Goal: Transaction & Acquisition: Purchase product/service

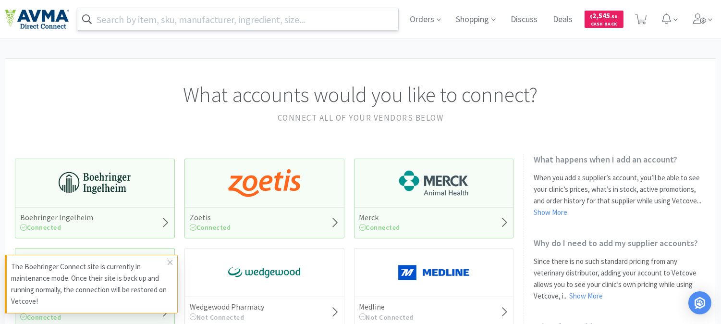
click at [264, 19] on input "text" at bounding box center [237, 19] width 321 height 22
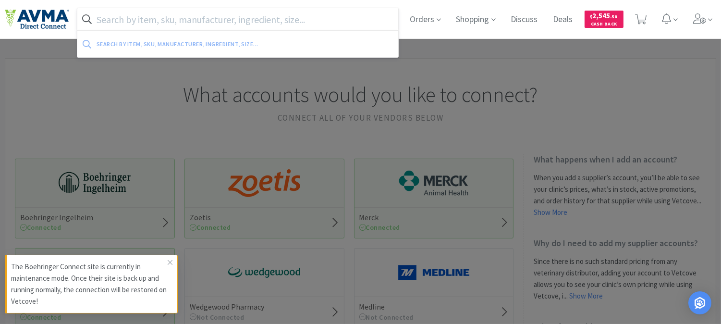
paste input "083539"
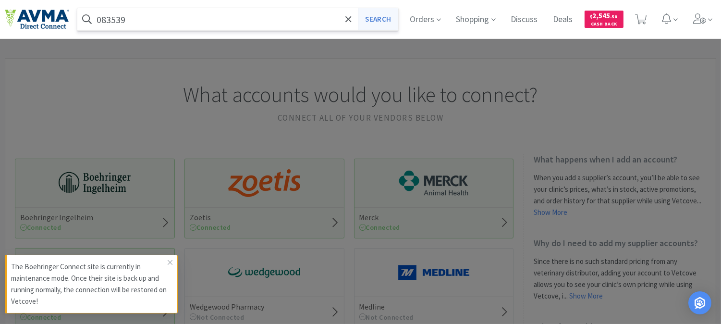
type input "083539"
click at [370, 17] on button "Search" at bounding box center [378, 19] width 40 height 22
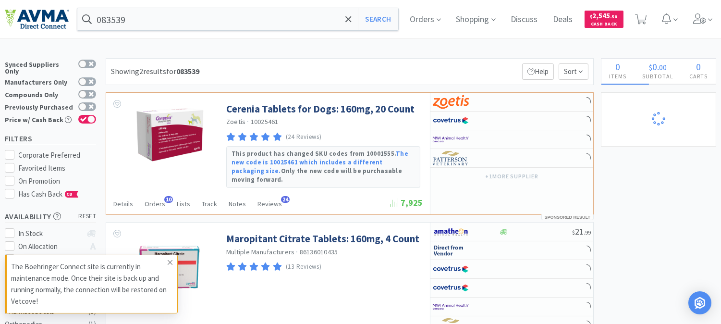
select select "1"
select select "2"
select select "1"
select select "2"
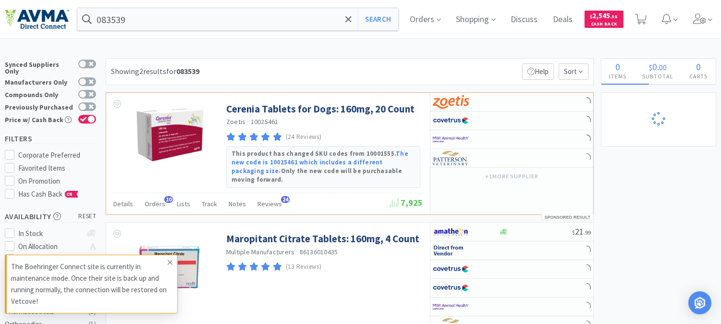
select select "1"
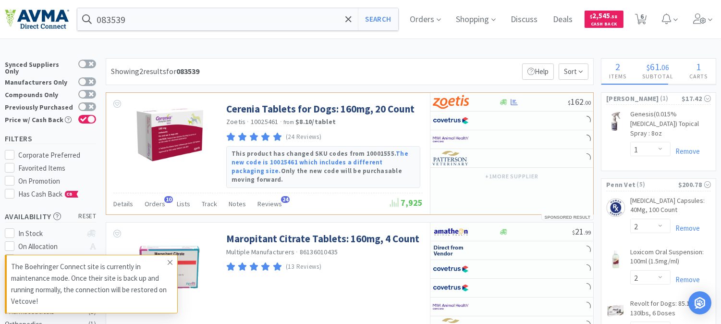
click at [171, 262] on icon at bounding box center [170, 262] width 6 height 8
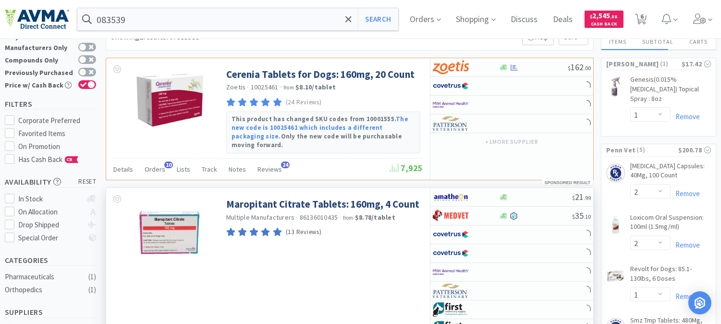
scroll to position [53, 0]
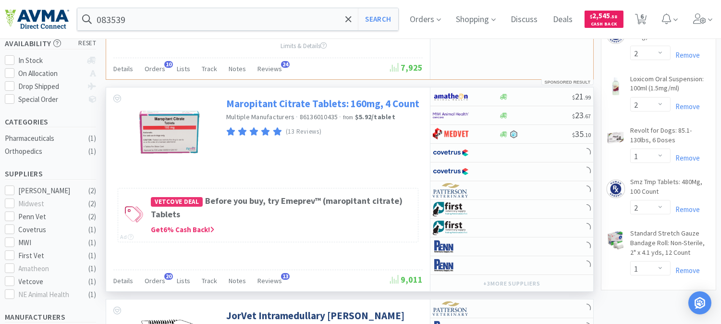
select select "1"
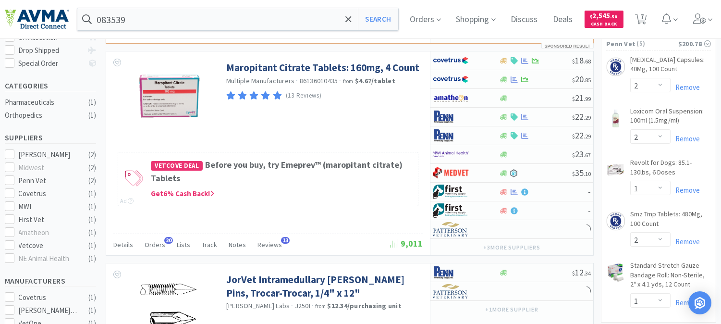
scroll to position [213, 0]
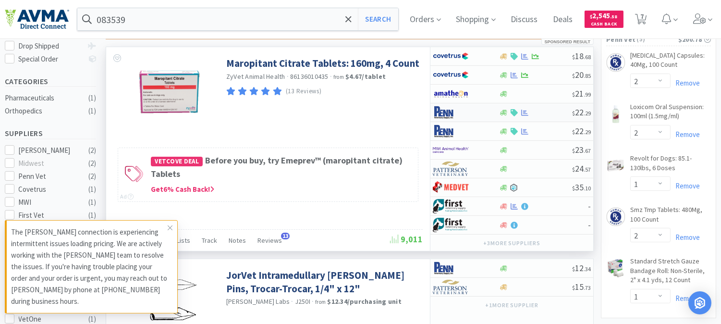
click at [445, 107] on img at bounding box center [451, 112] width 36 height 14
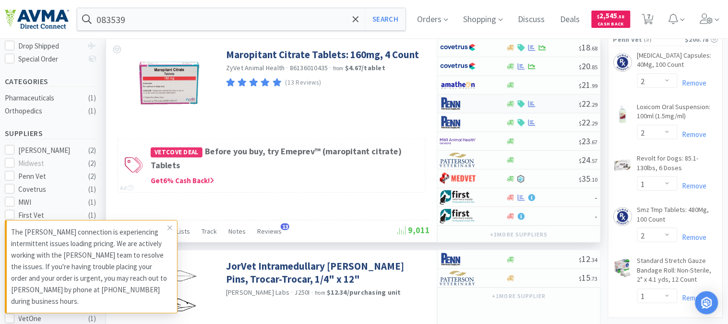
select select "1"
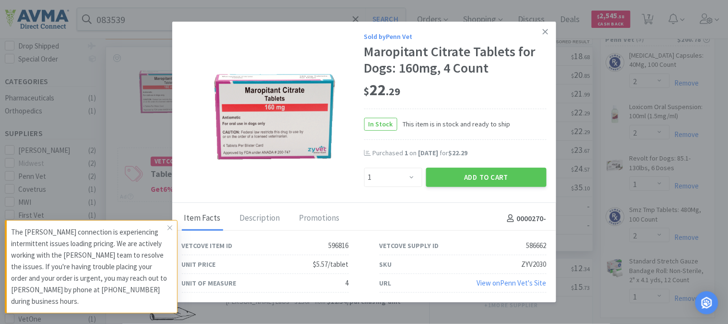
click at [523, 261] on div "ZYV2030" at bounding box center [534, 264] width 25 height 12
click at [530, 261] on div "ZYV2030" at bounding box center [534, 264] width 25 height 12
copy div "ZYV2030"
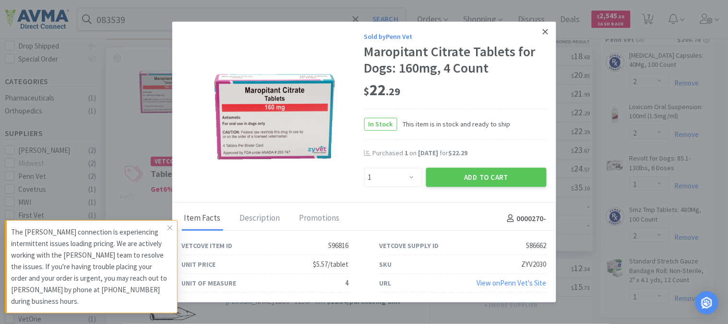
click at [546, 31] on icon at bounding box center [545, 31] width 5 height 5
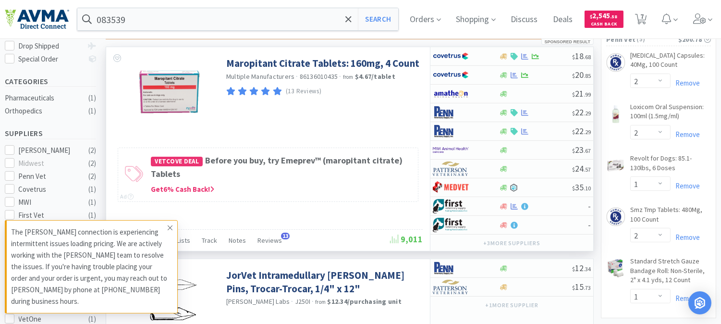
click at [170, 228] on icon at bounding box center [170, 227] width 5 height 5
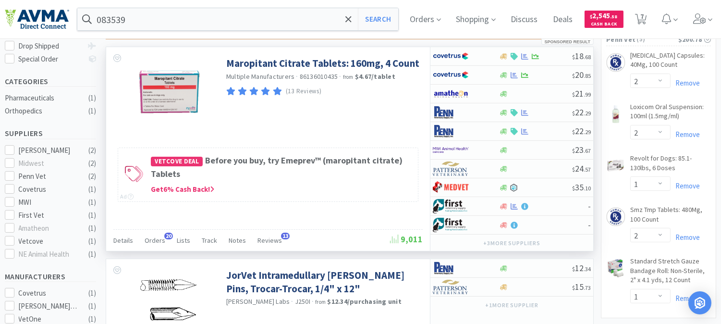
scroll to position [0, 0]
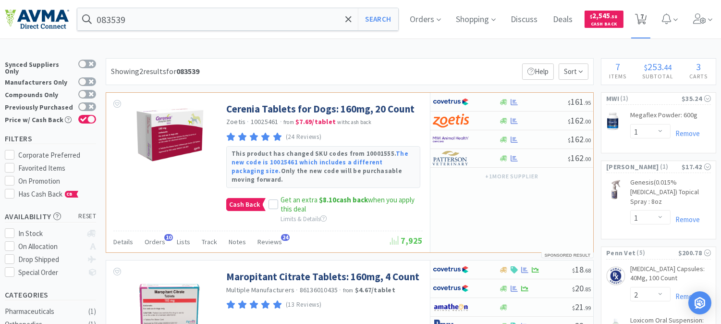
click at [643, 18] on span "7" at bounding box center [641, 16] width 3 height 38
select select "1"
select select "2"
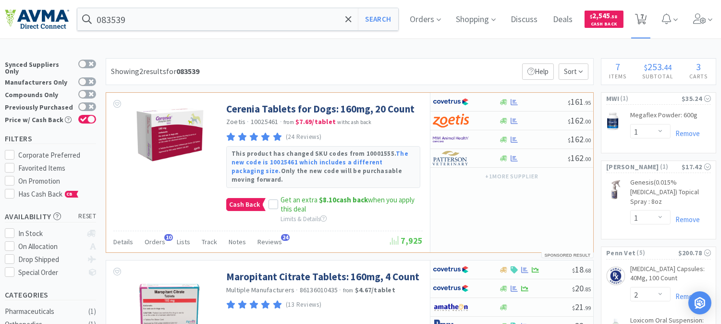
select select "1"
select select "2"
select select "1"
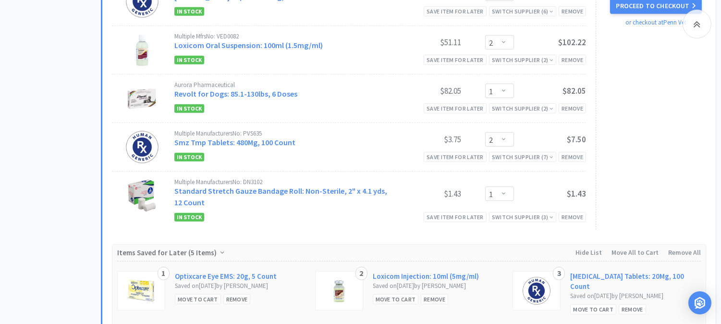
scroll to position [1021, 0]
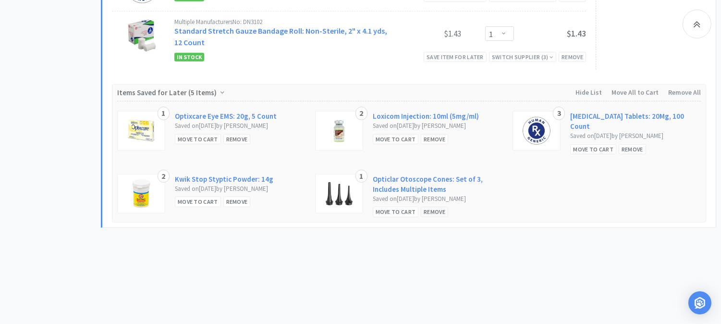
click at [427, 209] on div "Remove" at bounding box center [434, 211] width 27 height 10
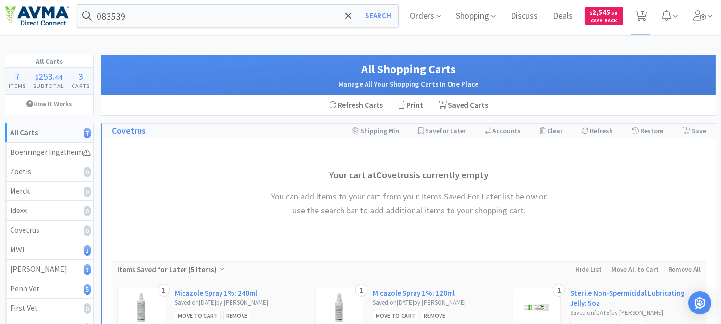
scroll to position [0, 0]
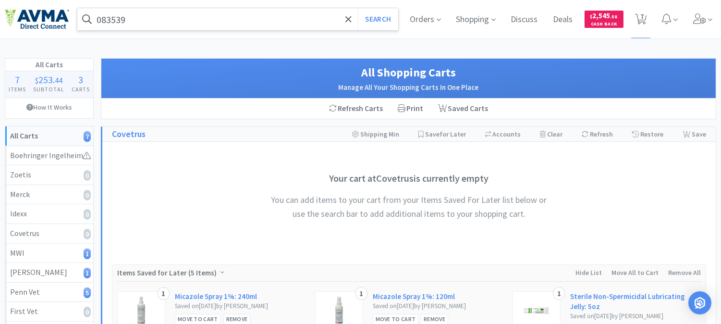
click at [200, 21] on input "083539" at bounding box center [237, 19] width 321 height 22
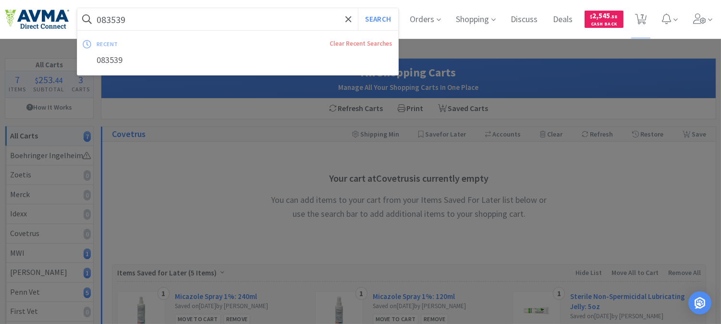
paste input "7276"
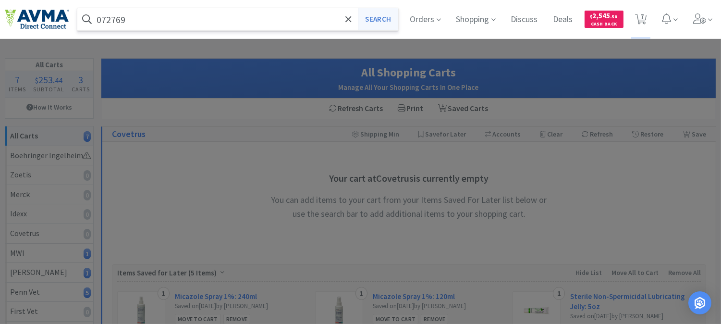
type input "072769"
click at [367, 16] on button "Search" at bounding box center [378, 19] width 40 height 22
select select "1"
select select "2"
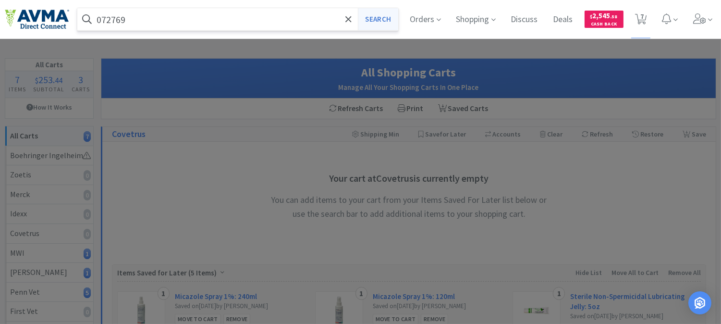
select select "2"
select select "1"
select select "2"
select select "1"
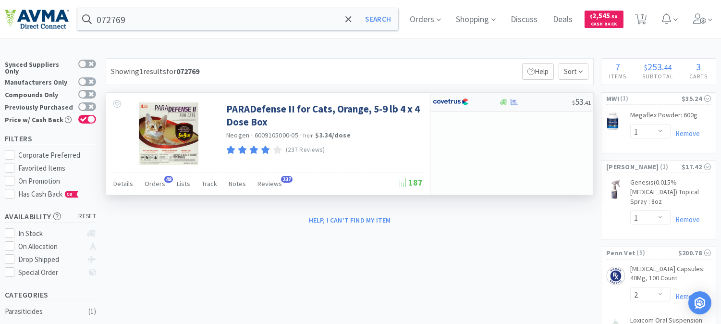
click at [454, 101] on img at bounding box center [451, 102] width 36 height 14
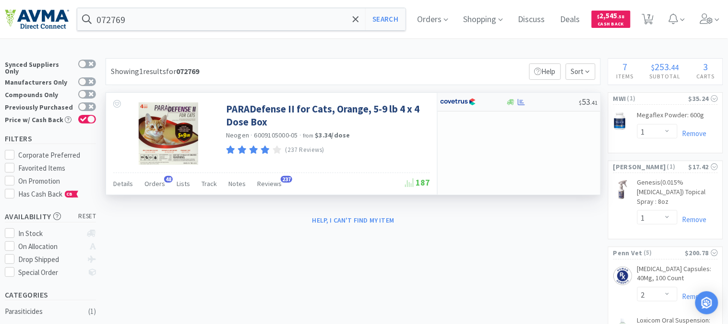
select select "1"
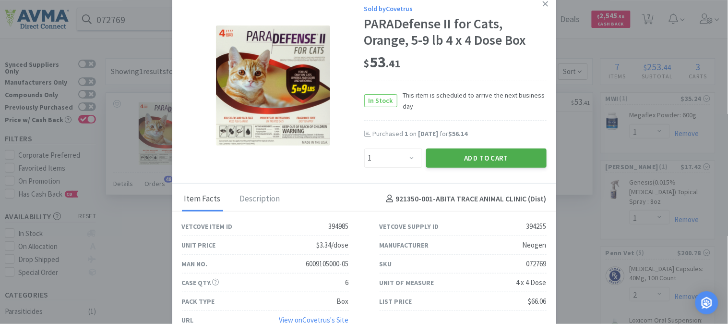
click at [487, 154] on button "Add to Cart" at bounding box center [486, 157] width 121 height 19
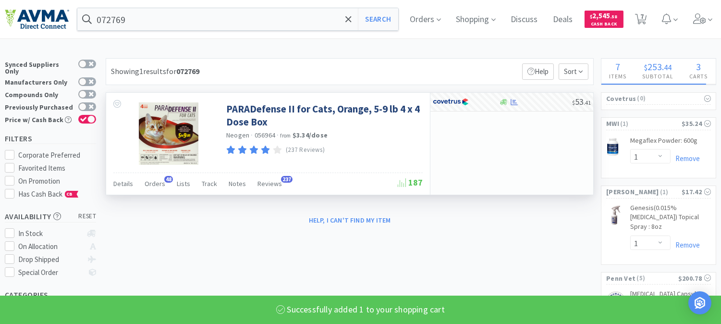
select select "1"
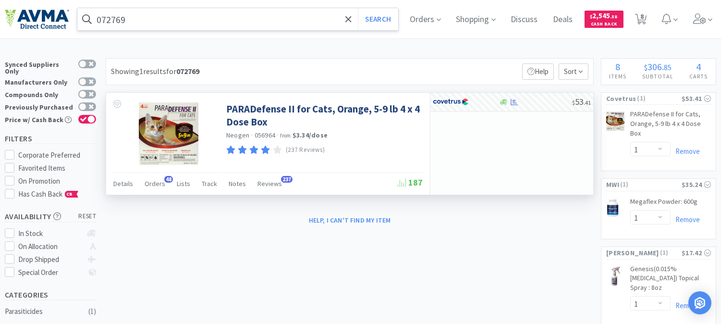
click at [119, 22] on input "072769" at bounding box center [237, 19] width 321 height 22
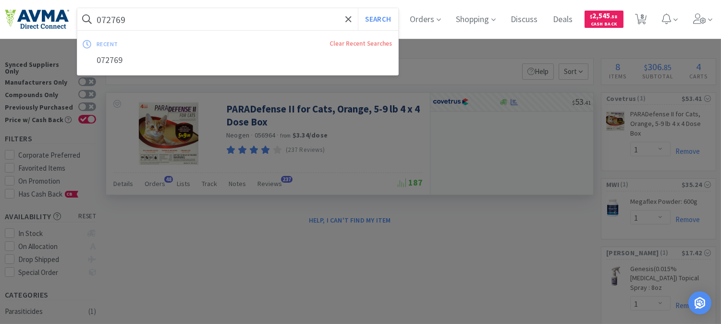
paste input "805"
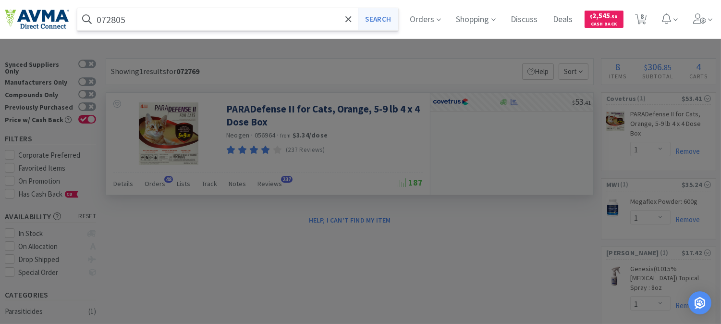
type input "072805"
click at [373, 16] on button "Search" at bounding box center [378, 19] width 40 height 22
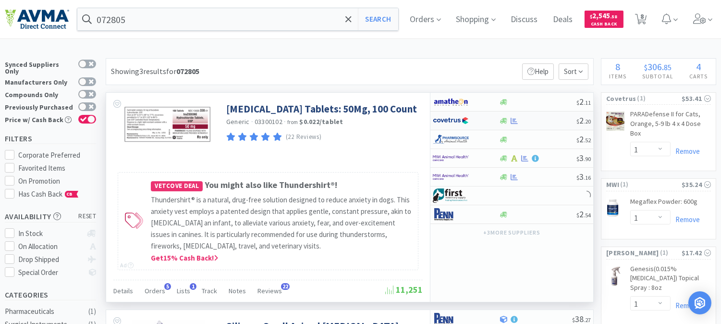
click at [455, 119] on img at bounding box center [451, 120] width 36 height 14
select select "1"
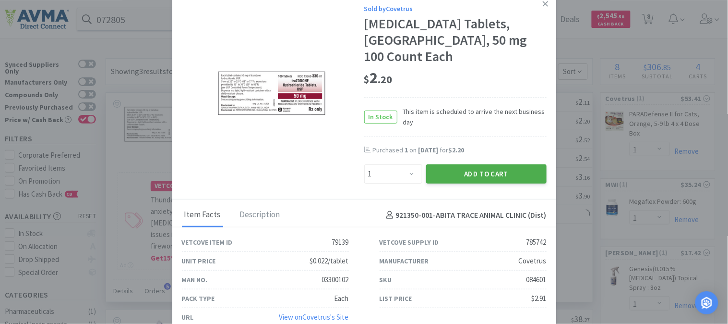
click at [479, 176] on button "Add to Cart" at bounding box center [486, 173] width 121 height 19
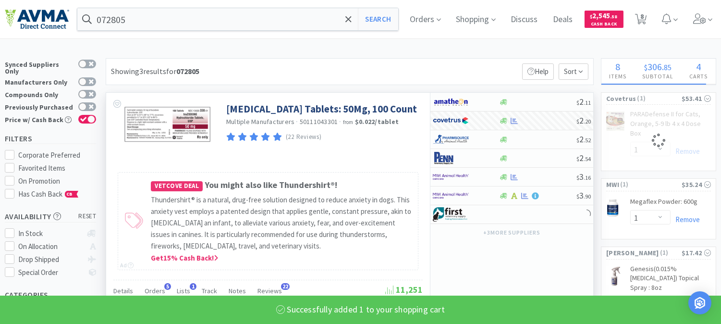
select select "1"
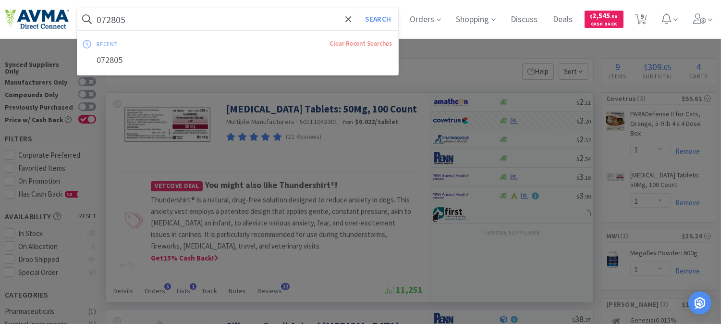
click at [111, 17] on input "072805" at bounding box center [237, 19] width 321 height 22
paste input "54810"
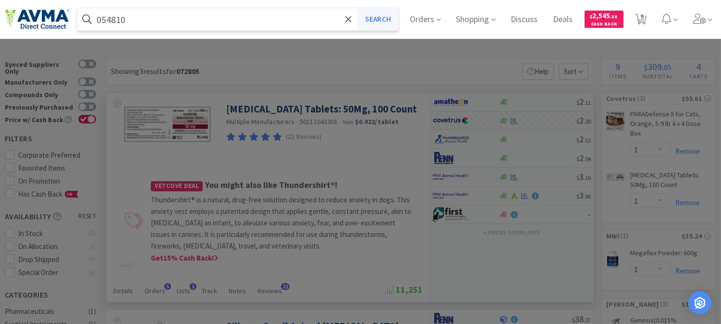
type input "054810"
click at [392, 18] on button "Search" at bounding box center [378, 19] width 40 height 22
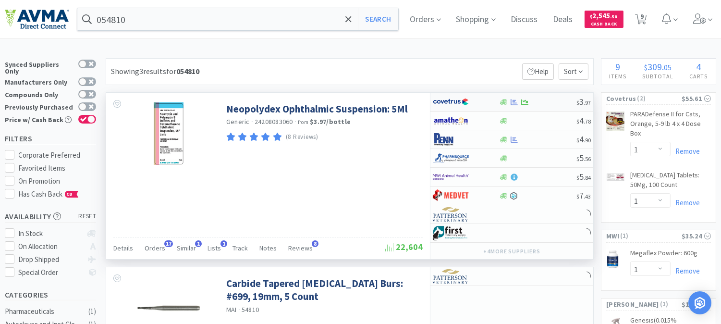
click at [446, 99] on img at bounding box center [451, 102] width 36 height 14
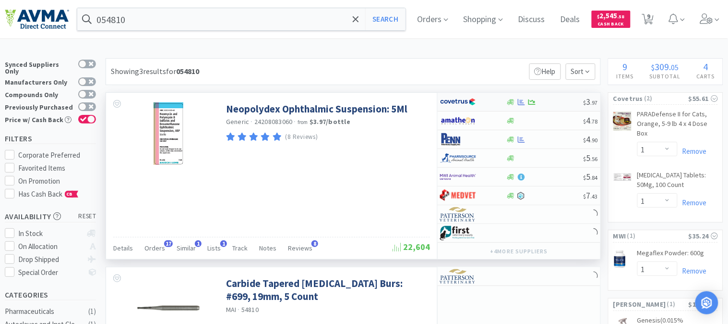
select select "1"
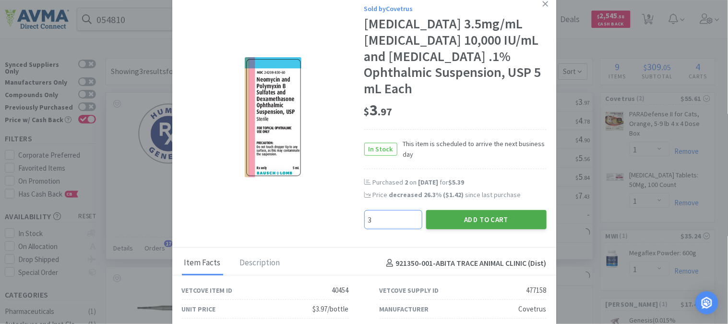
type input "3"
click at [481, 217] on button "Add to Cart" at bounding box center [486, 219] width 121 height 19
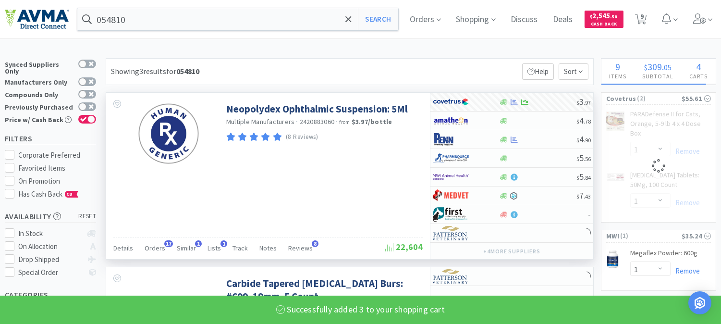
select select "3"
select select "1"
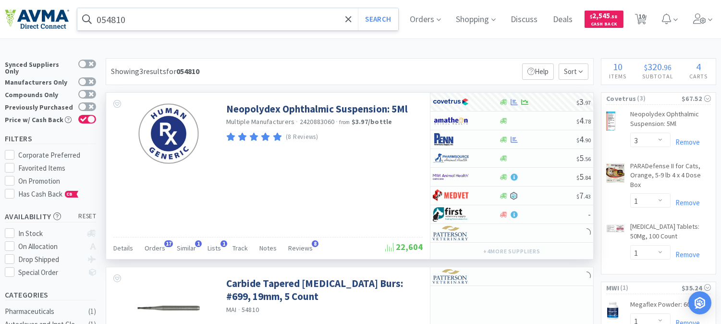
click at [116, 21] on input "054810" at bounding box center [237, 19] width 321 height 22
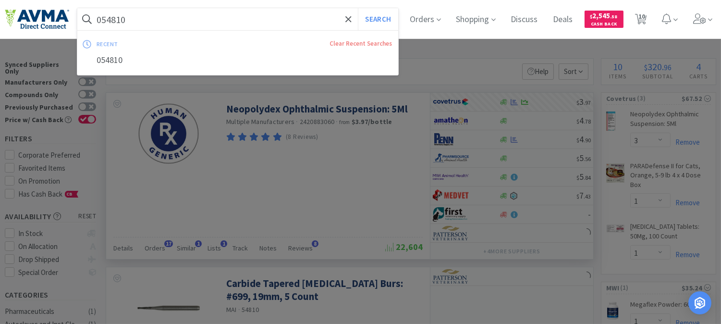
paste input "77548"
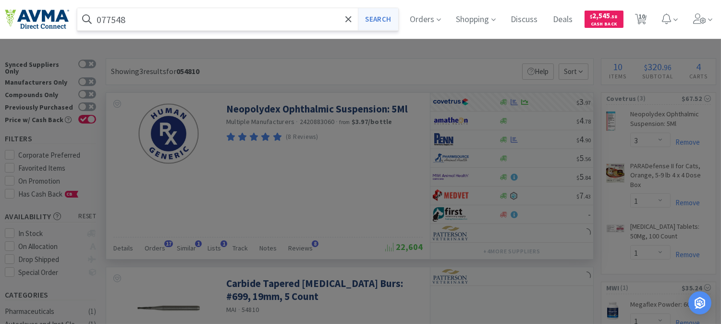
type input "077548"
click at [385, 19] on button "Search" at bounding box center [378, 19] width 40 height 22
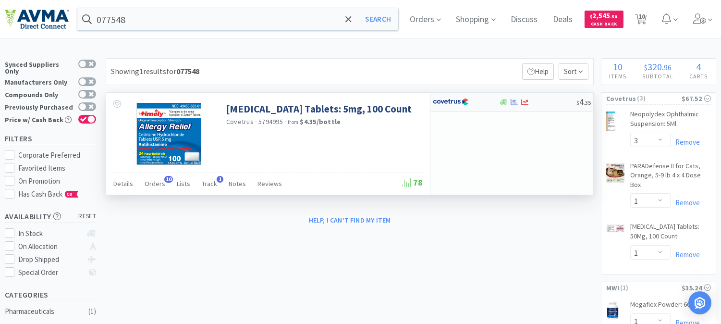
click at [448, 102] on img at bounding box center [451, 102] width 36 height 14
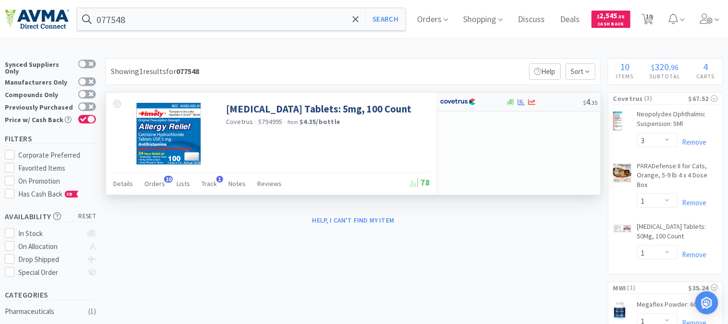
select select "1"
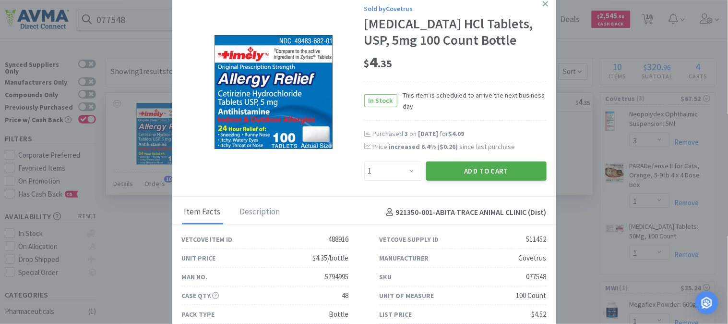
click at [474, 170] on button "Add to Cart" at bounding box center [486, 170] width 121 height 19
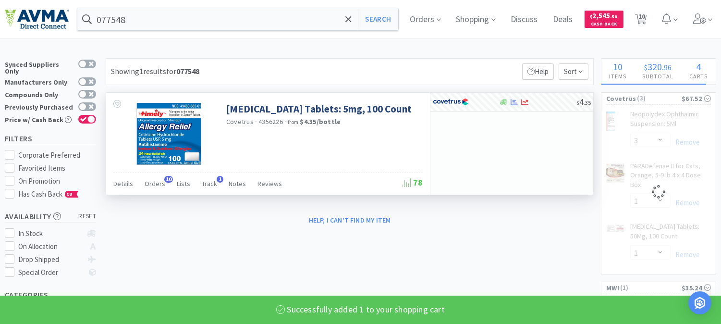
select select "1"
select select "3"
select select "1"
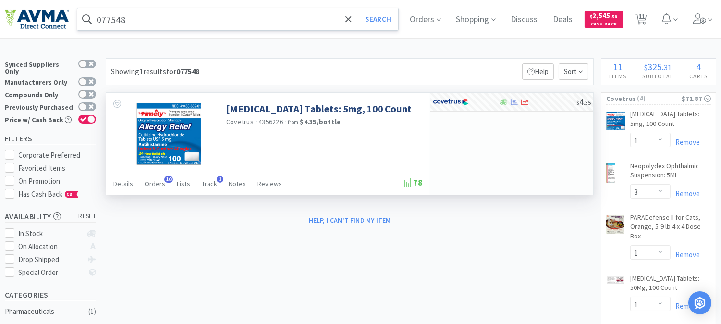
click at [151, 21] on input "077548" at bounding box center [237, 19] width 321 height 22
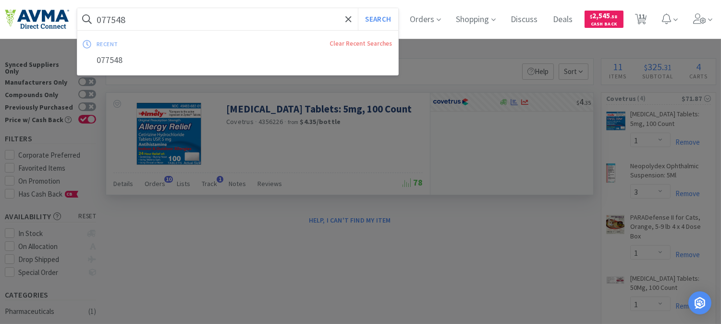
paste input "01413"
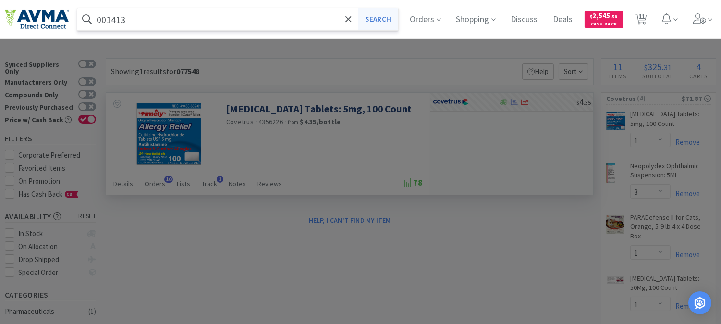
type input "001413"
click at [386, 20] on button "Search" at bounding box center [378, 19] width 40 height 22
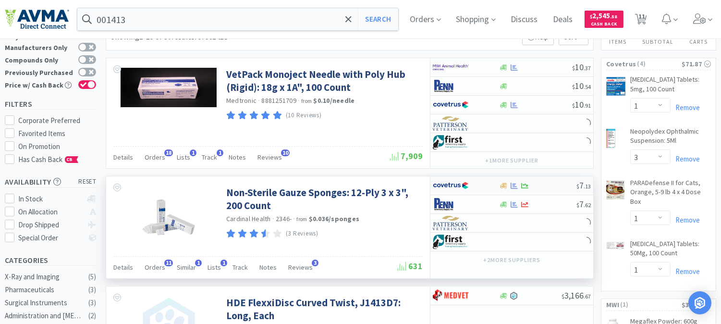
scroll to position [53, 0]
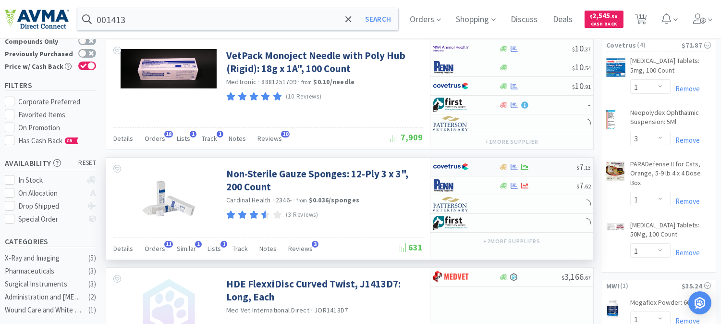
click at [453, 164] on img at bounding box center [451, 166] width 36 height 14
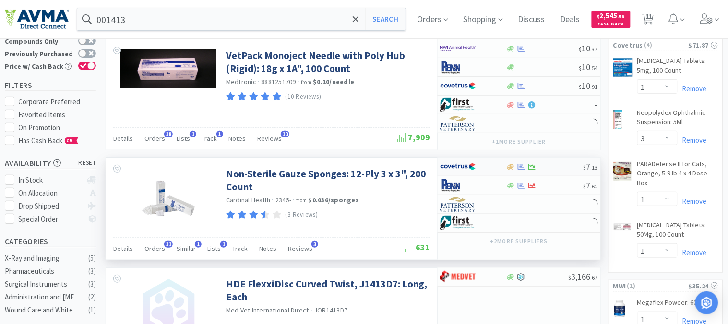
select select "1"
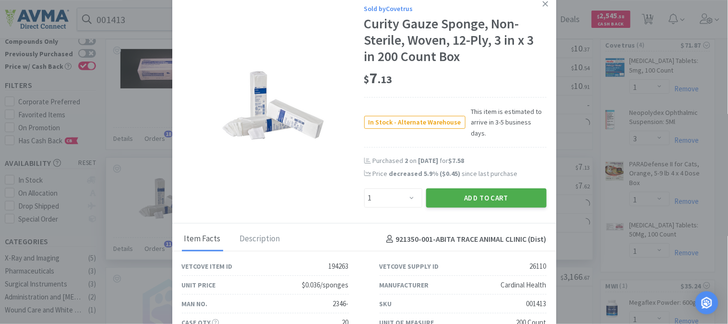
click at [475, 188] on button "Add to Cart" at bounding box center [486, 197] width 121 height 19
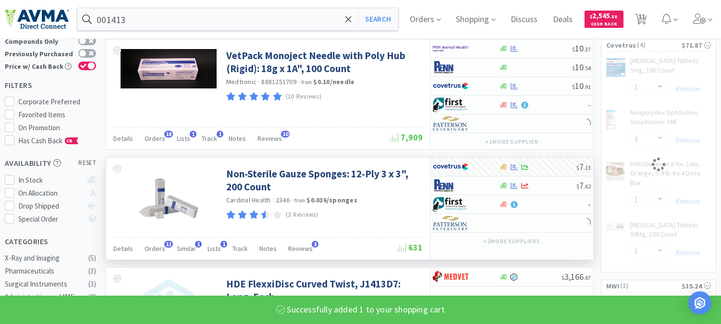
select select "1"
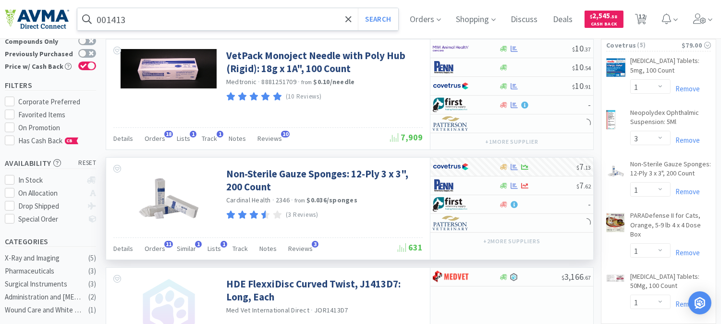
click at [109, 18] on input "001413" at bounding box center [237, 19] width 321 height 22
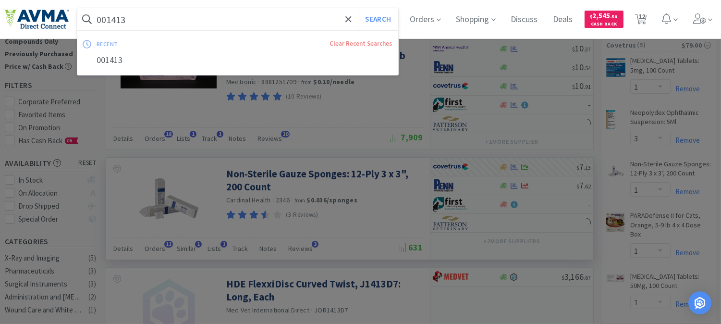
paste input "33191"
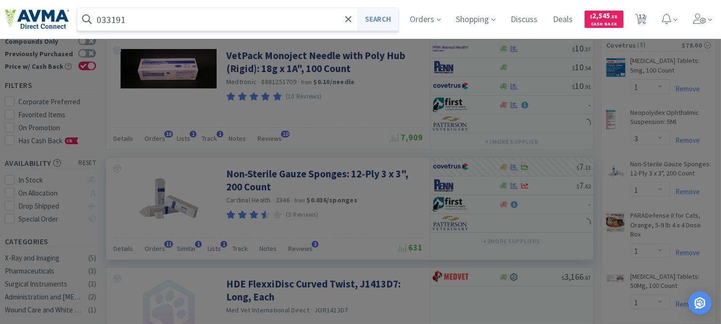
type input "033191"
click at [382, 20] on button "Search" at bounding box center [378, 19] width 40 height 22
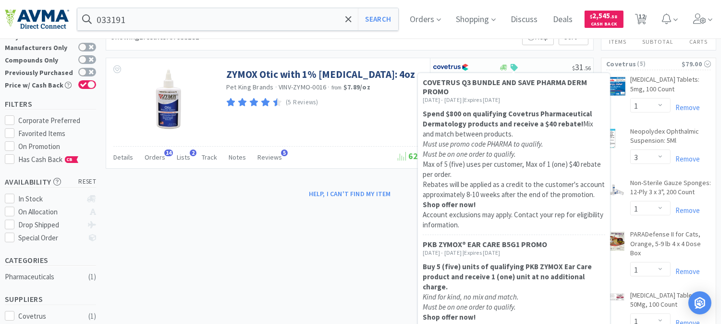
scroll to position [53, 0]
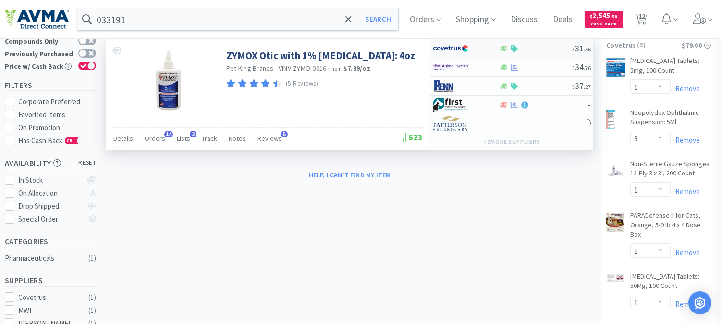
click at [447, 48] on img at bounding box center [451, 48] width 36 height 14
select select "1"
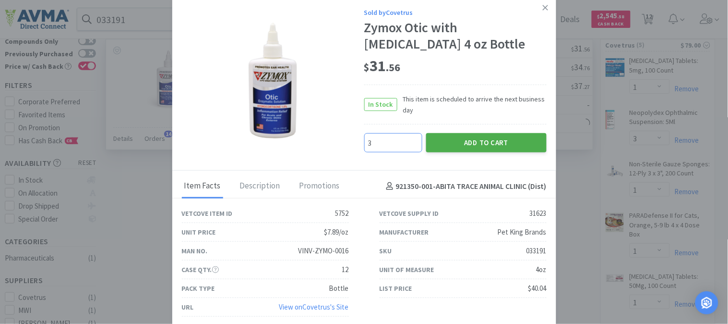
type input "3"
click at [497, 142] on button "Add to Cart" at bounding box center [486, 142] width 121 height 19
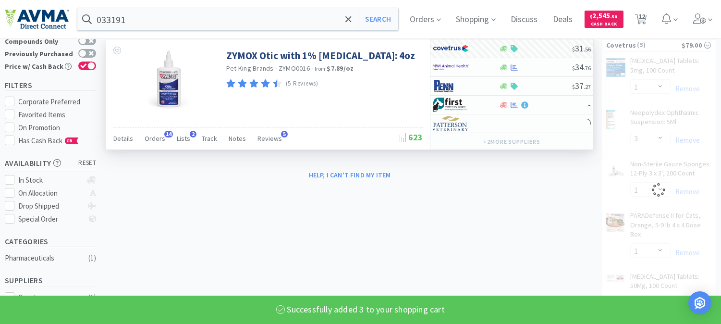
select select "3"
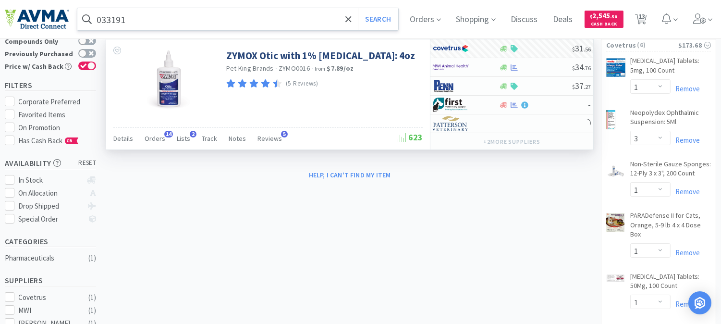
click at [143, 18] on input "033191" at bounding box center [237, 19] width 321 height 22
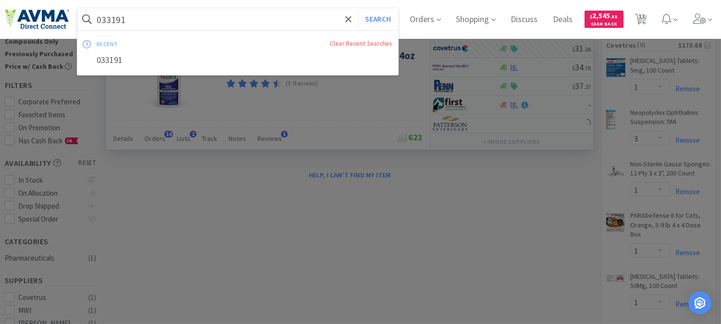
paste input "18873"
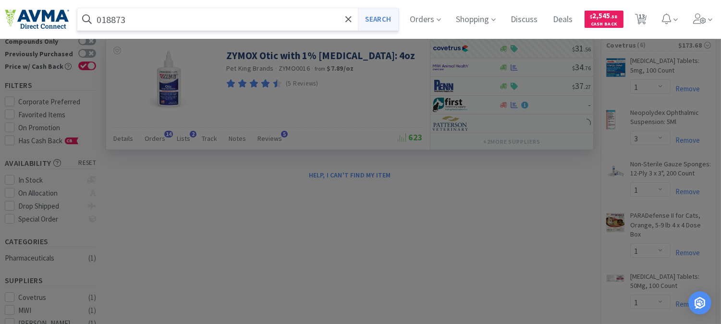
type input "018873"
click at [385, 14] on button "Search" at bounding box center [378, 19] width 40 height 22
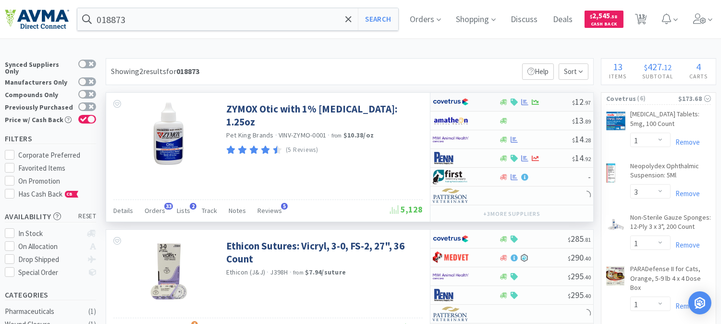
click at [444, 100] on img at bounding box center [451, 102] width 36 height 14
select select "1"
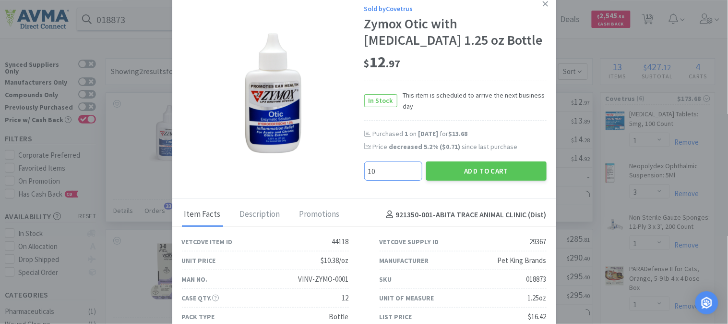
type input "10"
click at [478, 167] on button "Add to Cart" at bounding box center [486, 170] width 121 height 19
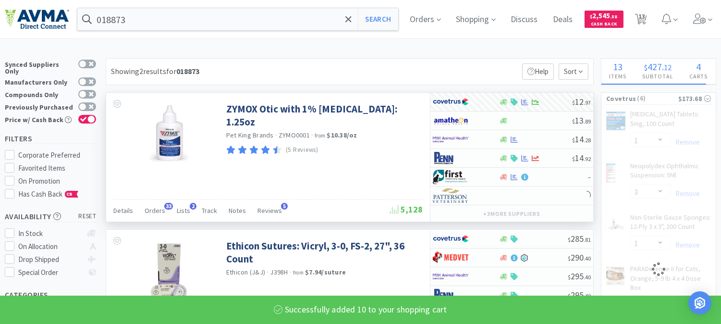
select select "10"
select select "3"
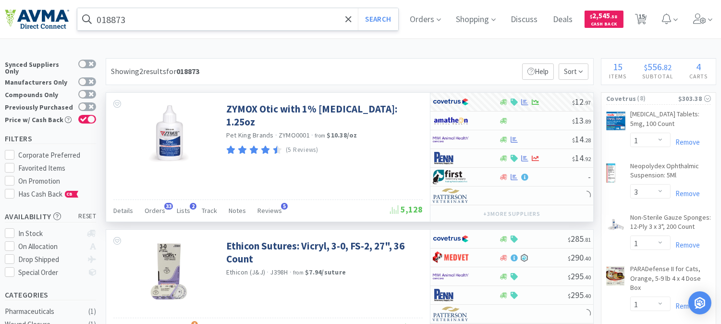
click at [126, 11] on input "018873" at bounding box center [237, 19] width 321 height 22
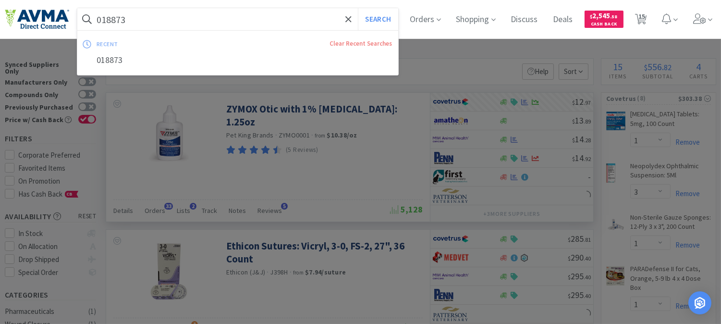
paste input "83419"
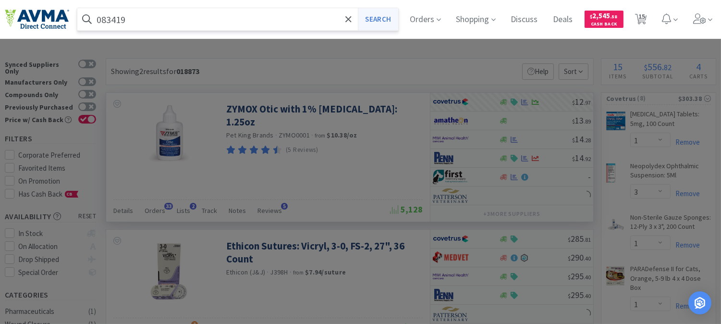
type input "083419"
click at [386, 20] on button "Search" at bounding box center [378, 19] width 40 height 22
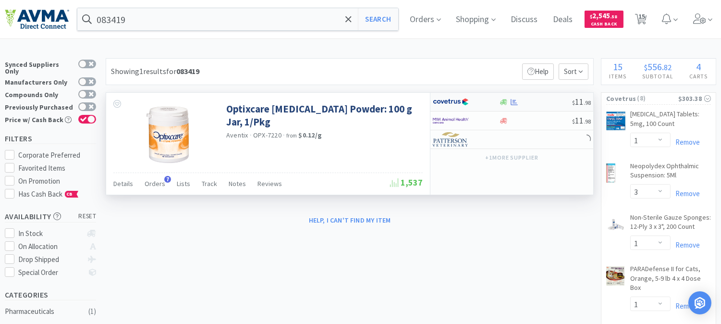
click at [450, 103] on img at bounding box center [451, 102] width 36 height 14
select select "1"
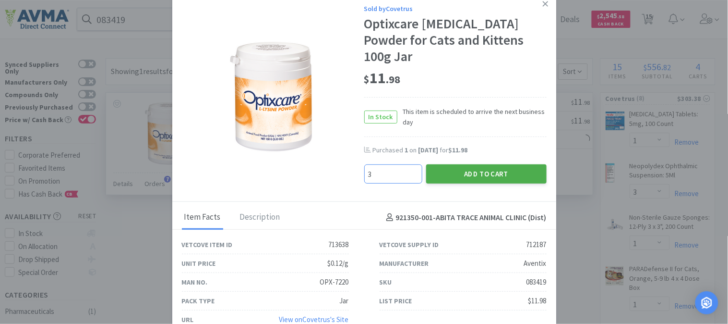
type input "3"
click at [499, 164] on button "Add to Cart" at bounding box center [486, 173] width 121 height 19
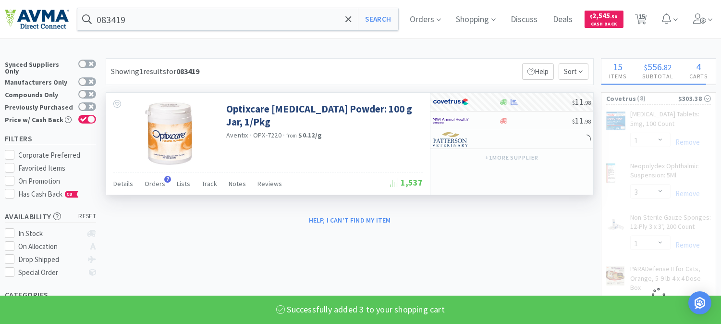
select select "3"
select select "1"
select select "10"
select select "3"
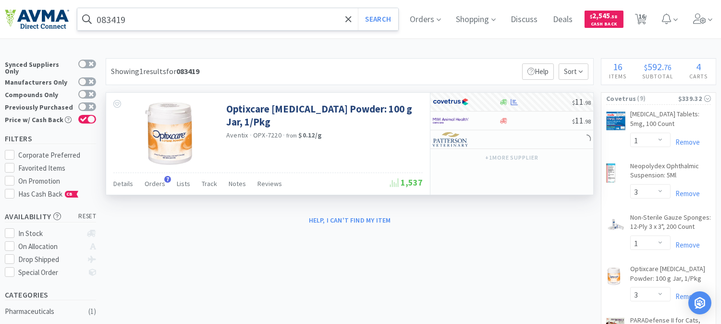
click at [140, 22] on input "083419" at bounding box center [237, 19] width 321 height 22
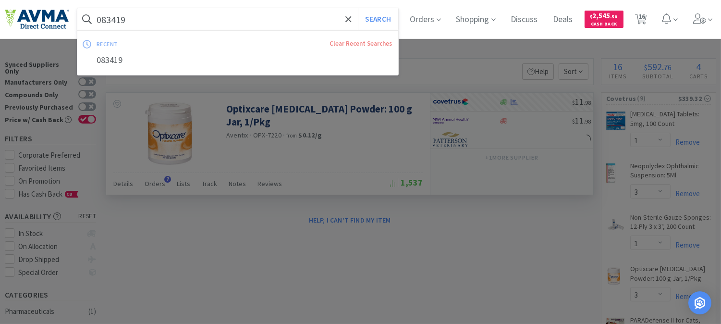
paste input "45818"
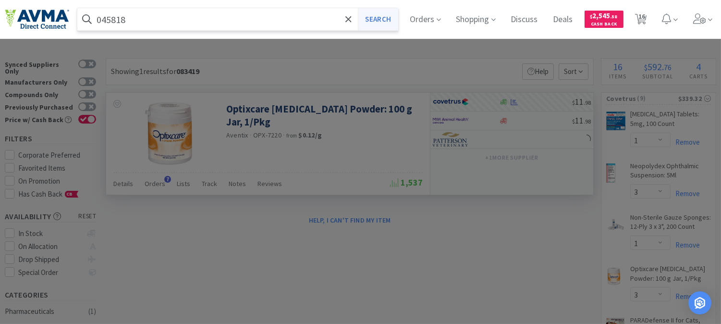
type input "045818"
click at [381, 21] on button "Search" at bounding box center [378, 19] width 40 height 22
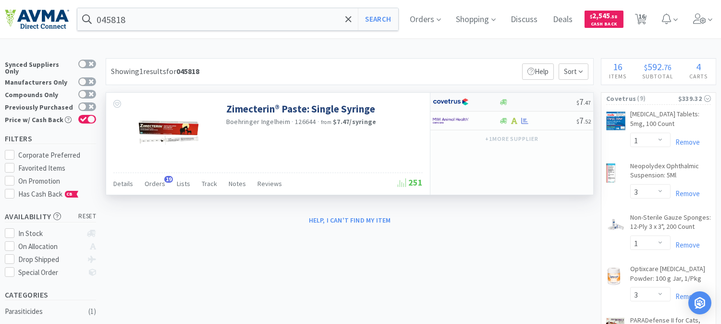
click at [452, 98] on img at bounding box center [451, 102] width 36 height 14
select select "1"
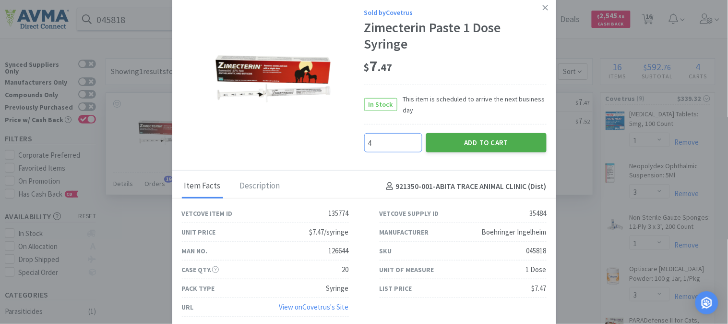
type input "4"
click at [489, 140] on button "Add to Cart" at bounding box center [486, 142] width 121 height 19
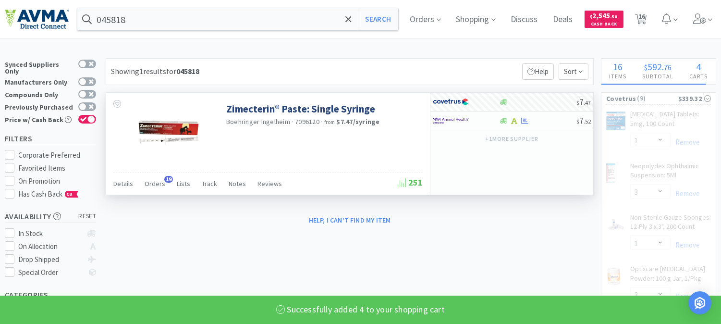
select select "4"
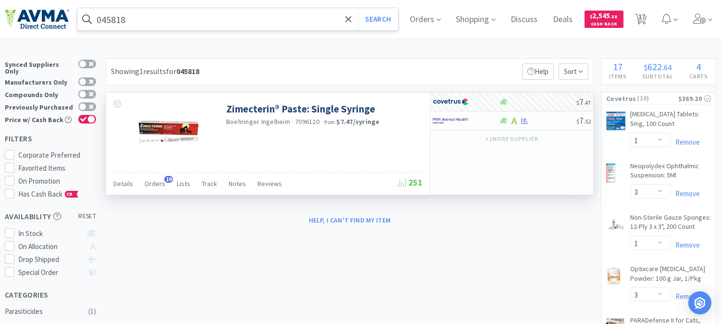
click at [109, 18] on input "045818" at bounding box center [237, 19] width 321 height 22
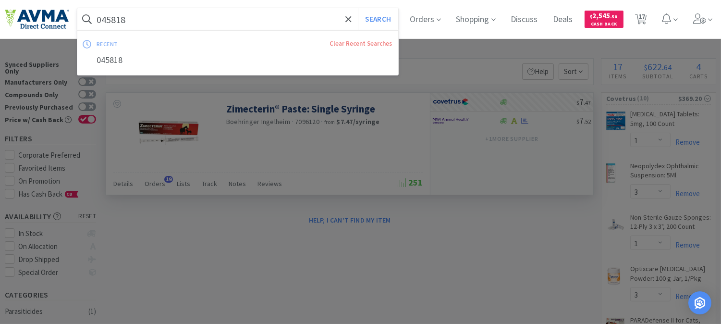
paste input "82377"
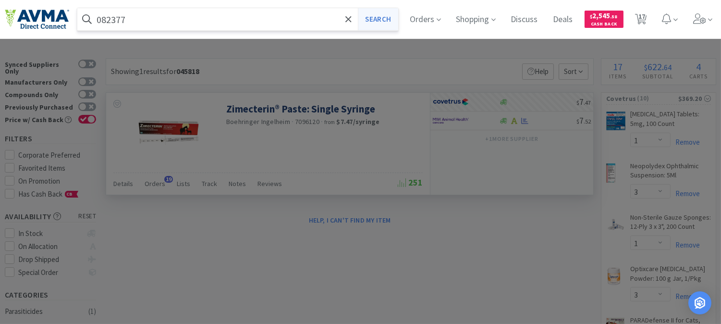
type input "082377"
click at [387, 20] on button "Search" at bounding box center [378, 19] width 40 height 22
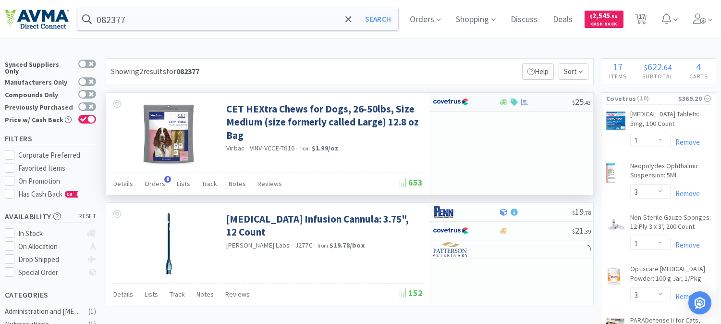
click at [445, 99] on img at bounding box center [451, 102] width 36 height 14
select select "1"
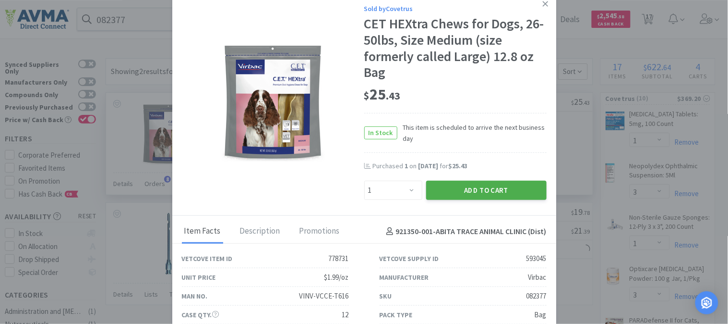
click at [479, 185] on button "Add to Cart" at bounding box center [486, 190] width 121 height 19
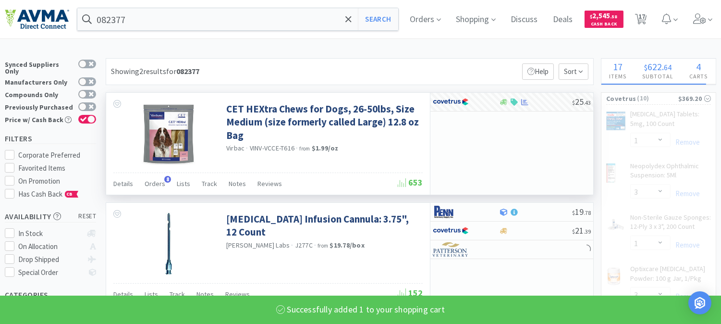
select select "1"
select select "3"
select select "1"
select select "3"
select select "1"
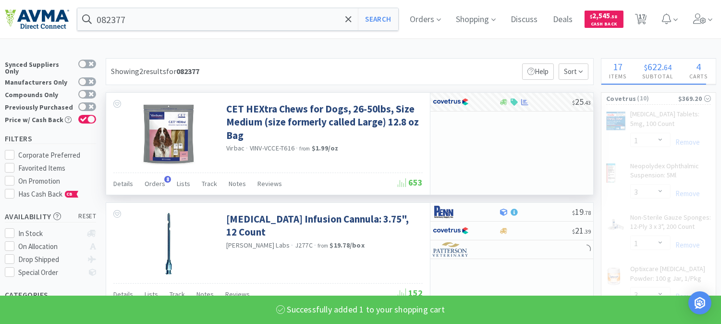
select select "10"
select select "3"
select select "4"
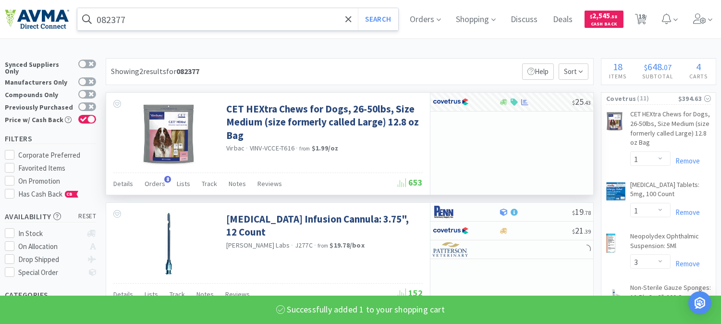
click at [133, 21] on input "082377" at bounding box center [237, 19] width 321 height 22
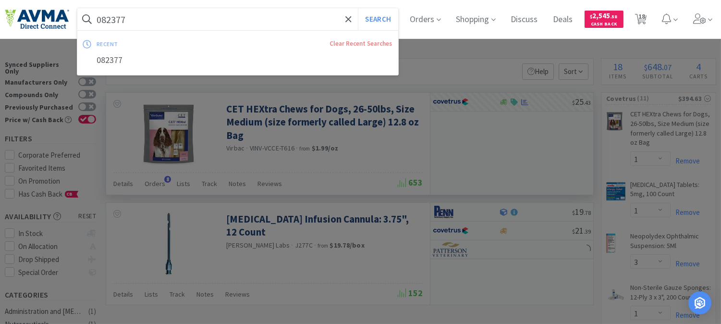
paste input "06375"
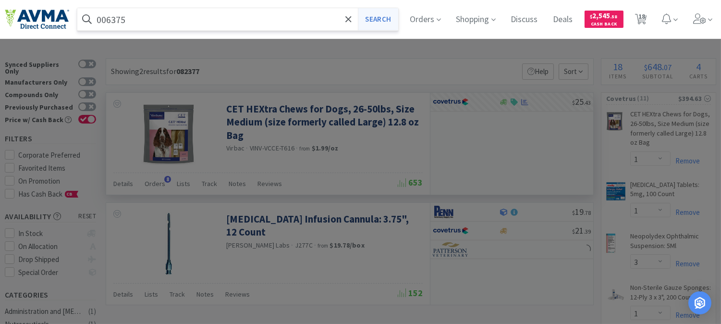
type input "006375"
click at [397, 16] on button "Search" at bounding box center [378, 19] width 40 height 22
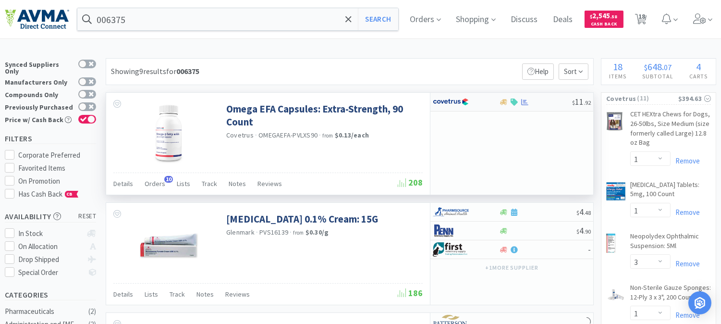
click at [449, 102] on img at bounding box center [451, 102] width 36 height 14
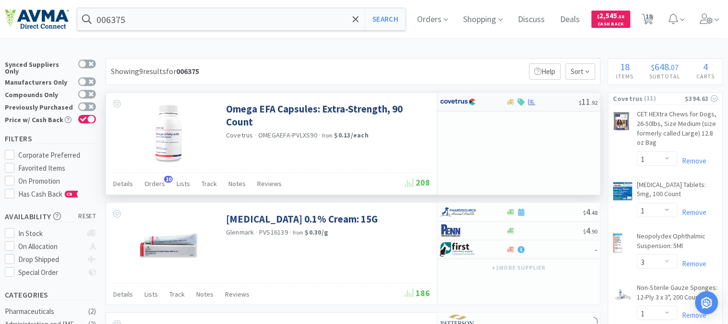
select select "1"
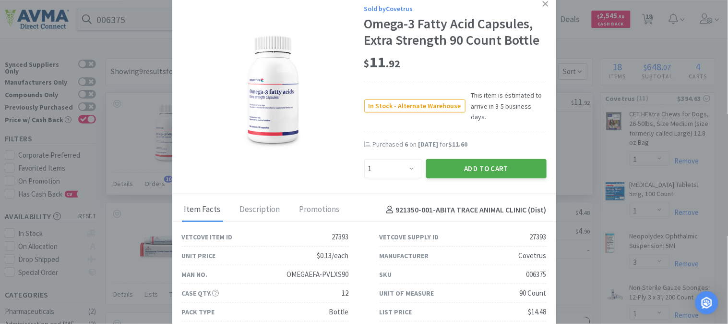
click at [477, 159] on button "Add to Cart" at bounding box center [486, 168] width 121 height 19
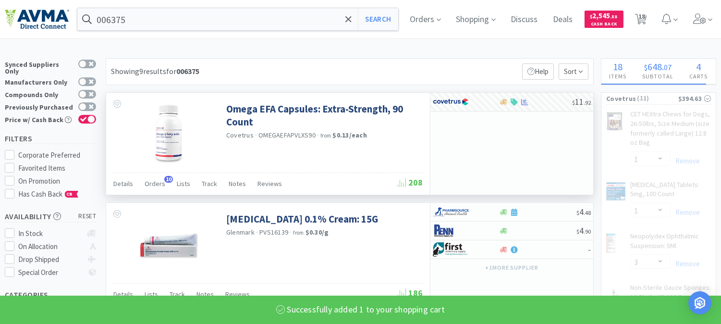
select select "1"
select select "3"
select select "1"
select select "10"
select select "3"
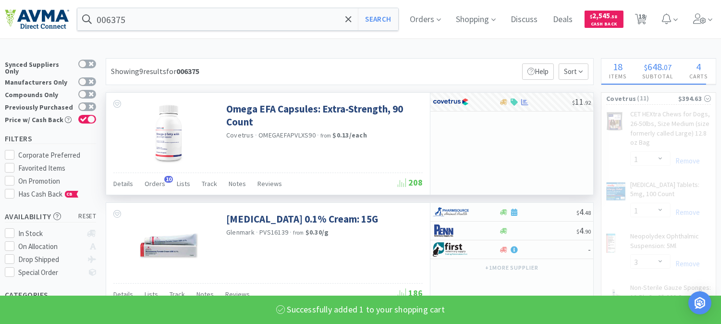
select select "4"
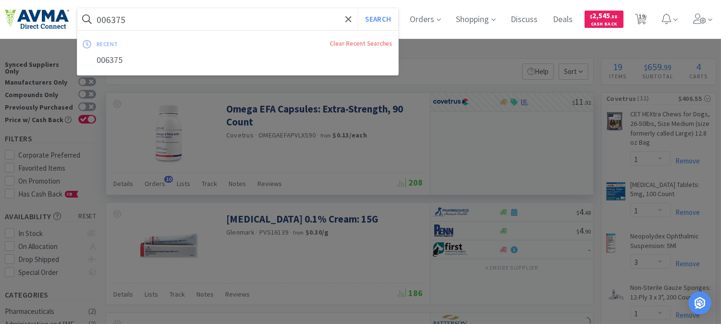
click at [164, 24] on input "006375" at bounding box center [237, 19] width 321 height 22
paste input "5612"
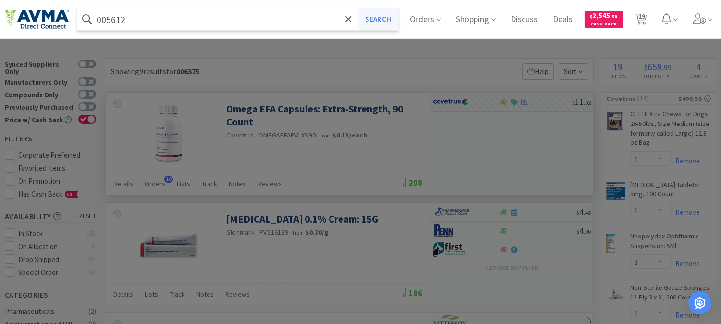
type input "005612"
click at [395, 18] on button "Search" at bounding box center [378, 19] width 40 height 22
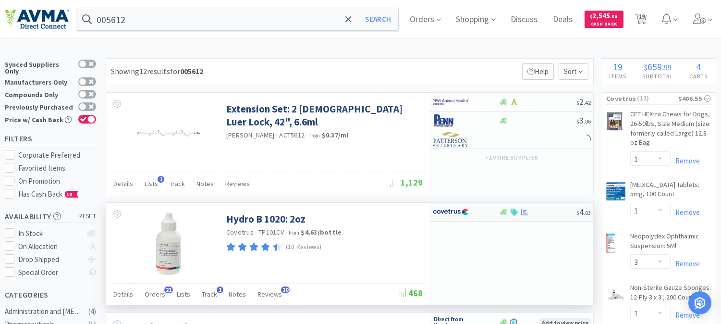
click at [454, 212] on img at bounding box center [451, 212] width 36 height 14
select select "1"
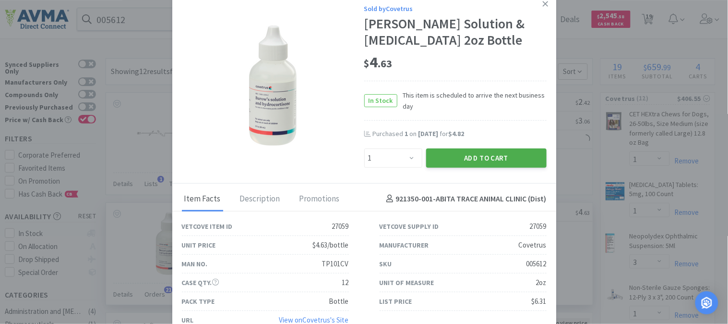
click at [466, 159] on button "Add to Cart" at bounding box center [486, 157] width 121 height 19
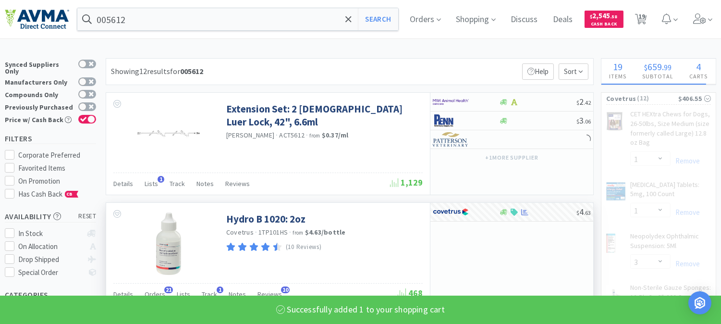
select select "1"
select select "3"
select select "1"
select select "3"
select select "1"
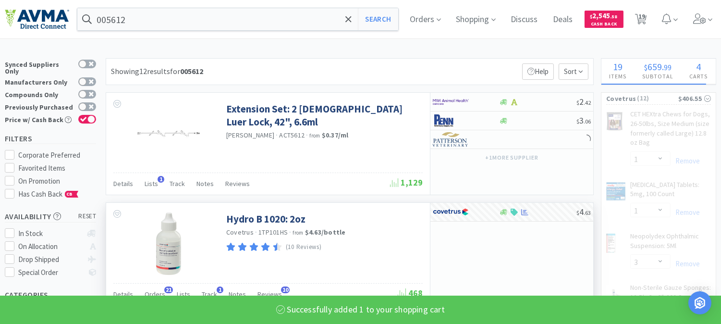
select select "10"
select select "3"
select select "4"
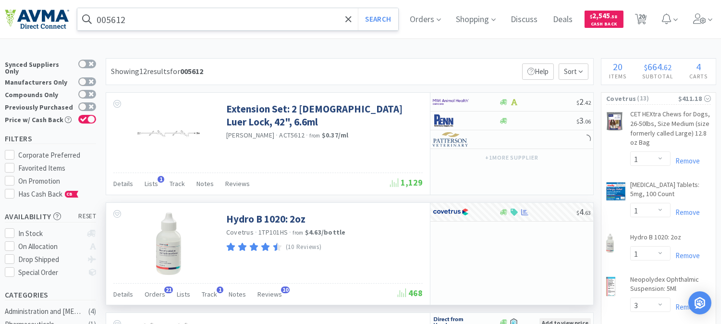
click at [126, 19] on input "005612" at bounding box center [237, 19] width 321 height 22
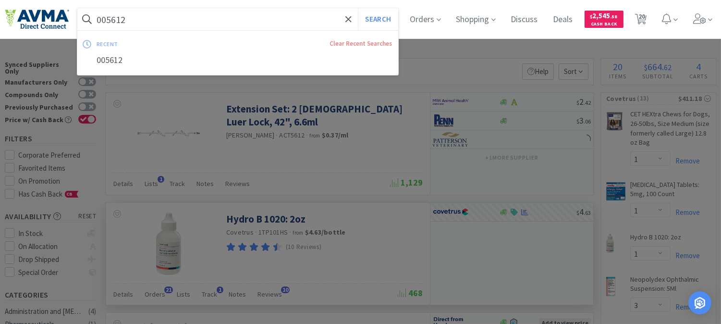
paste input "54761"
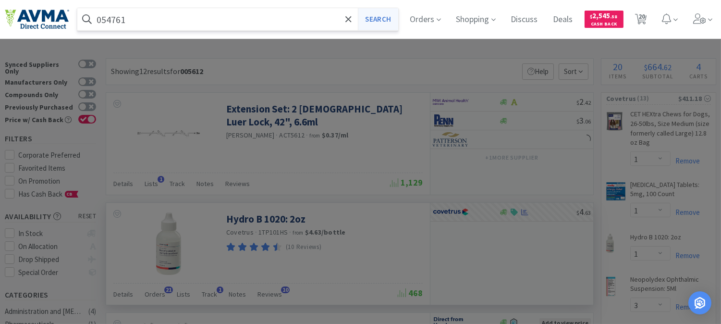
type input "054761"
click at [394, 19] on button "Search" at bounding box center [378, 19] width 40 height 22
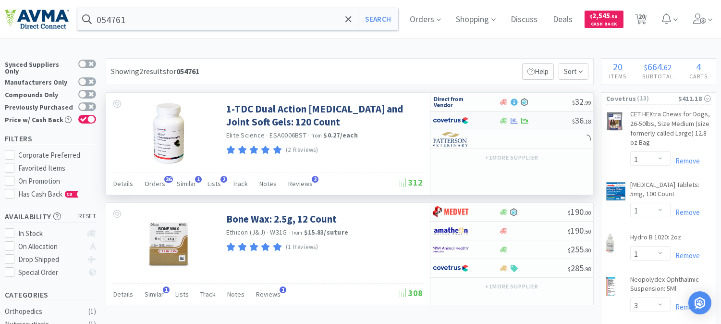
click at [452, 117] on img at bounding box center [451, 120] width 36 height 14
select select "1"
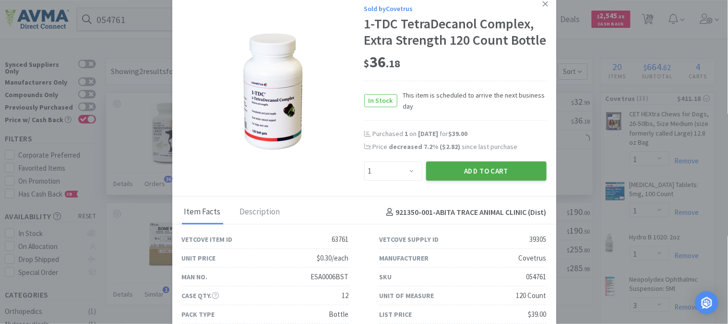
click at [493, 181] on button "Add to Cart" at bounding box center [486, 170] width 121 height 19
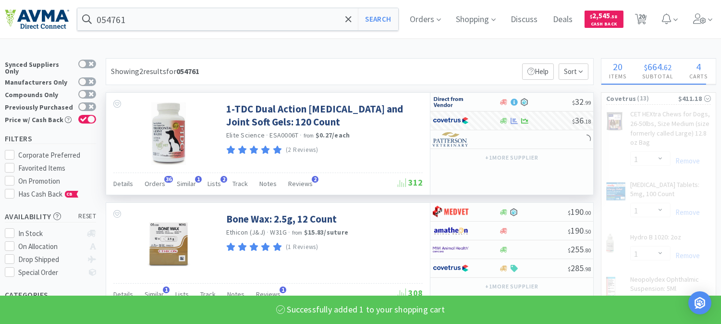
select select "1"
select select "3"
select select "1"
select select "3"
select select "1"
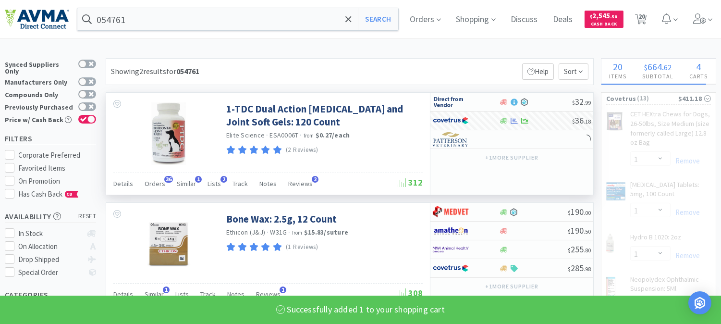
select select "10"
select select "3"
select select "4"
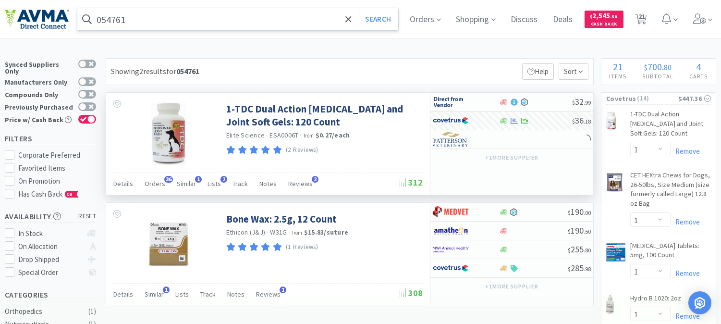
drag, startPoint x: 169, startPoint y: 22, endPoint x: 173, endPoint y: 24, distance: 5.4
click at [169, 22] on input "054761" at bounding box center [237, 19] width 321 height 22
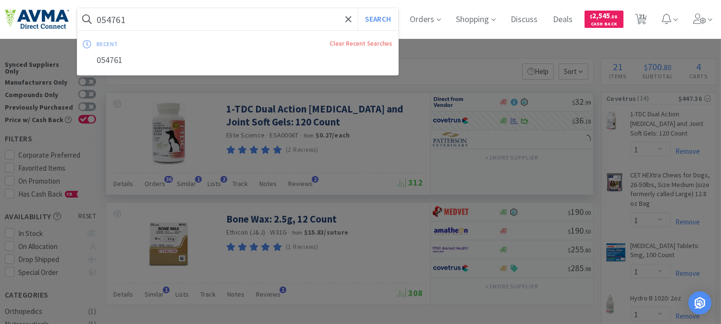
paste input "70644"
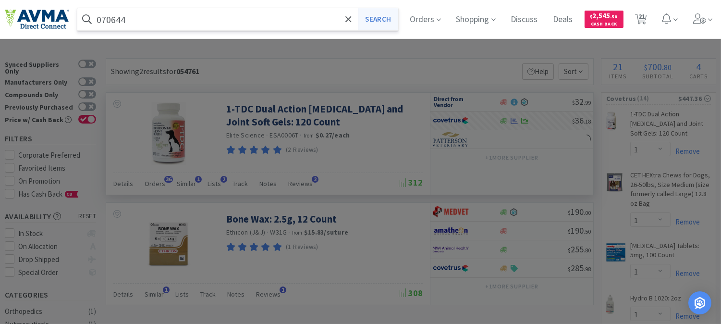
type input "070644"
click at [387, 15] on button "Search" at bounding box center [378, 19] width 40 height 22
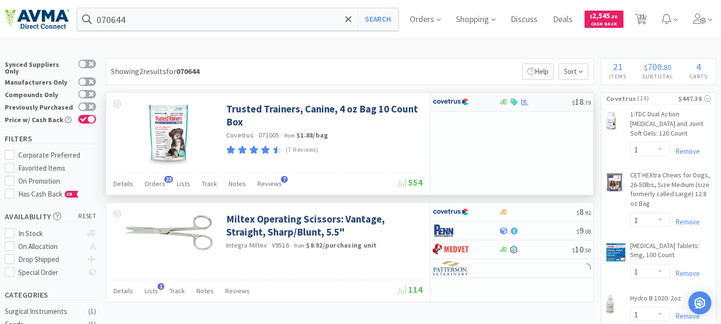
click at [447, 101] on img at bounding box center [451, 102] width 36 height 14
select select "1"
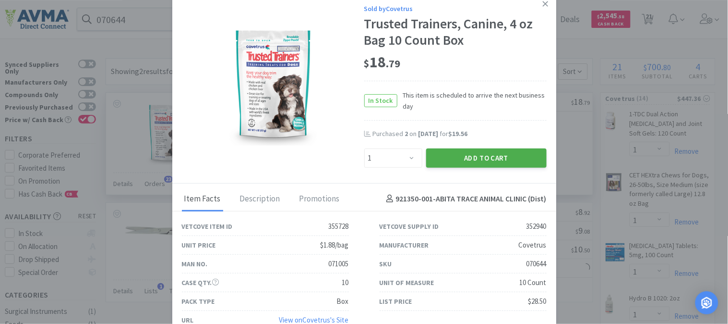
click at [476, 152] on button "Add to Cart" at bounding box center [486, 157] width 121 height 19
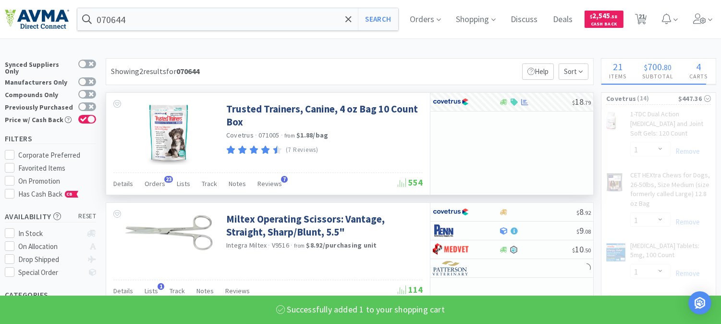
select select "1"
select select "10"
select select "3"
select select "4"
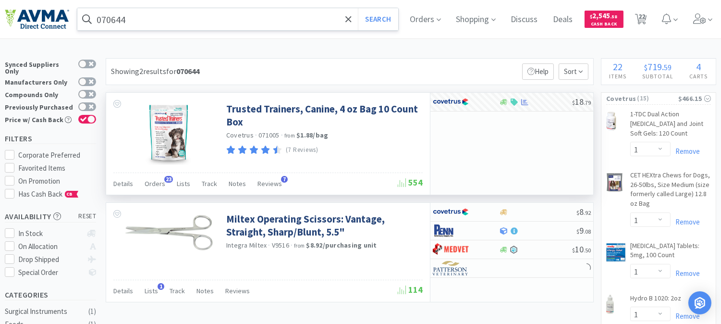
click at [108, 12] on input "070644" at bounding box center [237, 19] width 321 height 22
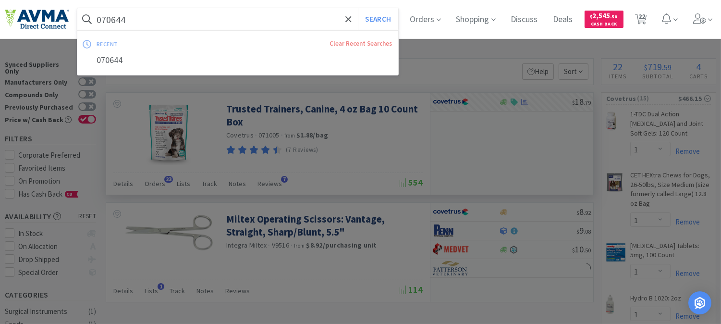
paste input "4163"
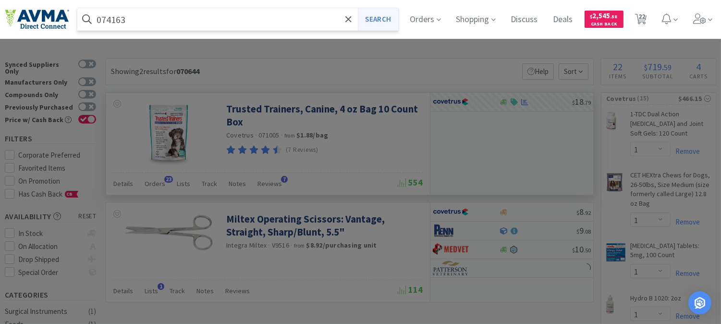
type input "074163"
click at [384, 20] on button "Search" at bounding box center [378, 19] width 40 height 22
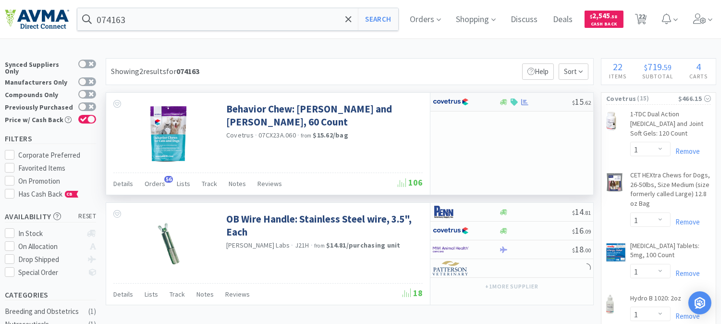
click at [458, 101] on img at bounding box center [451, 102] width 36 height 14
select select "1"
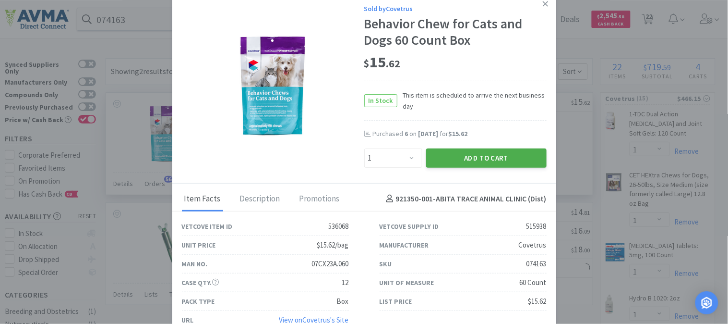
click at [475, 155] on button "Add to Cart" at bounding box center [486, 157] width 121 height 19
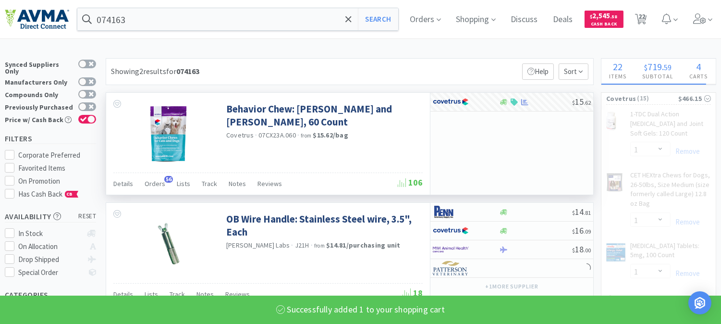
select select "1"
select select "3"
select select "1"
select select "3"
select select "1"
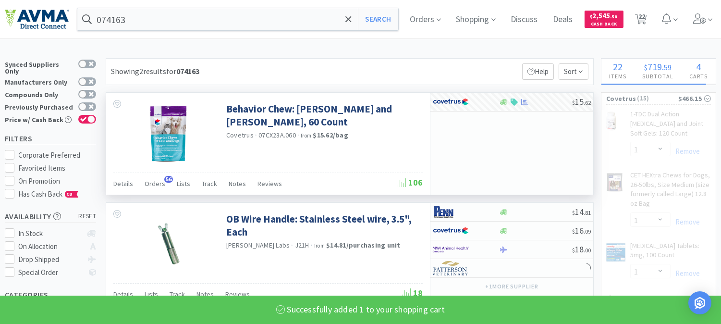
select select "10"
select select "3"
select select "4"
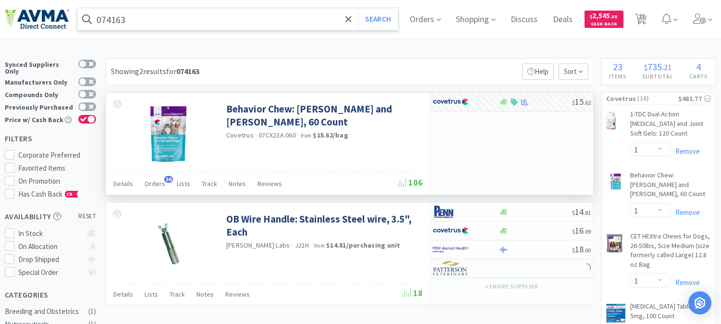
click at [137, 14] on input "074163" at bounding box center [237, 19] width 321 height 22
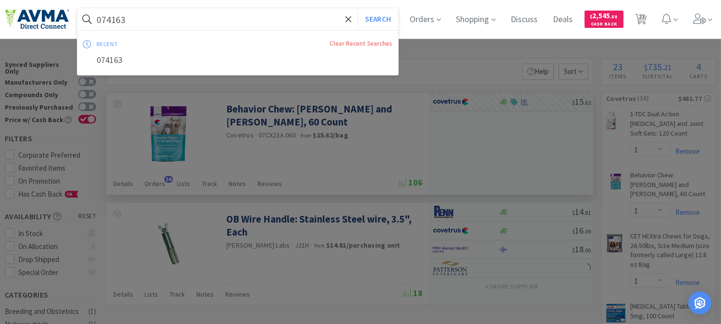
paste input "80531"
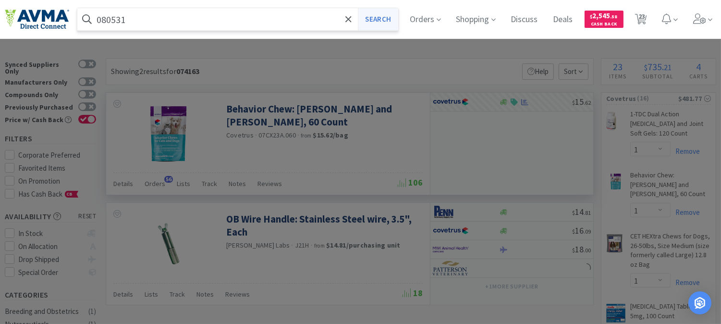
type input "080531"
click at [380, 18] on button "Search" at bounding box center [378, 19] width 40 height 22
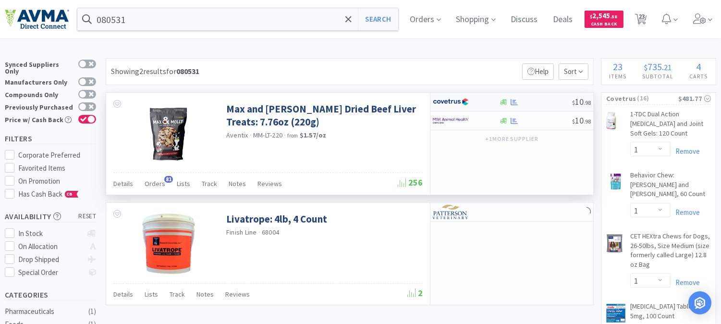
click at [448, 101] on img at bounding box center [451, 102] width 36 height 14
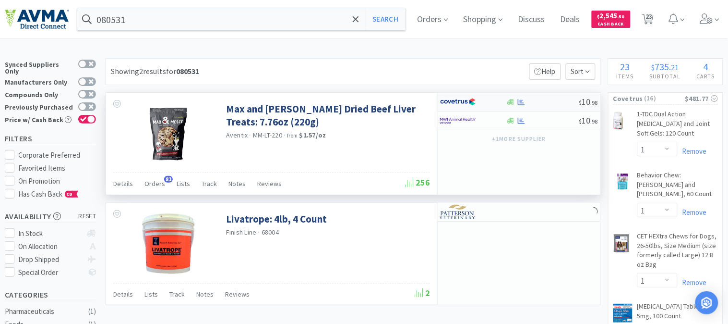
select select "1"
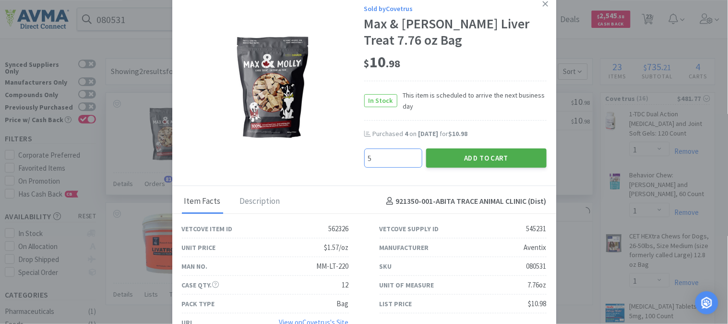
type input "5"
click at [490, 154] on button "Add to Cart" at bounding box center [486, 157] width 121 height 19
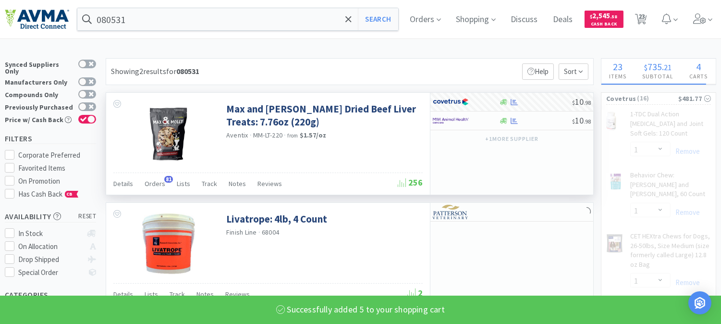
select select "5"
select select "3"
select select "1"
select select "3"
select select "1"
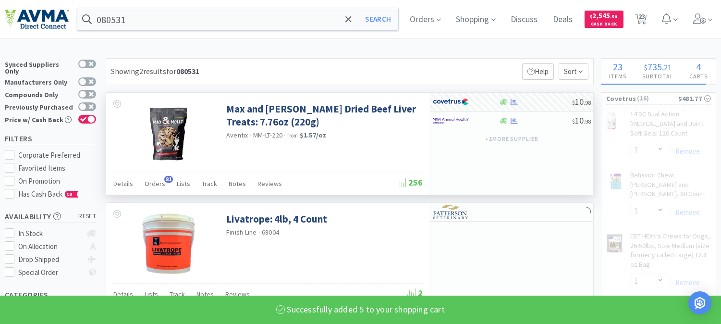
select select "10"
select select "3"
select select "4"
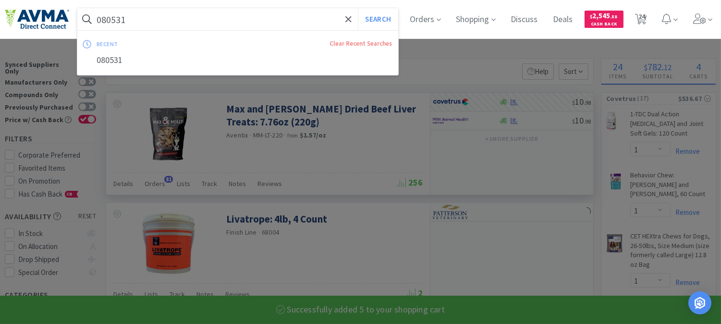
click at [130, 20] on input "080531" at bounding box center [237, 19] width 321 height 22
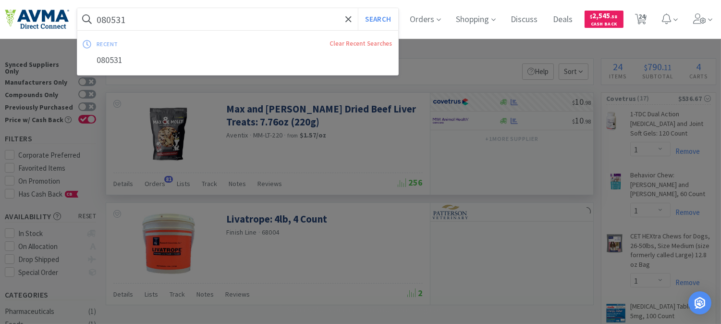
paste input "72770"
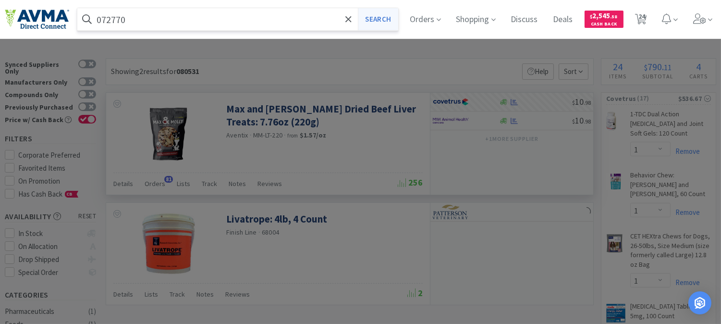
type input "072770"
click at [382, 13] on button "Search" at bounding box center [378, 19] width 40 height 22
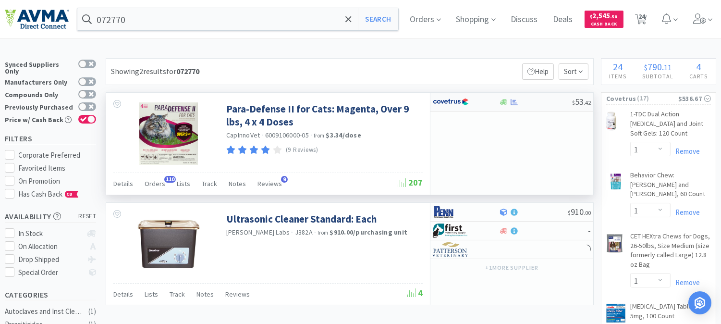
click at [448, 98] on img at bounding box center [451, 102] width 36 height 14
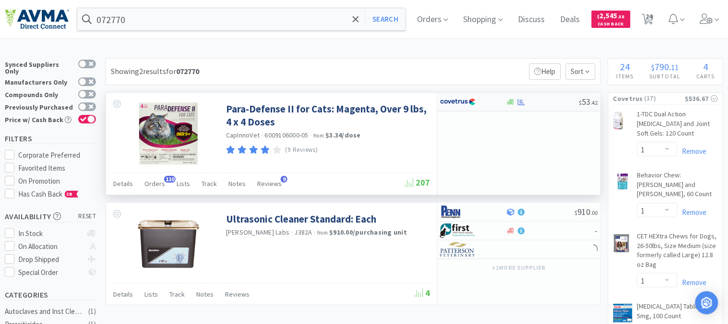
select select "1"
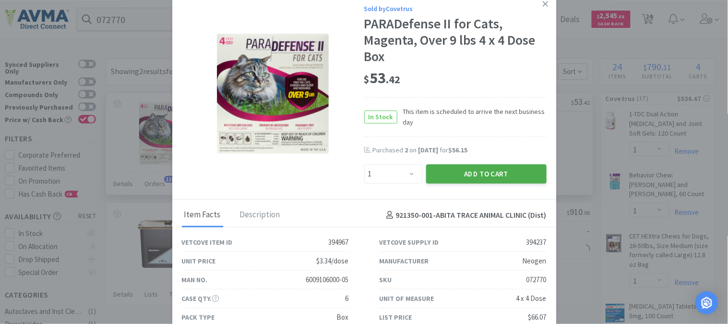
click at [479, 167] on button "Add to Cart" at bounding box center [486, 173] width 121 height 19
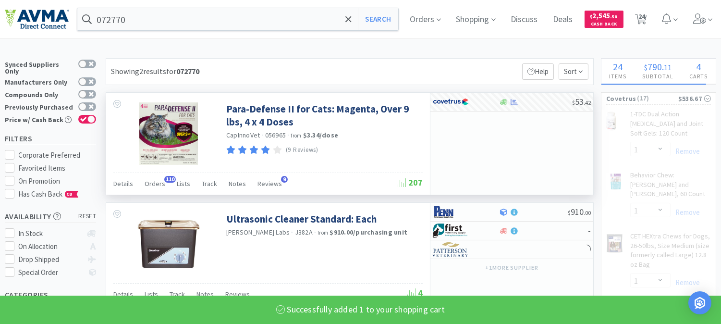
select select "1"
select select "10"
select select "3"
select select "4"
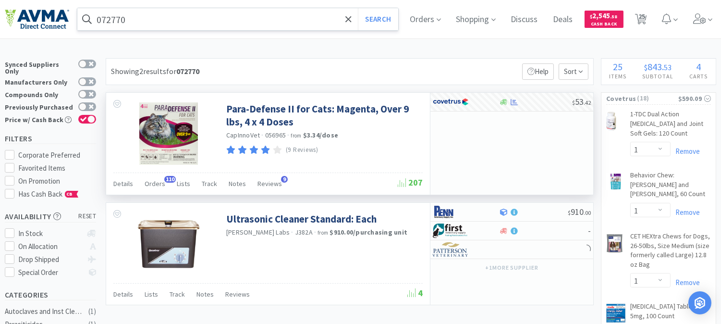
click at [122, 20] on input "072770" at bounding box center [237, 19] width 321 height 22
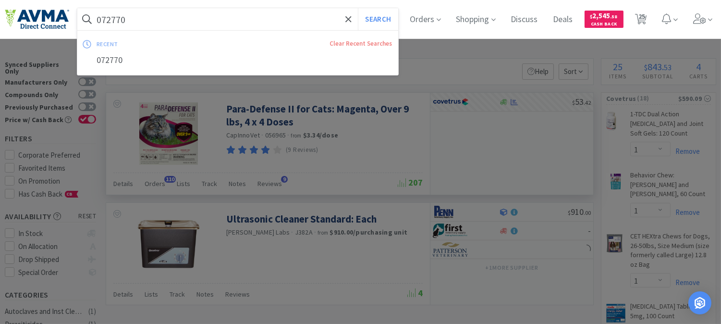
paste input "58662"
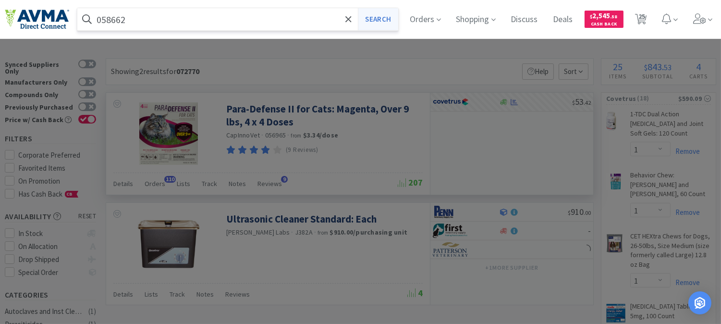
type input "058662"
click at [391, 18] on button "Search" at bounding box center [378, 19] width 40 height 22
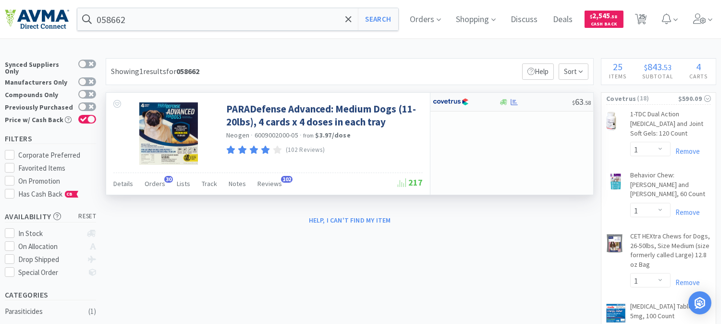
click at [449, 99] on img at bounding box center [451, 102] width 36 height 14
select select "1"
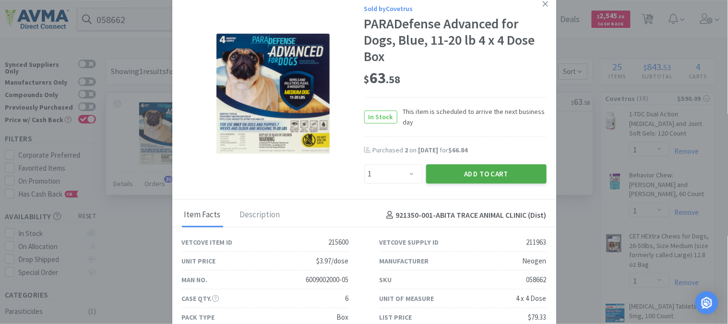
click at [488, 172] on button "Add to Cart" at bounding box center [486, 173] width 121 height 19
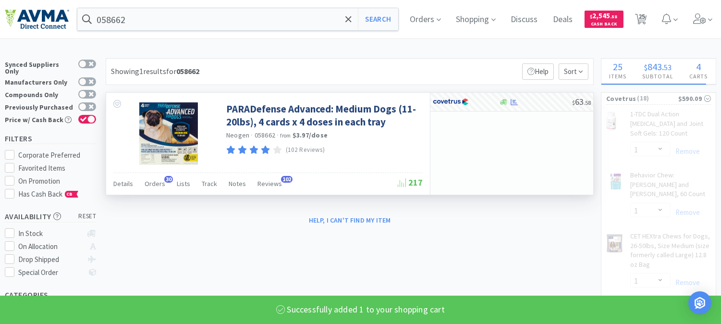
select select "1"
select select "10"
select select "3"
select select "4"
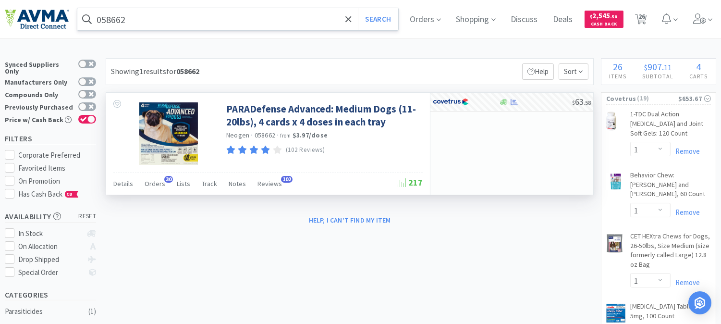
click at [130, 19] on input "058662" at bounding box center [237, 19] width 321 height 22
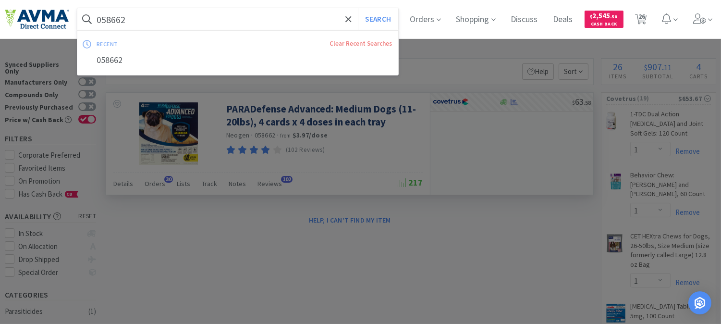
paste input "597"
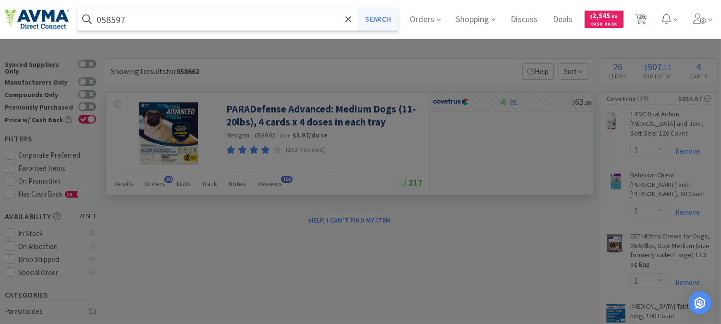
type input "058597"
click at [385, 20] on button "Search" at bounding box center [378, 19] width 40 height 22
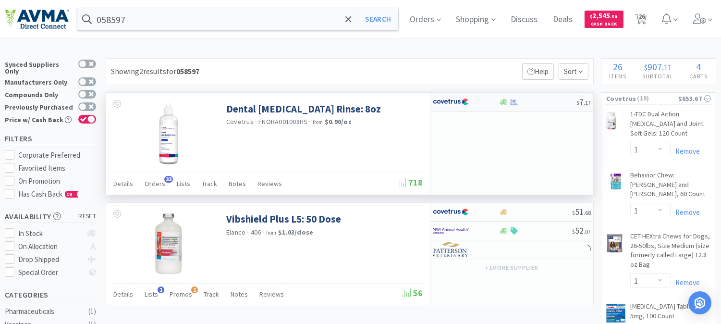
click at [456, 100] on img at bounding box center [451, 102] width 36 height 14
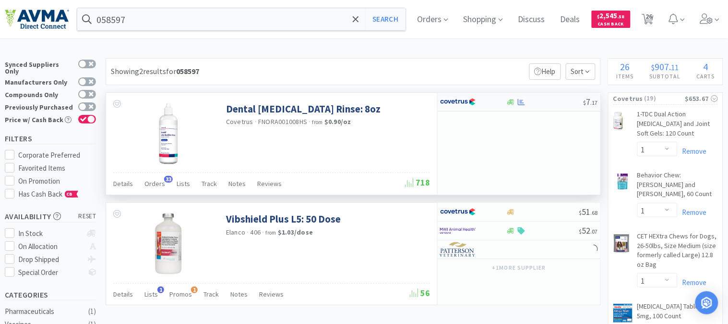
select select "1"
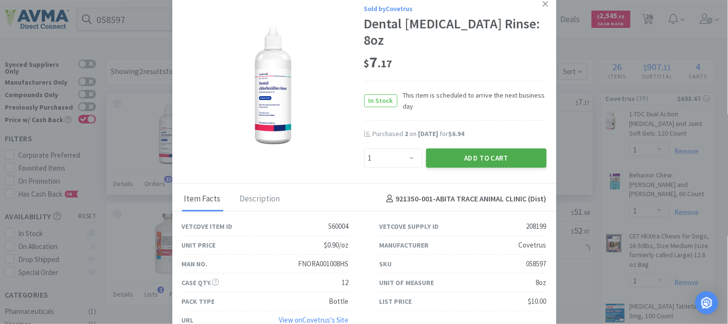
click at [485, 148] on button "Add to Cart" at bounding box center [486, 157] width 121 height 19
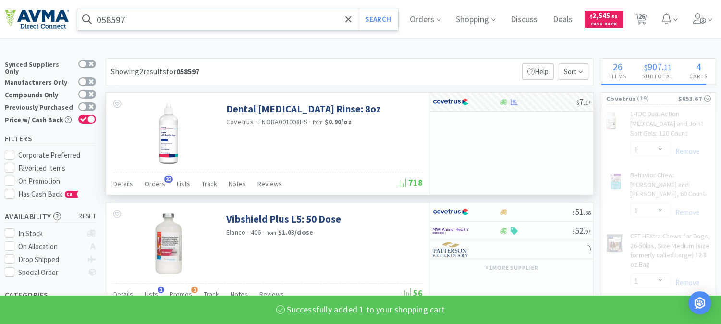
click at [131, 17] on input "058597" at bounding box center [237, 19] width 321 height 22
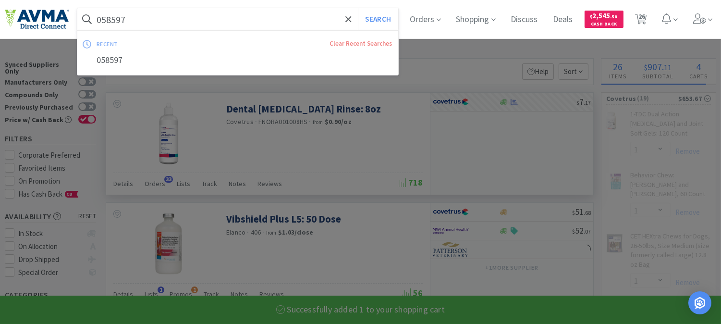
select select "1"
select select "5"
select select "3"
select select "1"
select select "3"
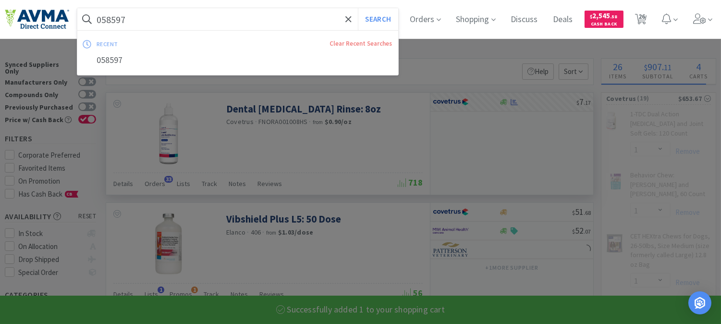
select select "1"
select select "10"
select select "3"
select select "4"
paste input "4421"
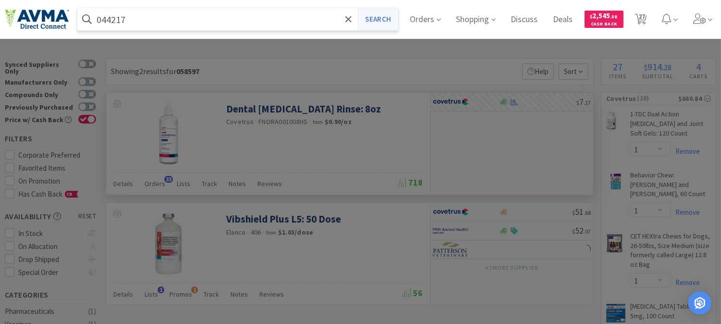
type input "044217"
click at [389, 14] on button "Search" at bounding box center [378, 19] width 40 height 22
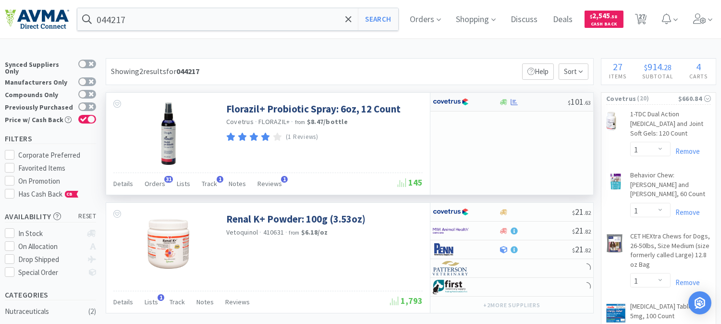
click at [448, 103] on img at bounding box center [451, 102] width 36 height 14
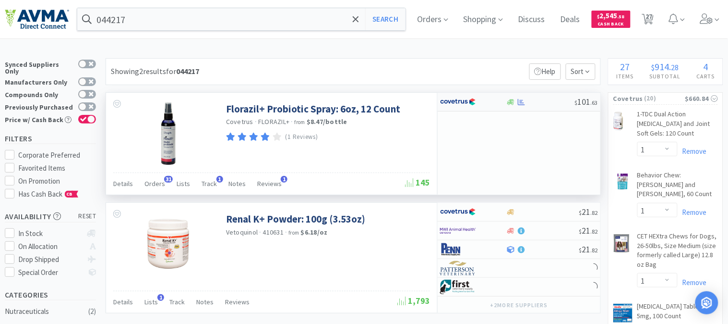
select select "1"
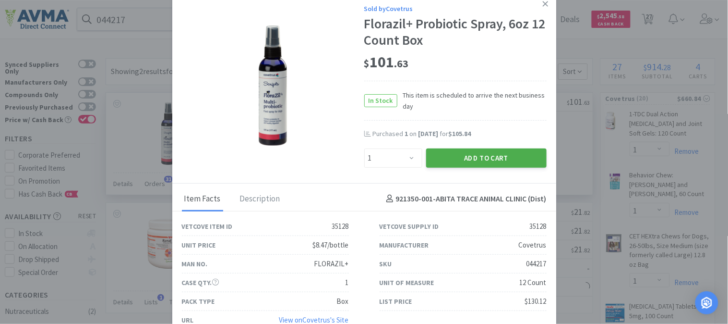
click at [474, 157] on button "Add to Cart" at bounding box center [486, 157] width 121 height 19
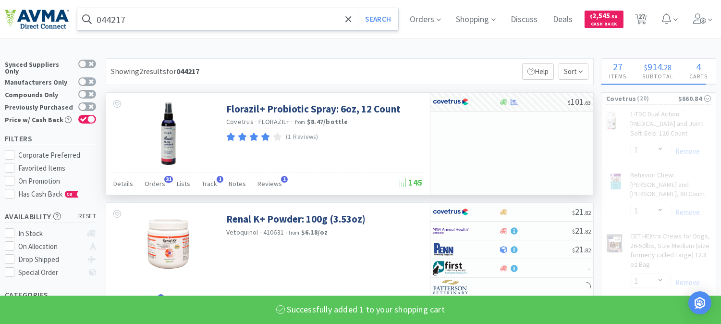
select select "1"
select select "5"
select select "3"
select select "1"
select select "3"
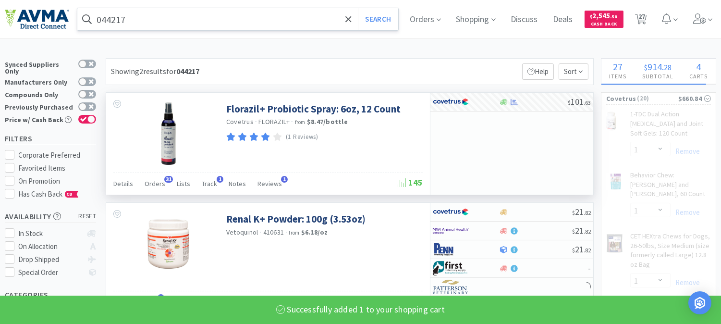
select select "1"
select select "10"
select select "3"
select select "4"
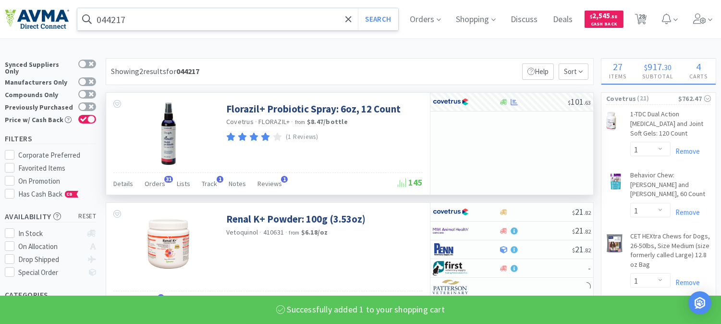
click at [124, 18] on input "044217" at bounding box center [237, 19] width 321 height 22
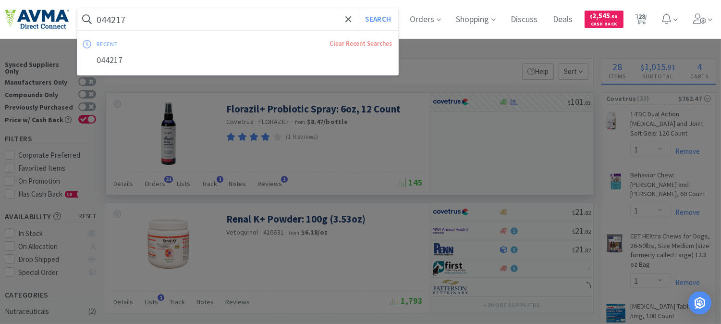
paste input "65998"
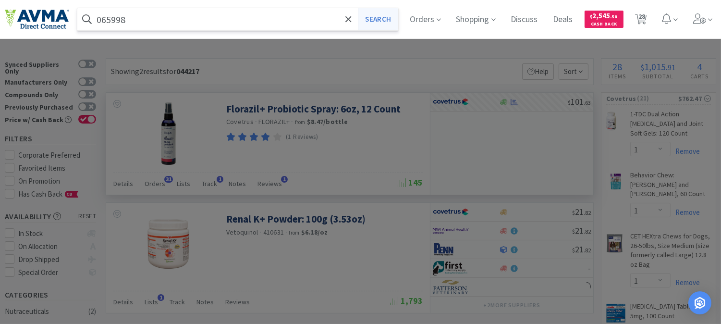
type input "065998"
click at [375, 16] on button "Search" at bounding box center [378, 19] width 40 height 22
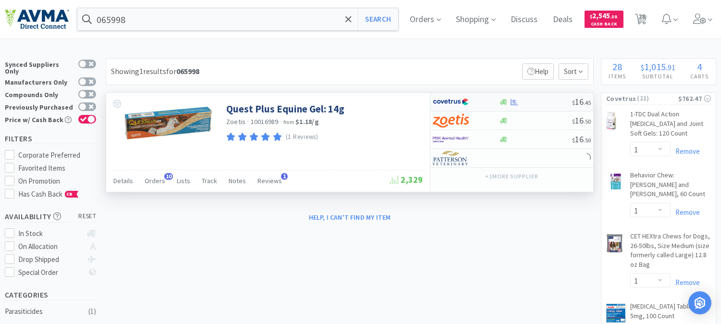
click at [455, 103] on img at bounding box center [451, 102] width 36 height 14
select select "1"
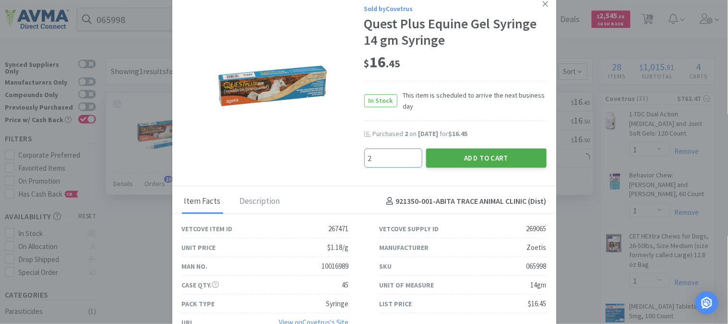
type input "2"
click at [477, 156] on button "Add to Cart" at bounding box center [486, 157] width 121 height 19
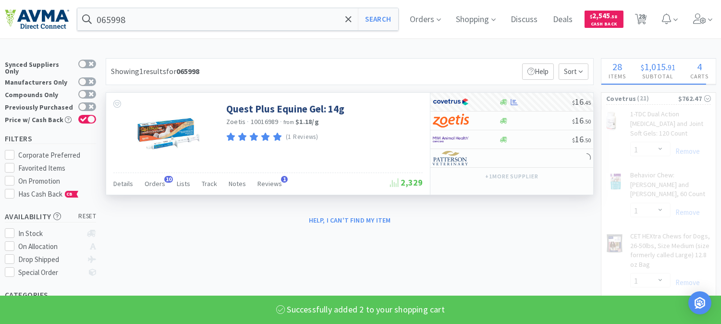
select select "2"
select select "1"
select select "10"
select select "3"
select select "4"
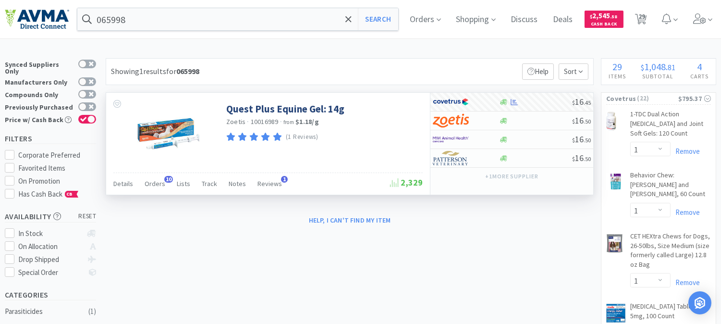
click at [645, 17] on span "29" at bounding box center [641, 16] width 7 height 38
select select "1"
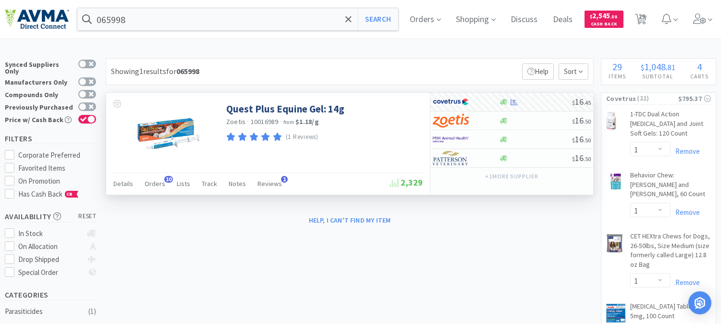
select select "1"
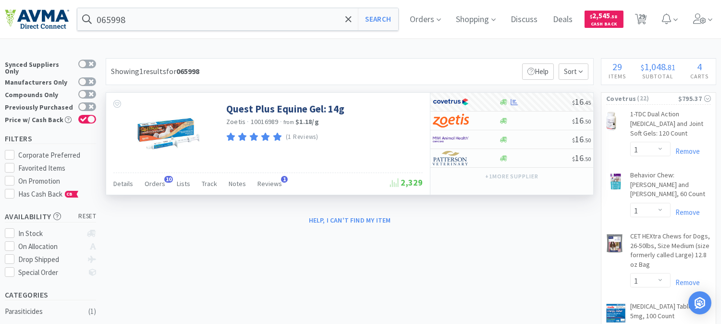
select select "5"
select select "3"
select select "1"
select select "3"
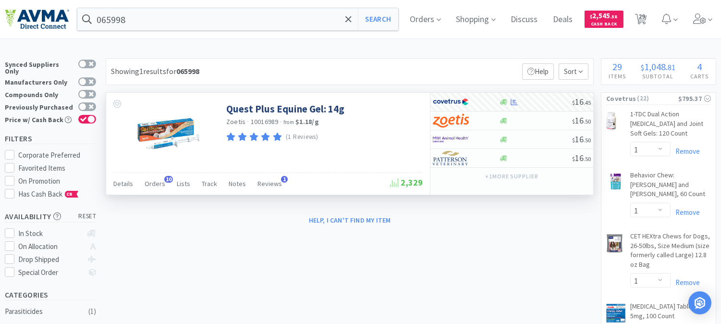
select select "1"
select select "2"
select select "1"
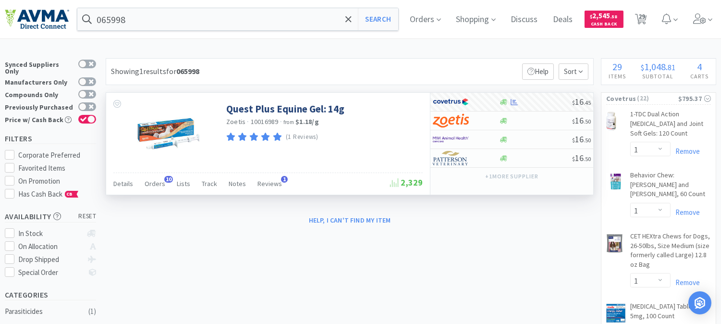
select select "1"
select select "10"
select select "3"
select select "4"
select select "2"
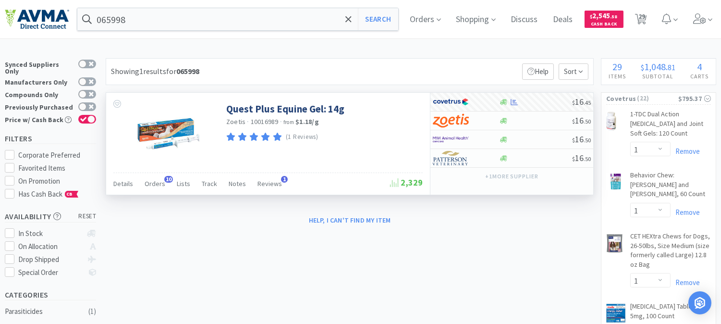
select select "1"
select select "2"
select select "1"
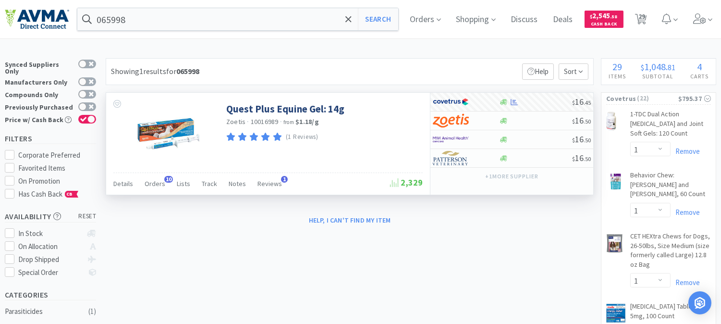
select select "2"
select select "1"
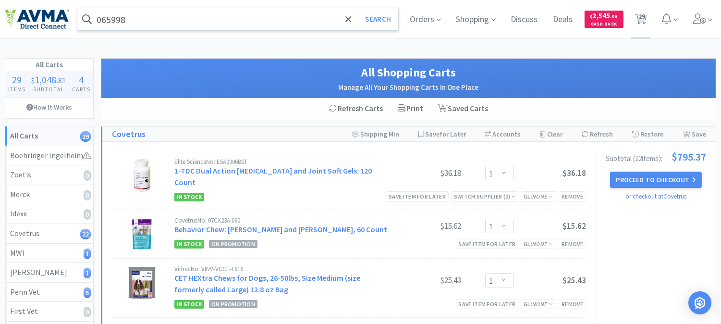
click at [175, 20] on input "065998" at bounding box center [237, 19] width 321 height 22
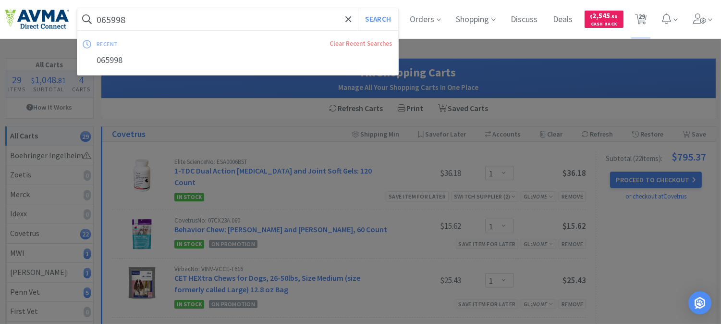
paste input "58596"
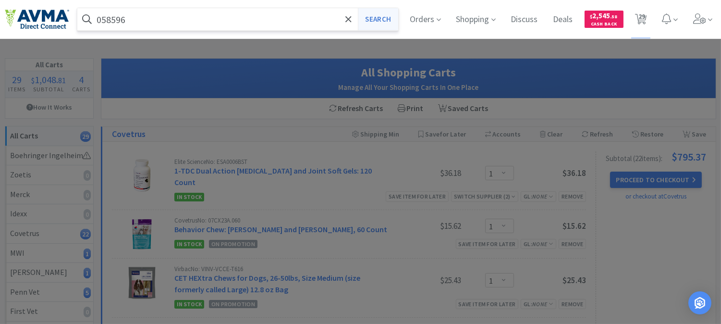
type input "058596"
click at [376, 20] on button "Search" at bounding box center [378, 19] width 40 height 22
select select "1"
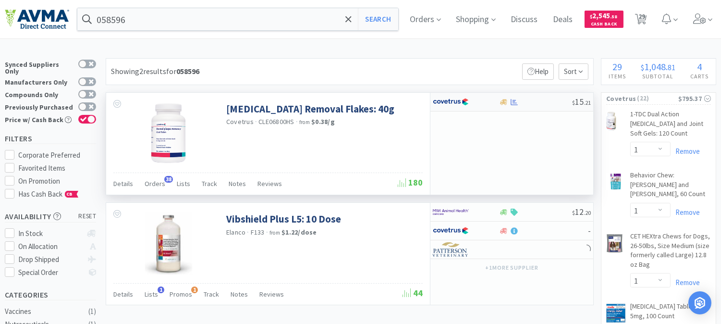
click at [461, 104] on img at bounding box center [451, 102] width 36 height 14
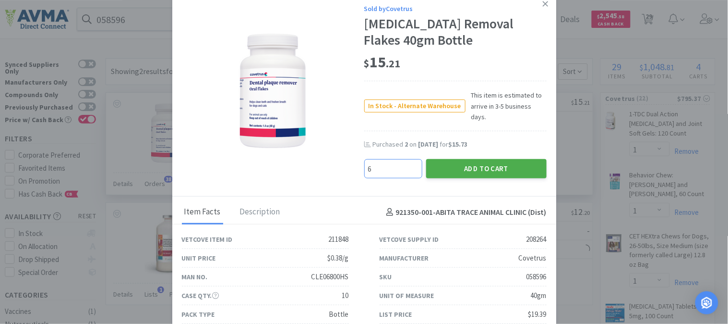
click at [479, 160] on button "Add to Cart" at bounding box center [486, 168] width 121 height 19
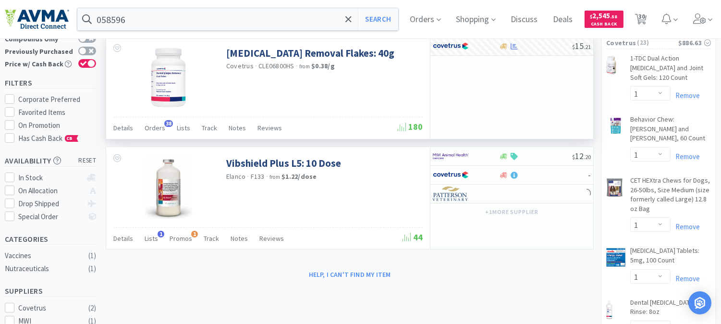
scroll to position [53, 0]
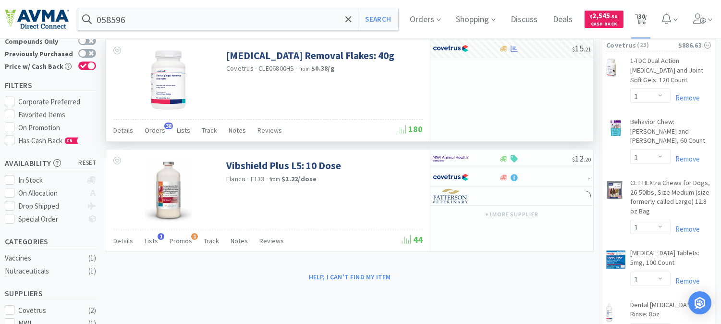
drag, startPoint x: 650, startPoint y: 17, endPoint x: 636, endPoint y: 23, distance: 15.5
click at [645, 17] on span "30" at bounding box center [641, 16] width 7 height 38
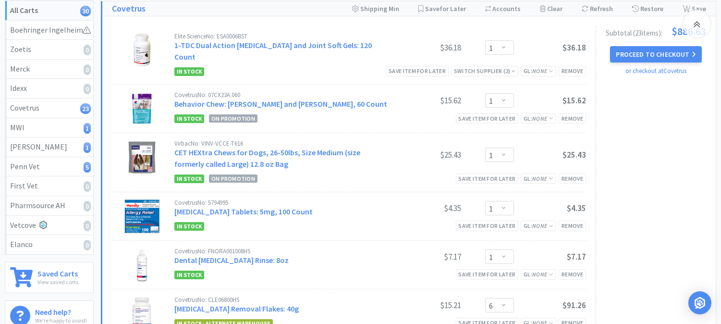
scroll to position [107, 0]
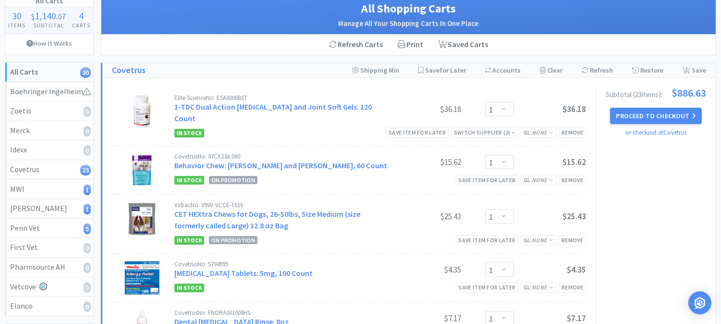
scroll to position [0, 0]
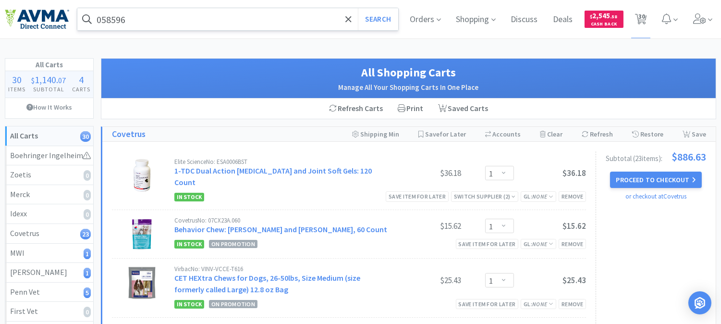
click at [160, 18] on input "058596" at bounding box center [237, 19] width 321 height 22
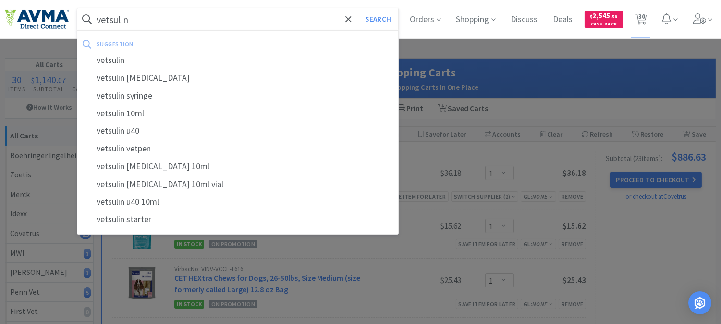
click at [358, 8] on button "Search" at bounding box center [378, 19] width 40 height 22
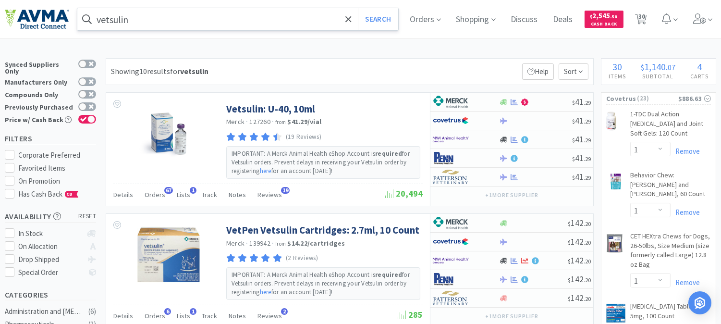
click at [161, 21] on input "vetsulin" at bounding box center [237, 19] width 321 height 22
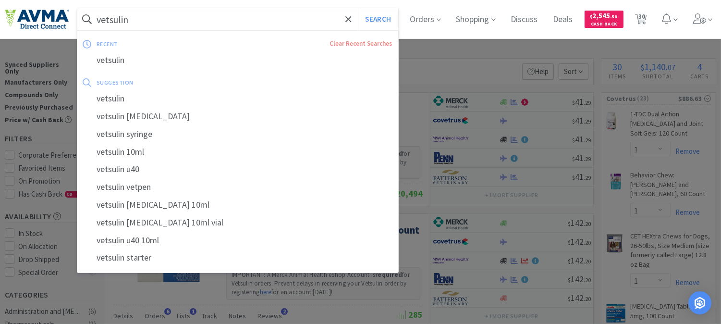
paste input "048196"
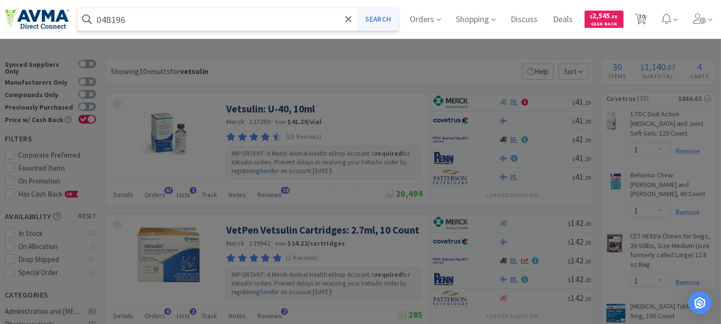
click at [392, 16] on button "Search" at bounding box center [378, 19] width 40 height 22
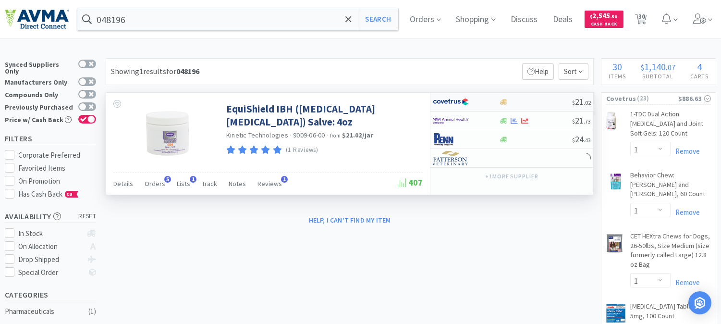
click at [451, 103] on img at bounding box center [451, 102] width 36 height 14
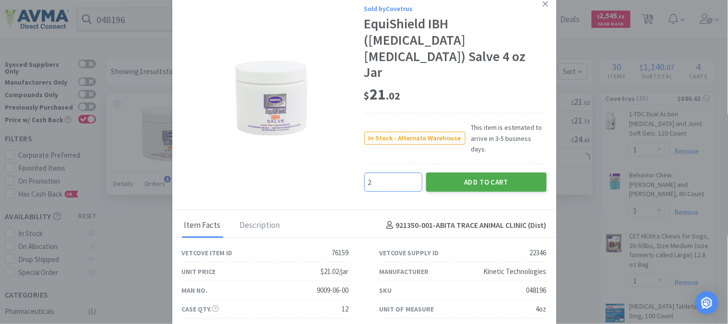
click at [502, 172] on button "Add to Cart" at bounding box center [486, 181] width 121 height 19
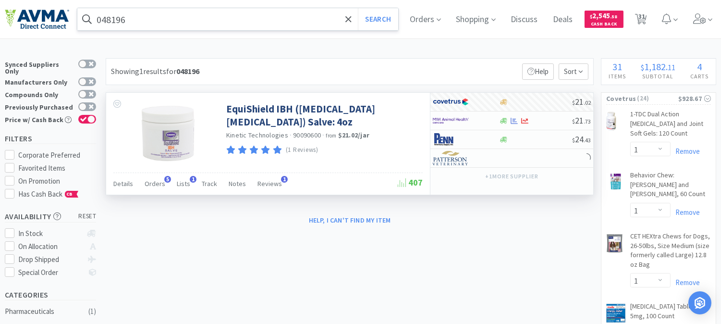
click at [142, 22] on input "048196" at bounding box center [237, 19] width 321 height 22
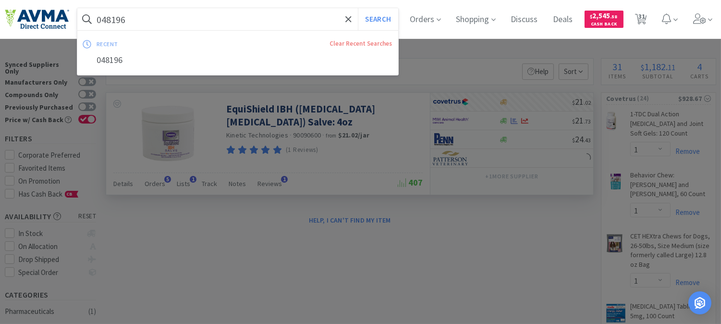
paste input "39032"
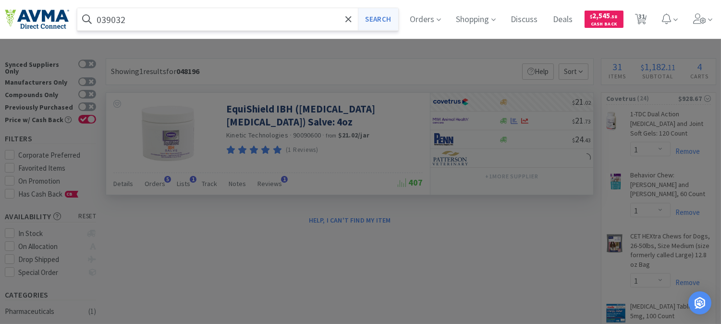
click at [374, 12] on button "Search" at bounding box center [378, 19] width 40 height 22
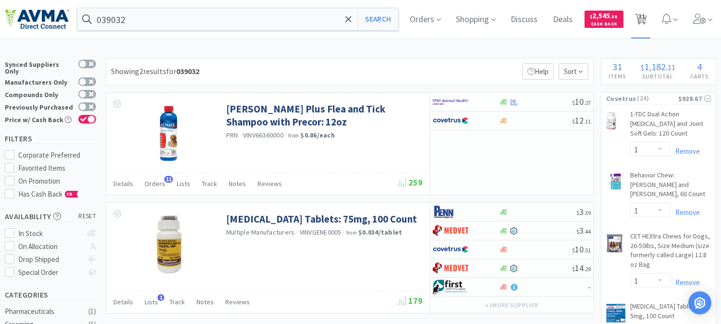
click at [645, 17] on span "31" at bounding box center [641, 16] width 7 height 38
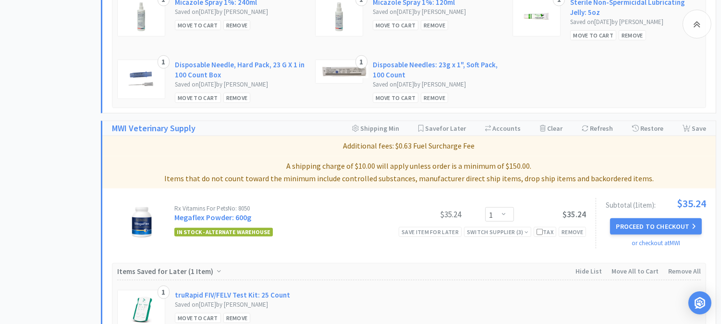
scroll to position [1441, 0]
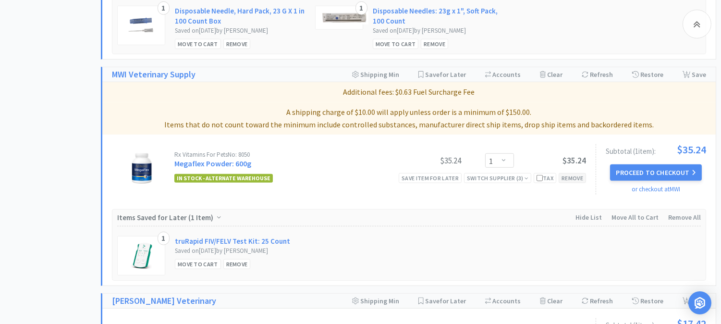
click at [572, 173] on div "Remove" at bounding box center [571, 178] width 27 height 10
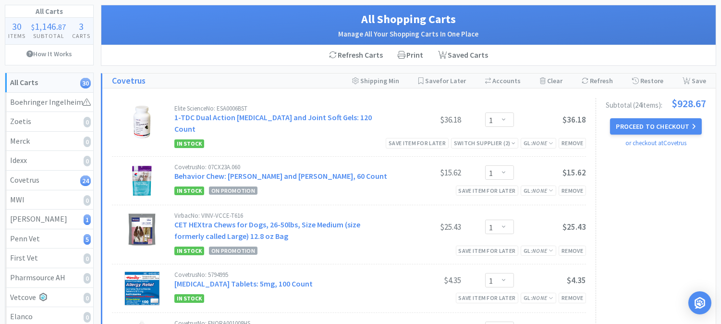
scroll to position [0, 0]
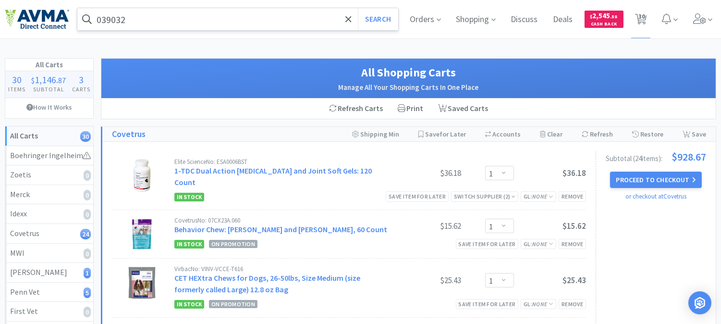
click at [213, 18] on input "039032" at bounding box center [237, 19] width 321 height 22
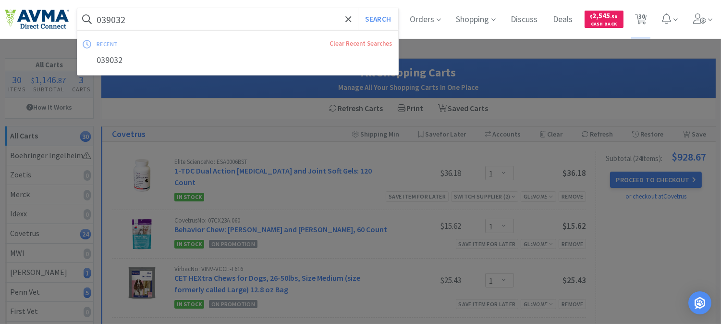
paste input "11295"
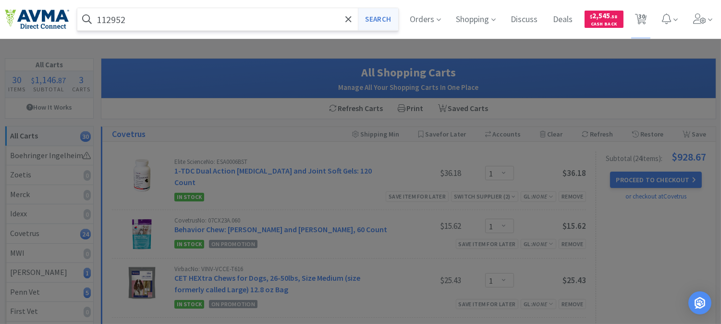
click at [377, 20] on button "Search" at bounding box center [378, 19] width 40 height 22
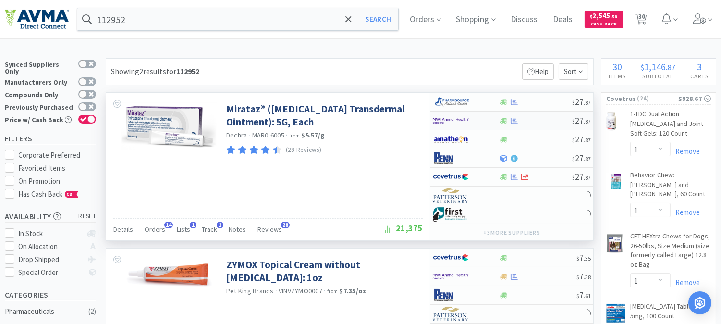
click at [448, 119] on img at bounding box center [451, 120] width 36 height 14
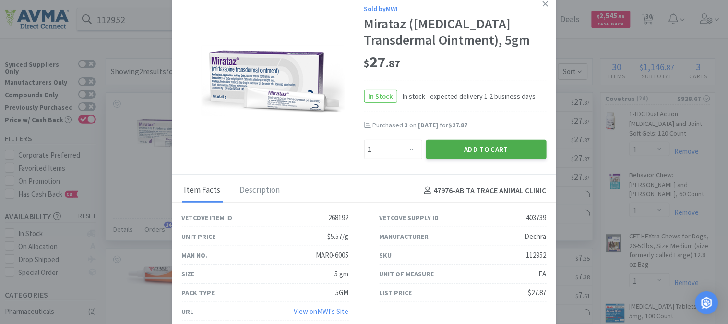
click at [454, 147] on button "Add to Cart" at bounding box center [486, 149] width 121 height 19
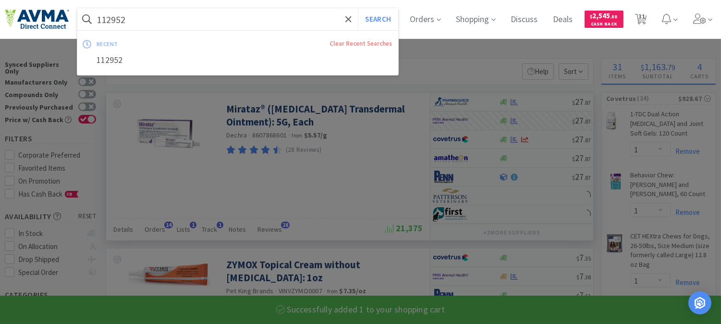
click at [143, 18] on input "112952" at bounding box center [237, 19] width 321 height 22
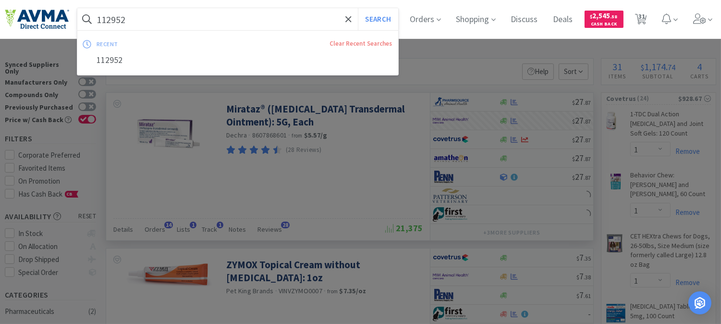
paste input "004357"
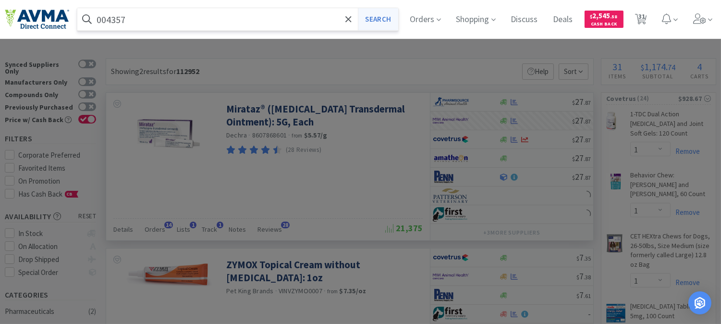
click at [382, 21] on button "Search" at bounding box center [378, 19] width 40 height 22
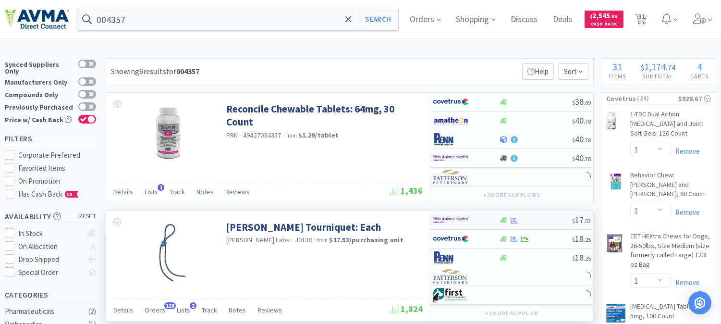
click at [450, 218] on img at bounding box center [451, 220] width 36 height 14
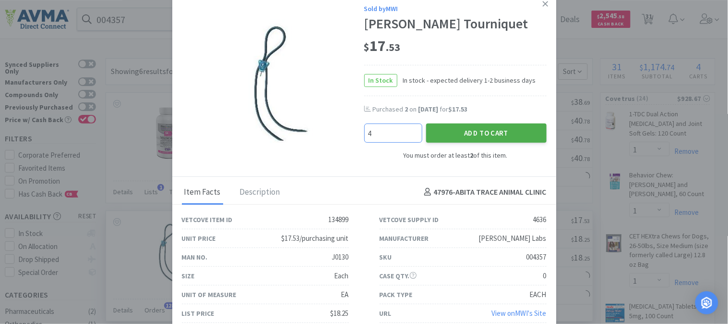
click at [481, 128] on button "Add to Cart" at bounding box center [486, 132] width 121 height 19
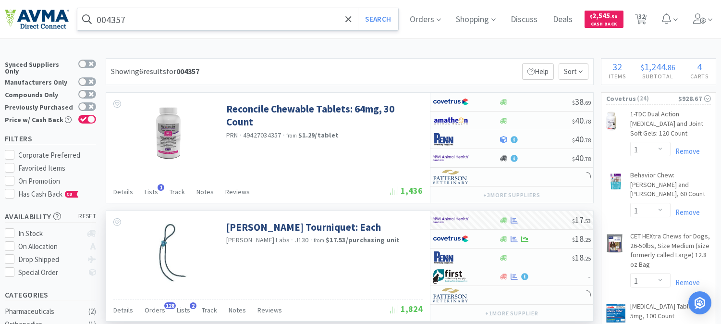
click at [146, 16] on input "004357" at bounding box center [237, 19] width 321 height 22
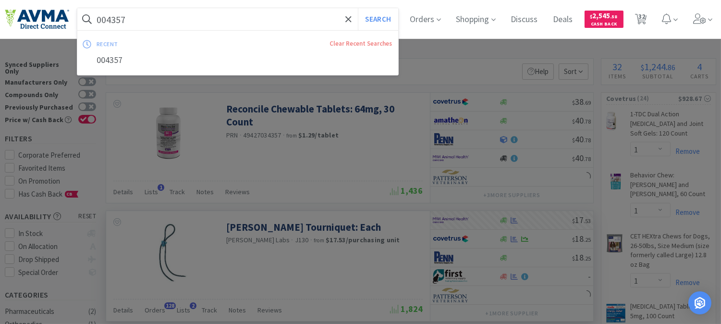
paste input "19269"
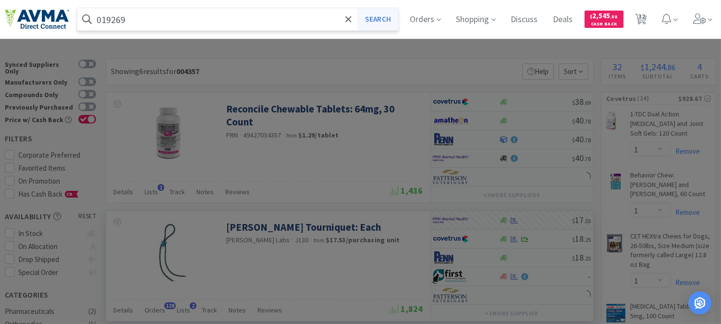
click at [394, 18] on button "Search" at bounding box center [378, 19] width 40 height 22
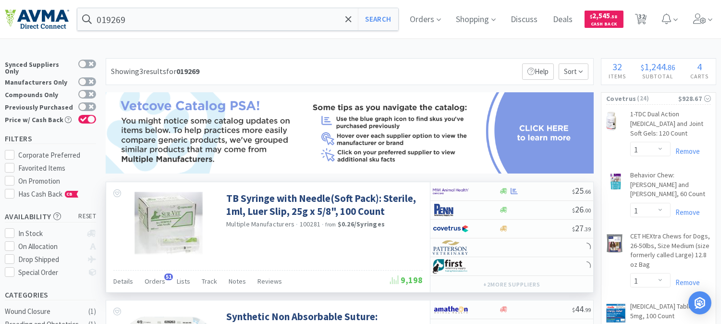
scroll to position [53, 0]
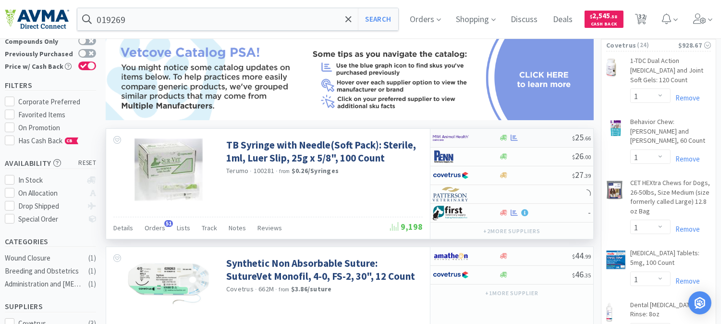
click at [452, 137] on img at bounding box center [451, 138] width 36 height 14
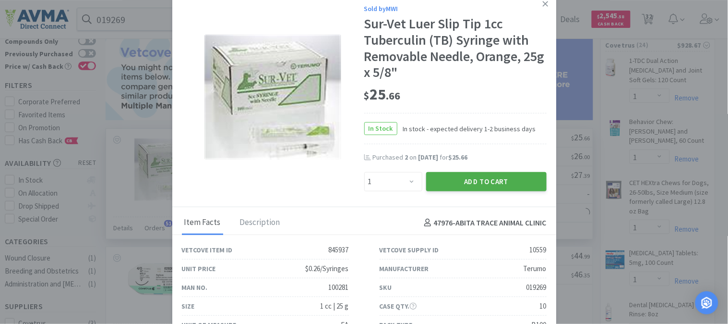
click at [479, 181] on button "Add to Cart" at bounding box center [486, 181] width 121 height 19
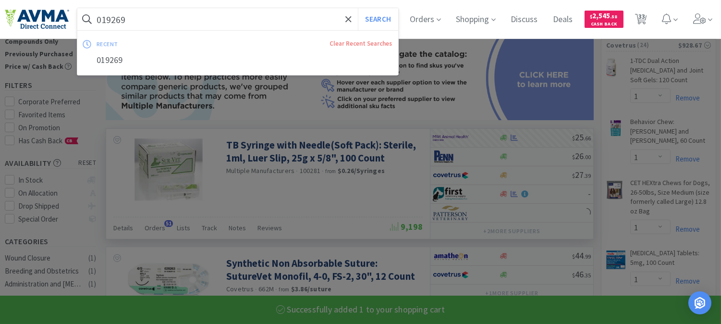
click at [154, 18] on input "019269" at bounding box center [237, 19] width 321 height 22
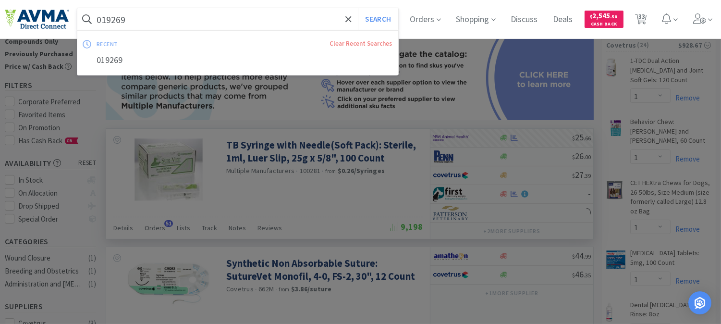
paste input "64022"
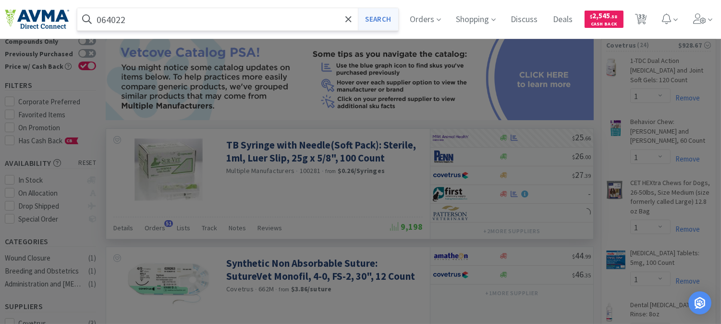
click at [394, 20] on button "Search" at bounding box center [378, 19] width 40 height 22
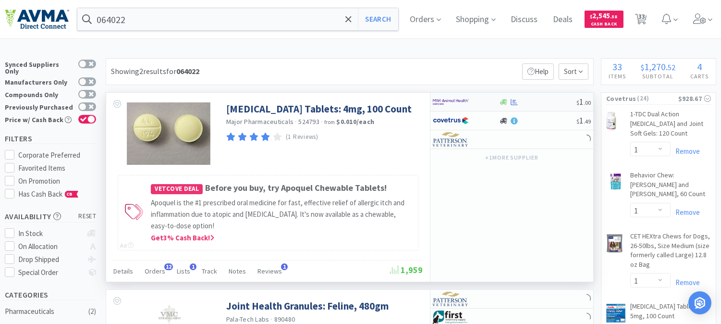
click at [447, 102] on img at bounding box center [451, 102] width 36 height 14
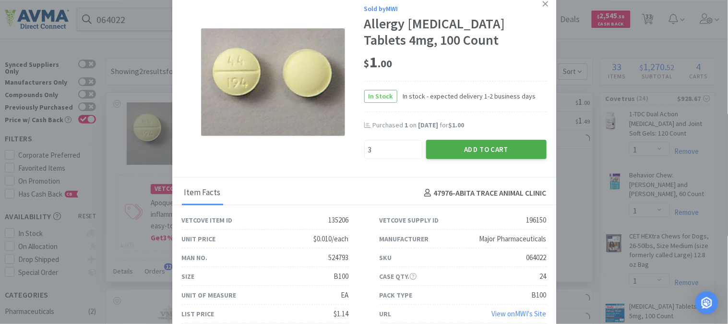
click at [472, 159] on button "Add to Cart" at bounding box center [486, 149] width 121 height 19
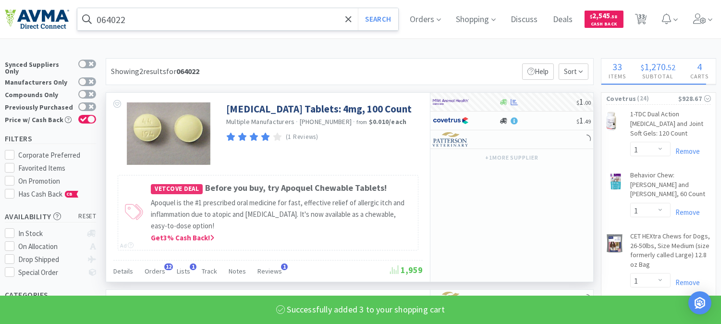
click at [101, 17] on input "064022" at bounding box center [237, 19] width 321 height 22
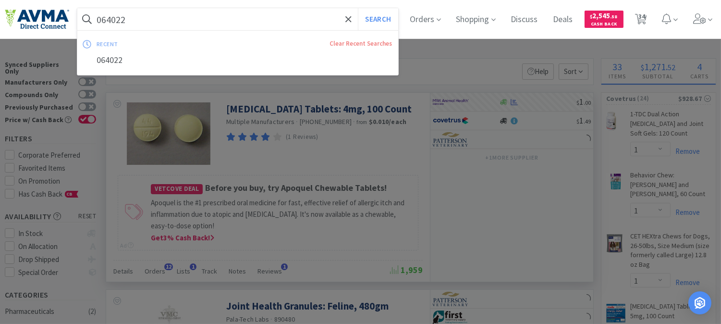
paste input "36275"
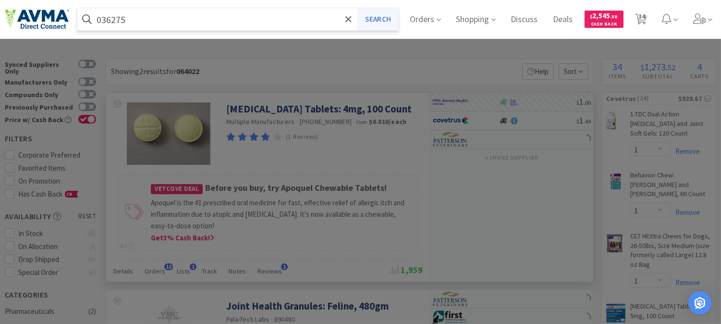
click at [384, 20] on button "Search" at bounding box center [378, 19] width 40 height 22
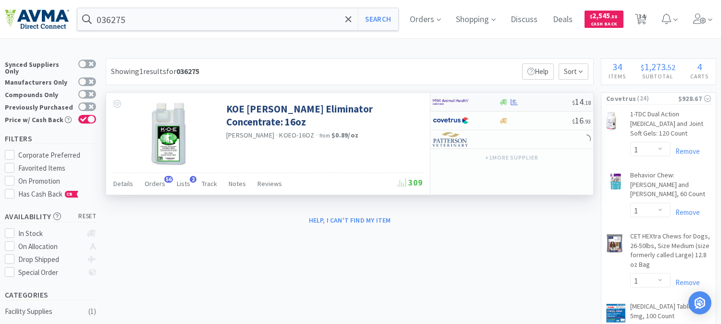
click at [444, 102] on img at bounding box center [451, 102] width 36 height 14
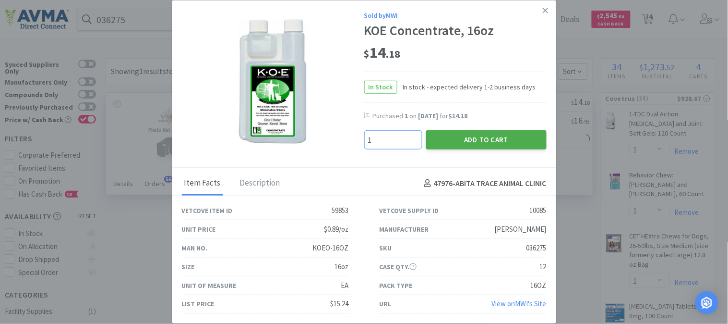
click at [474, 141] on button "Add to Cart" at bounding box center [486, 139] width 121 height 19
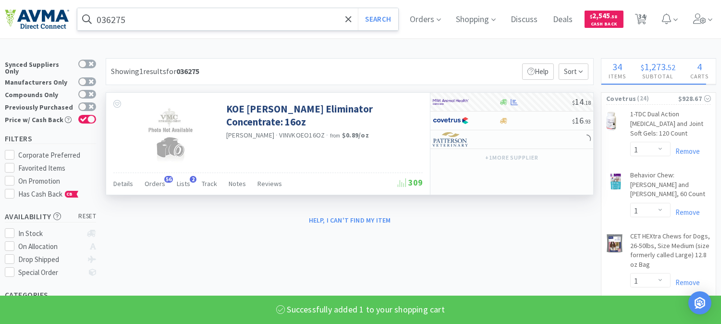
click at [123, 20] on input "036275" at bounding box center [237, 19] width 321 height 22
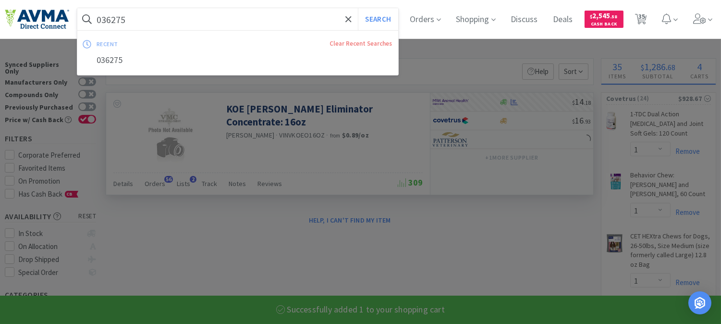
paste input "0624"
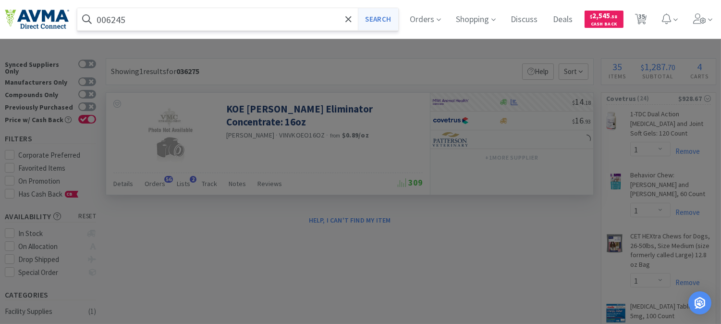
click at [394, 16] on button "Search" at bounding box center [378, 19] width 40 height 22
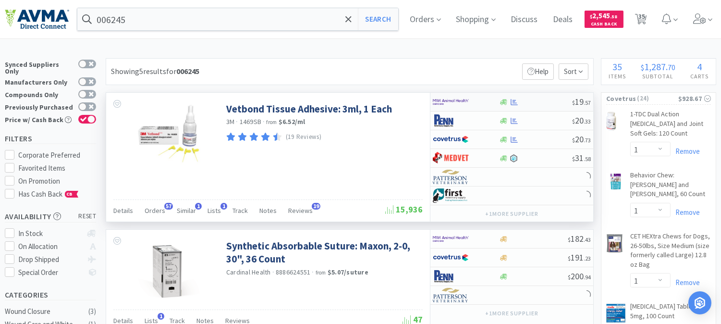
click at [449, 100] on img at bounding box center [451, 102] width 36 height 14
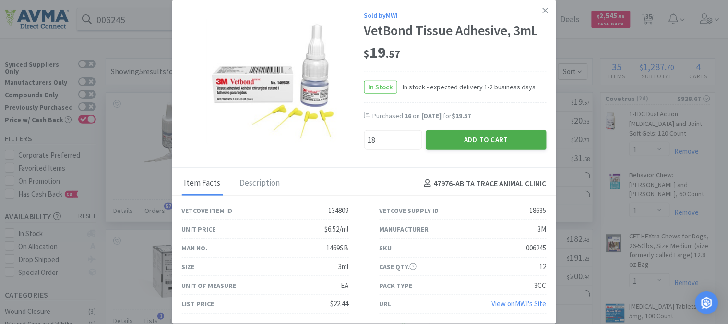
click at [492, 138] on button "Add to Cart" at bounding box center [486, 139] width 121 height 19
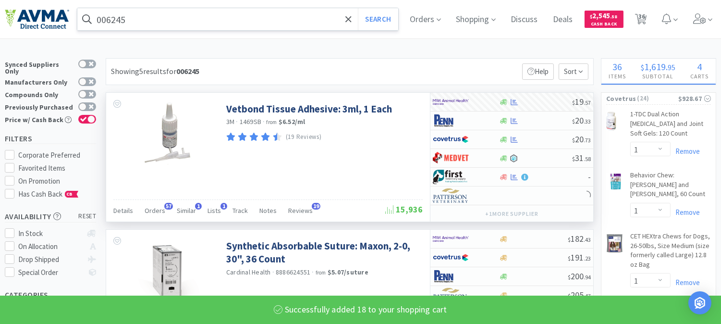
click at [130, 16] on input "006245" at bounding box center [237, 19] width 321 height 22
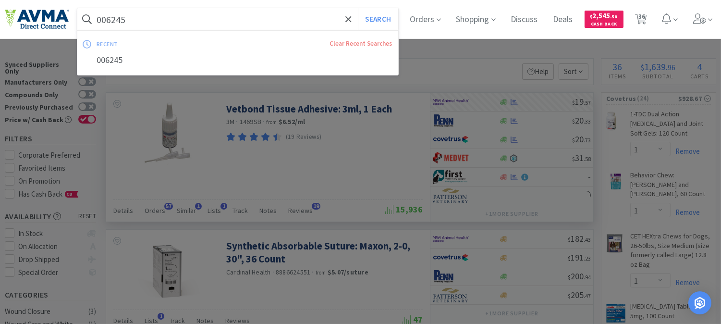
paste input "53548"
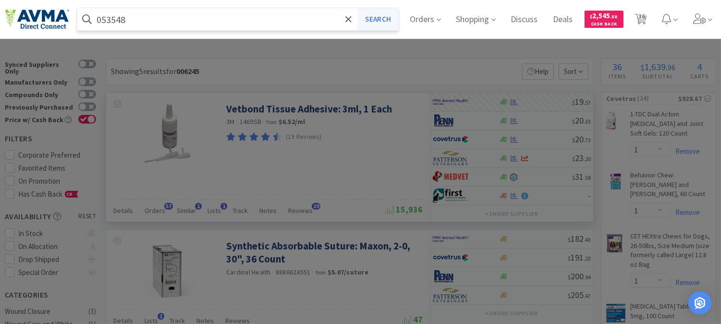
click at [377, 21] on button "Search" at bounding box center [378, 19] width 40 height 22
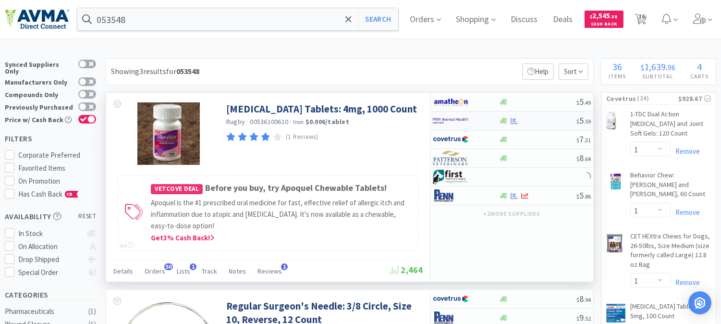
click at [450, 119] on img at bounding box center [451, 120] width 36 height 14
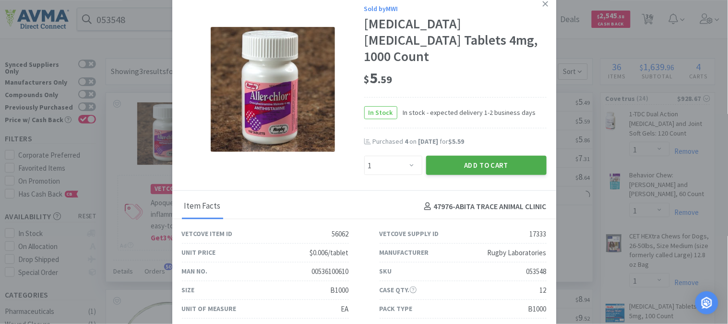
click at [479, 161] on button "Add to Cart" at bounding box center [486, 165] width 121 height 19
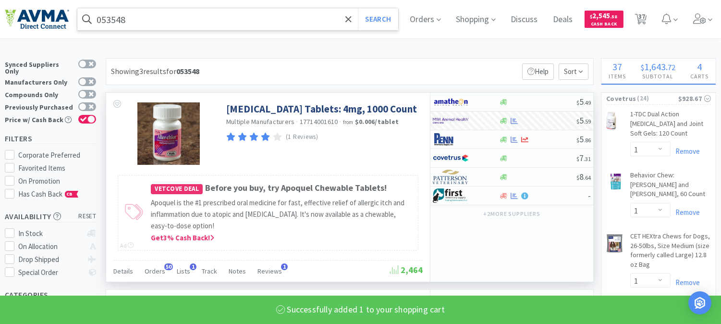
click at [111, 21] on input "053548" at bounding box center [237, 19] width 321 height 22
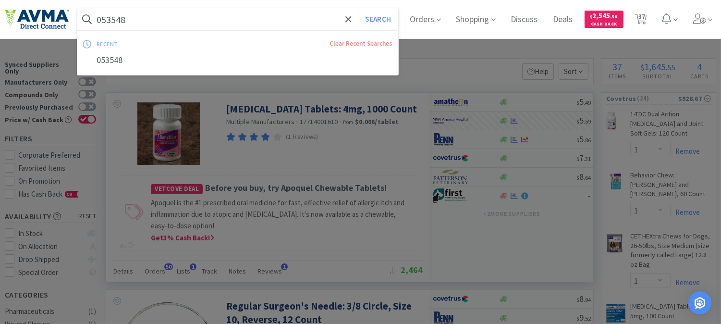
paste input "60636"
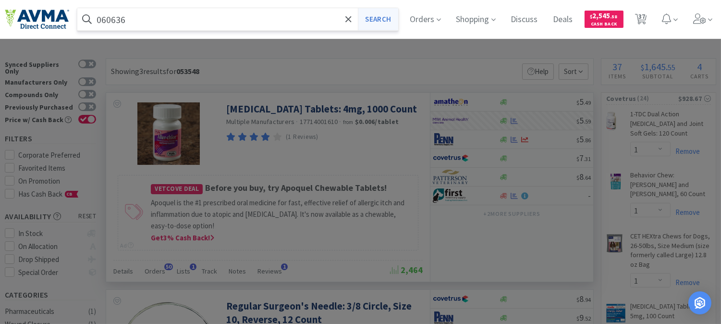
click at [383, 12] on button "Search" at bounding box center [378, 19] width 40 height 22
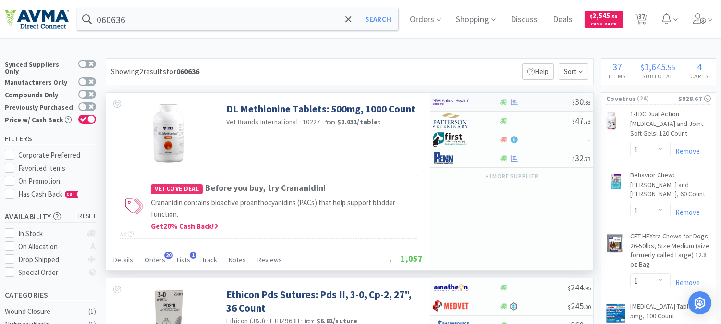
click at [451, 102] on img at bounding box center [451, 102] width 36 height 14
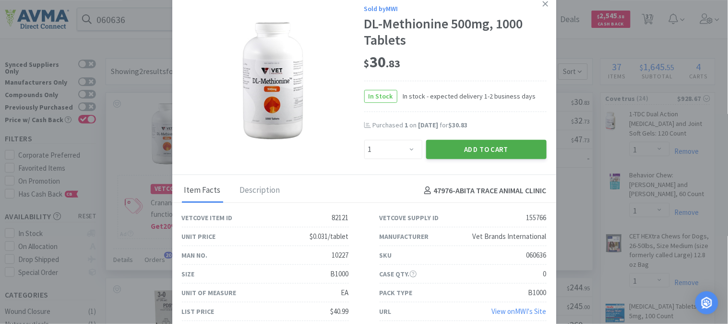
click at [486, 145] on button "Add to Cart" at bounding box center [486, 149] width 121 height 19
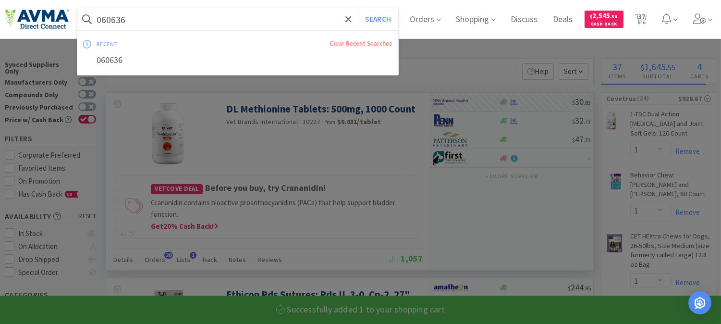
click at [112, 18] on input "060636" at bounding box center [237, 19] width 321 height 22
paste input "19277"
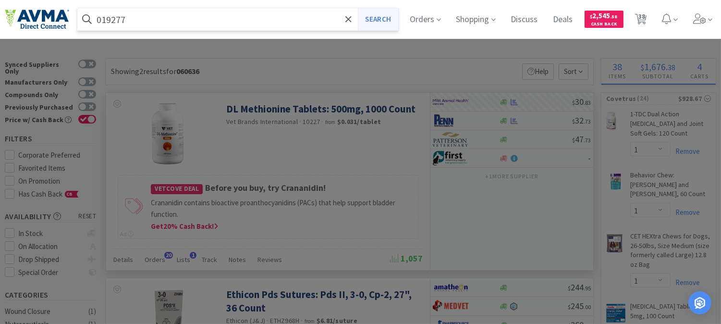
click at [386, 18] on button "Search" at bounding box center [378, 19] width 40 height 22
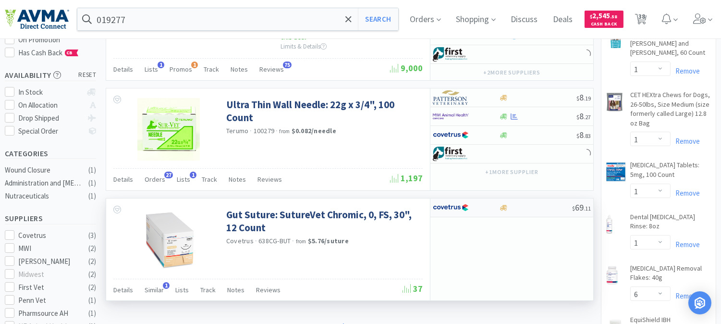
scroll to position [160, 0]
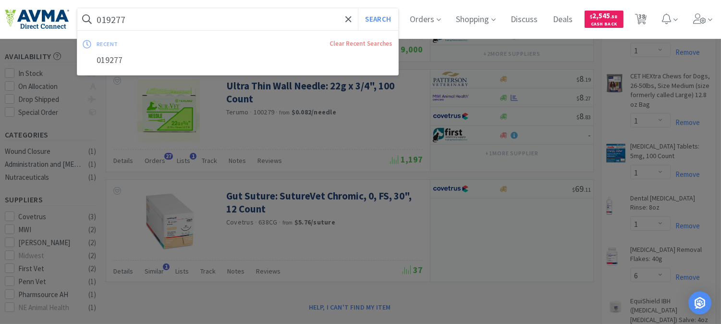
click at [117, 18] on input "019277" at bounding box center [237, 19] width 321 height 22
paste input "39968"
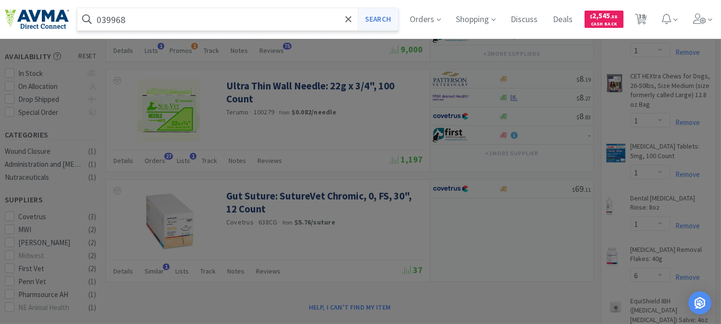
click at [382, 17] on button "Search" at bounding box center [378, 19] width 40 height 22
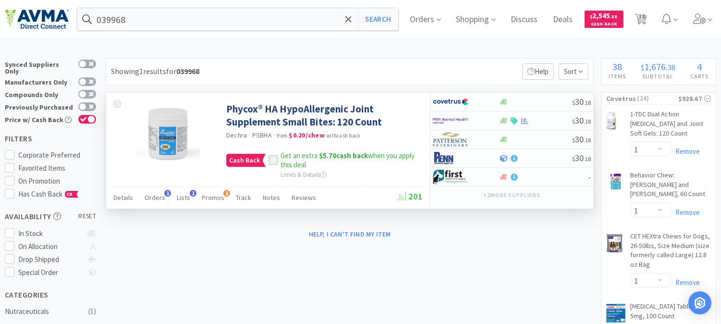
click at [271, 158] on icon at bounding box center [273, 160] width 7 height 7
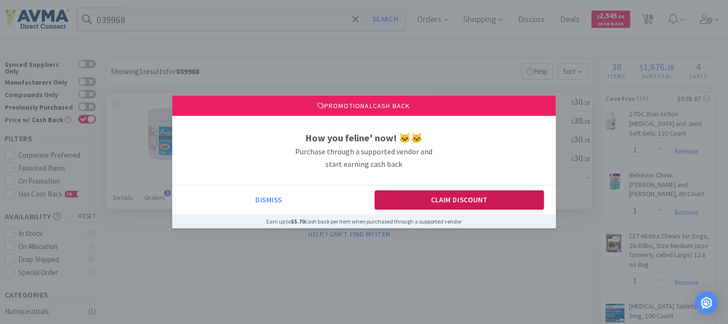
click at [448, 197] on button "Claim Discount" at bounding box center [459, 199] width 169 height 19
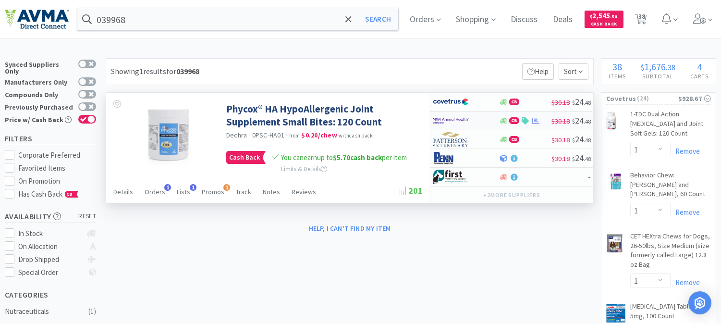
click at [457, 121] on img at bounding box center [451, 120] width 36 height 14
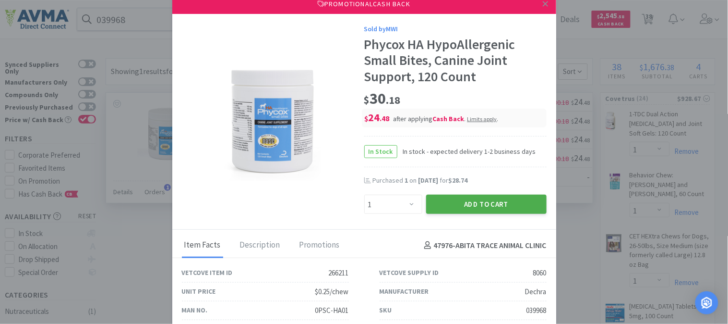
click at [481, 204] on button "Add to Cart" at bounding box center [486, 203] width 121 height 19
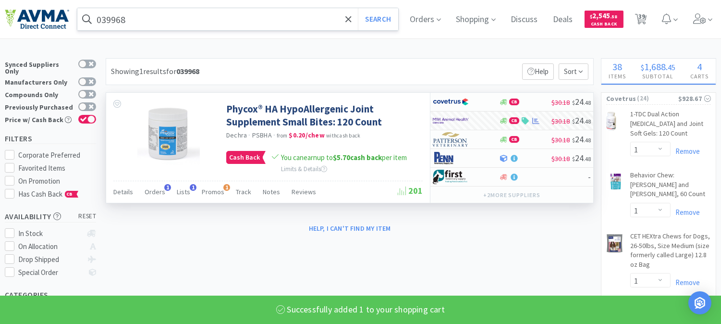
click at [108, 20] on input "039968" at bounding box center [237, 19] width 321 height 22
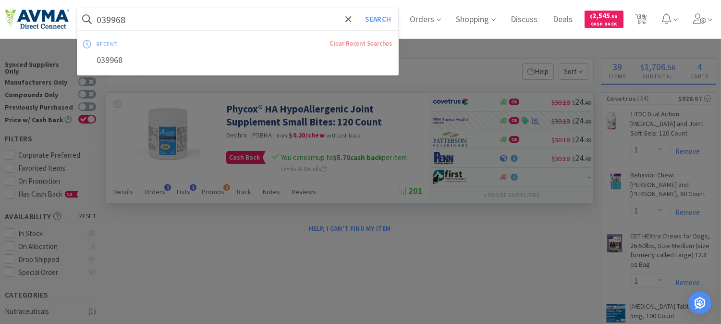
paste input "51662"
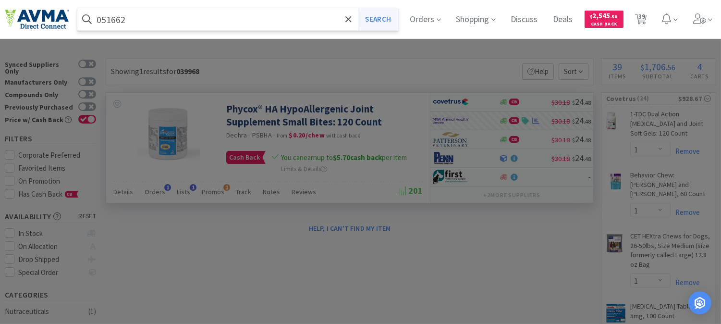
click at [386, 20] on button "Search" at bounding box center [378, 19] width 40 height 22
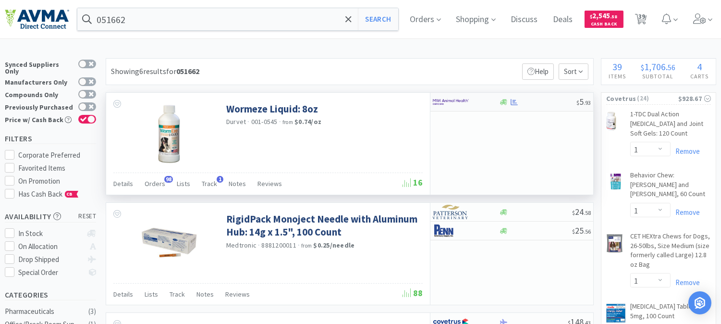
click at [448, 101] on img at bounding box center [451, 102] width 36 height 14
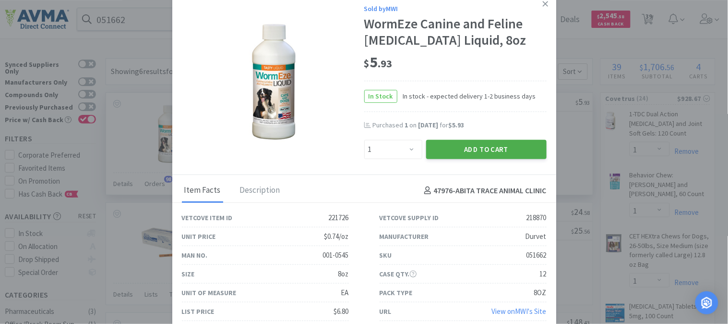
click at [500, 146] on button "Add to Cart" at bounding box center [486, 149] width 121 height 19
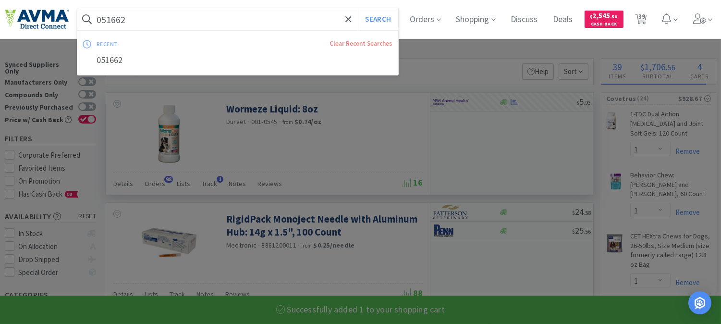
click at [127, 21] on input "051662" at bounding box center [237, 19] width 321 height 22
paste input "4979"
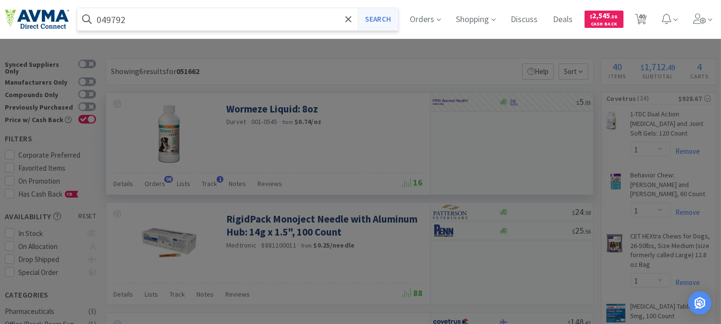
click at [391, 19] on button "Search" at bounding box center [378, 19] width 40 height 22
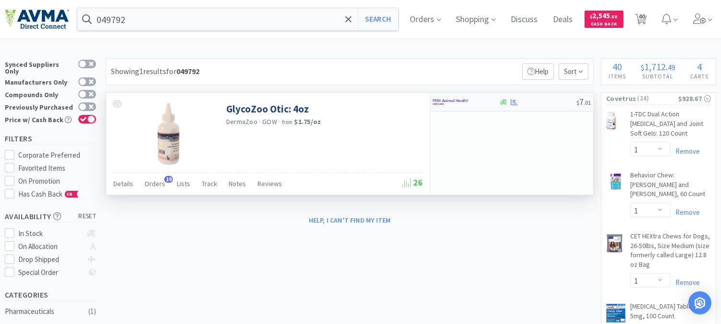
click at [452, 99] on img at bounding box center [451, 102] width 36 height 14
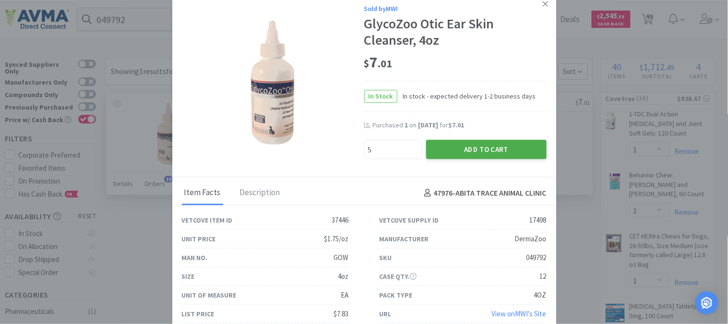
click at [455, 146] on button "Add to Cart" at bounding box center [486, 149] width 121 height 19
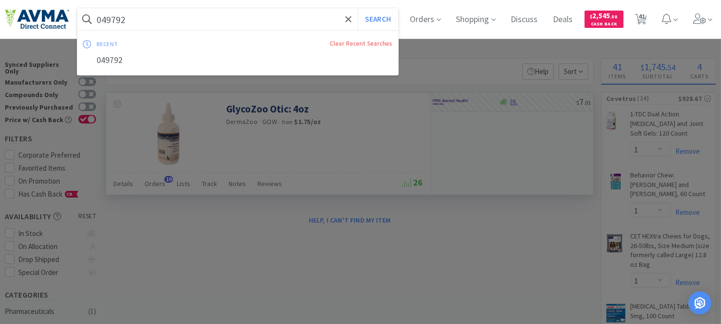
click at [202, 19] on input "049792" at bounding box center [237, 19] width 321 height 22
paste input "8994"
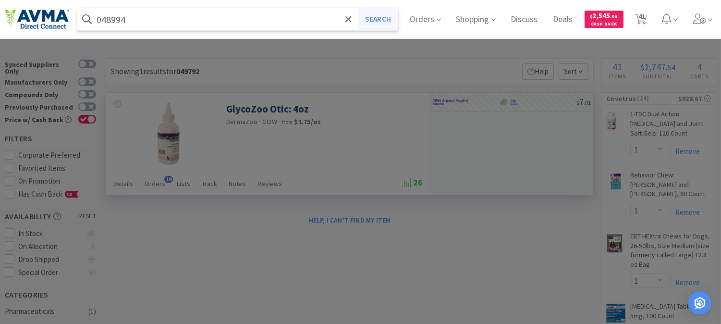
click at [380, 17] on button "Search" at bounding box center [378, 19] width 40 height 22
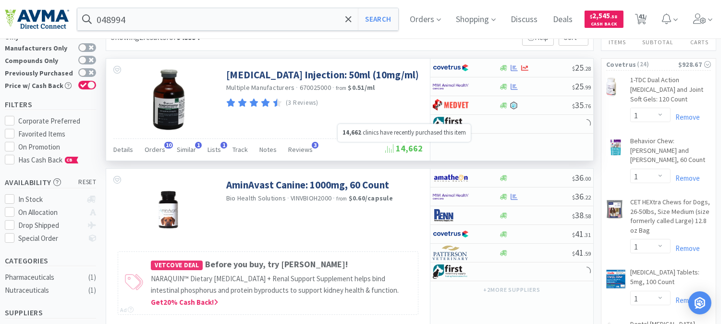
scroll to position [53, 0]
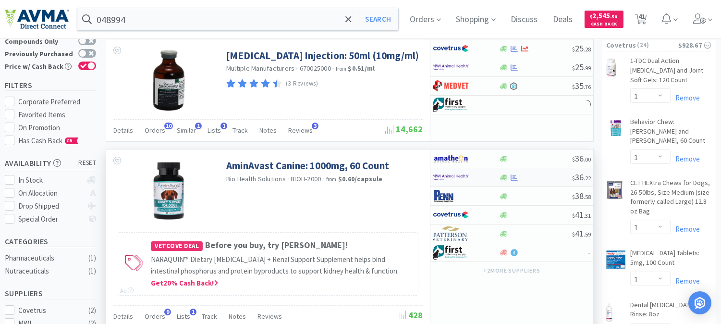
click at [444, 176] on img at bounding box center [451, 177] width 36 height 14
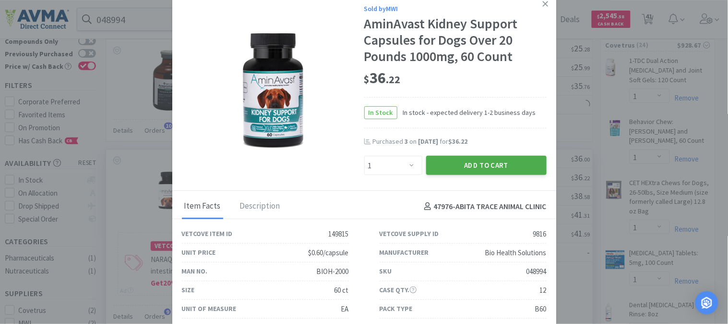
click at [484, 165] on button "Add to Cart" at bounding box center [486, 165] width 121 height 19
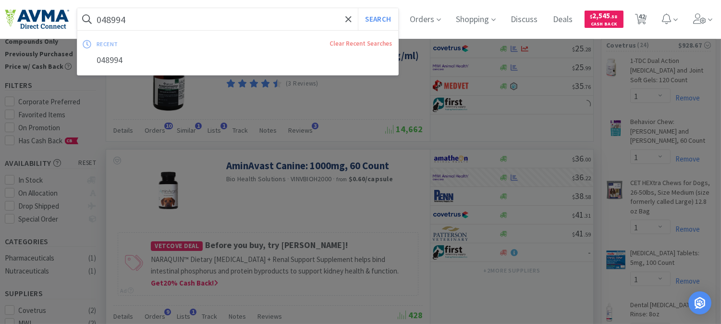
click at [178, 24] on input "048994" at bounding box center [237, 19] width 321 height 22
paste input "11283"
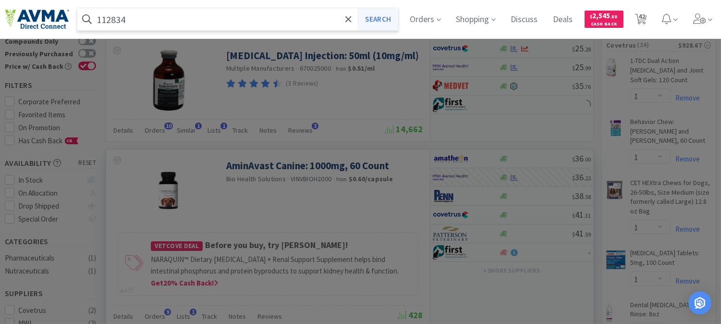
click at [381, 17] on button "Search" at bounding box center [378, 19] width 40 height 22
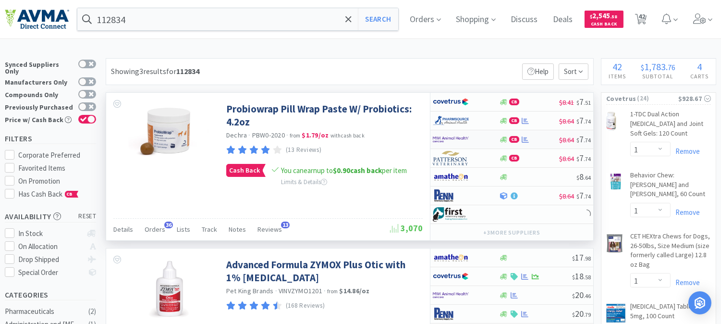
click at [454, 136] on img at bounding box center [451, 139] width 36 height 14
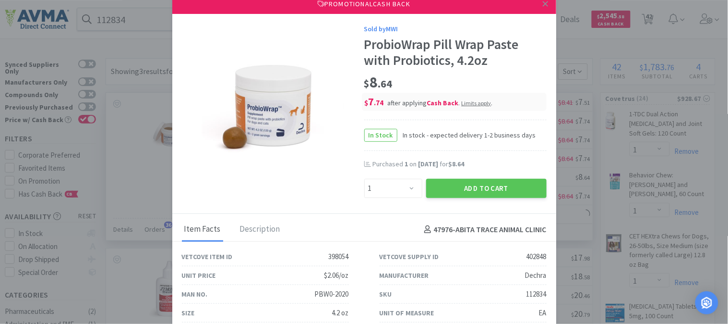
drag, startPoint x: 505, startPoint y: 186, endPoint x: 622, endPoint y: 187, distance: 117.2
click at [505, 186] on button "Add to Cart" at bounding box center [486, 188] width 121 height 19
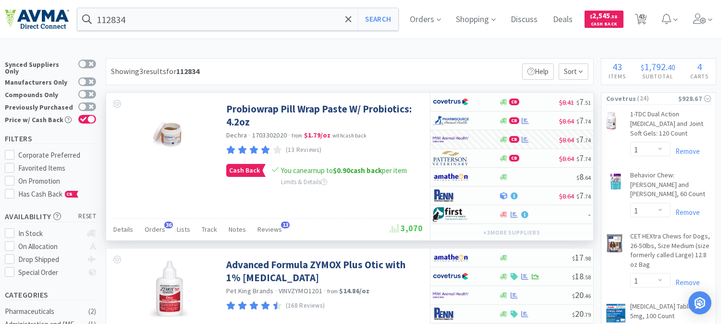
click at [210, 3] on div "112834 Search Orders Shopping Discuss Discuss Deals Deals $ 2,545 . 58 Cash Bac…" at bounding box center [360, 19] width 711 height 38
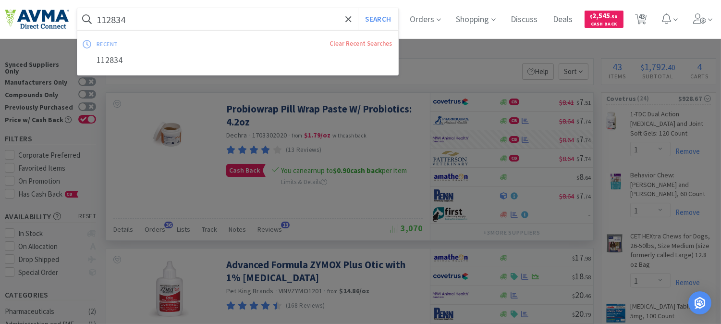
click at [193, 20] on input "112834" at bounding box center [237, 19] width 321 height 22
paste input "4635"
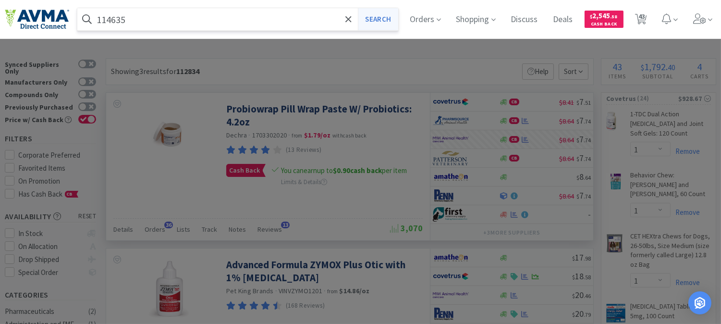
click at [392, 18] on button "Search" at bounding box center [378, 19] width 40 height 22
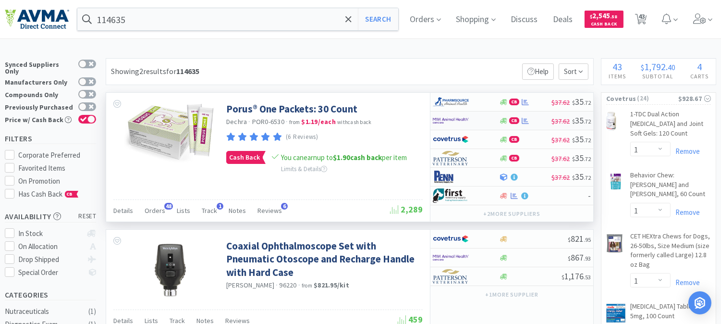
click at [443, 121] on img at bounding box center [451, 120] width 36 height 14
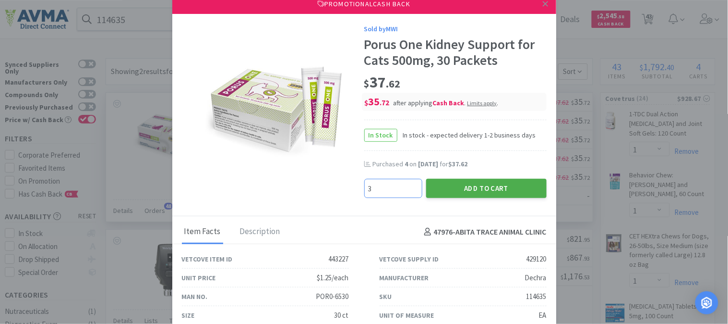
click at [484, 185] on button "Add to Cart" at bounding box center [486, 188] width 121 height 19
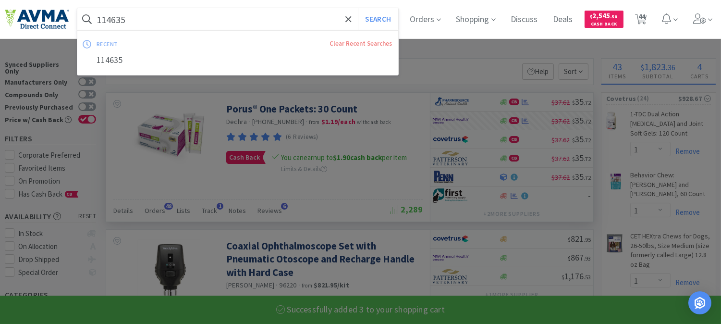
click at [99, 12] on input "114635" at bounding box center [237, 19] width 321 height 22
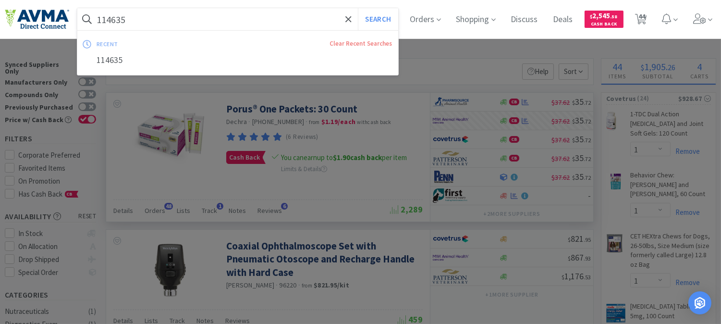
paste input "065366"
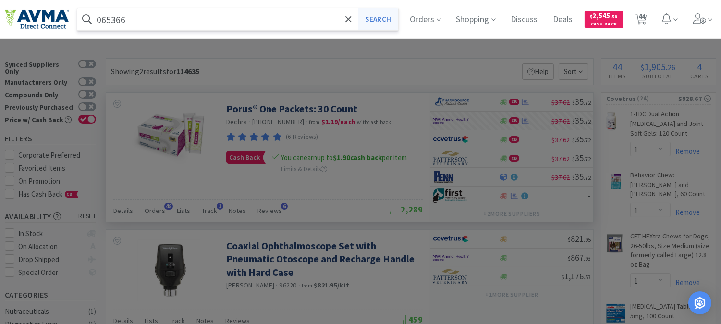
click at [387, 16] on button "Search" at bounding box center [378, 19] width 40 height 22
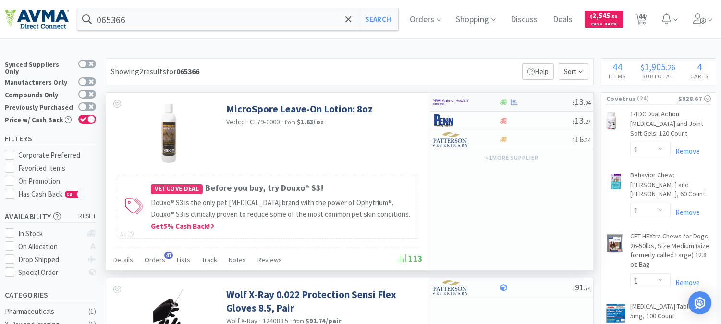
click at [448, 99] on img at bounding box center [451, 102] width 36 height 14
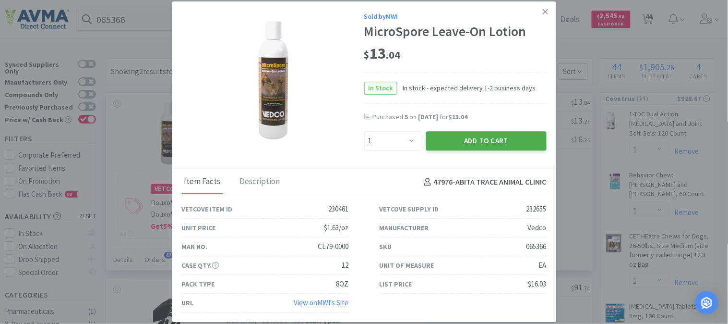
click at [488, 142] on button "Add to Cart" at bounding box center [486, 140] width 121 height 19
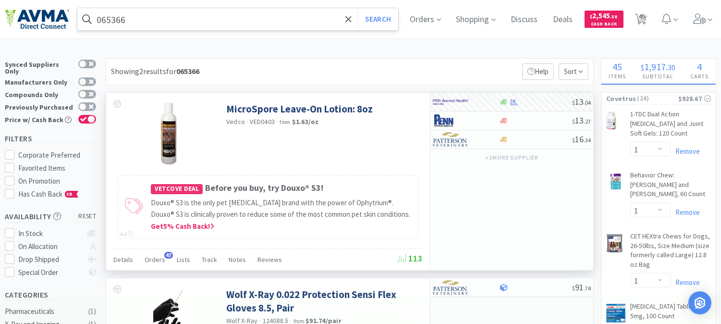
click at [140, 23] on input "065366" at bounding box center [237, 19] width 321 height 22
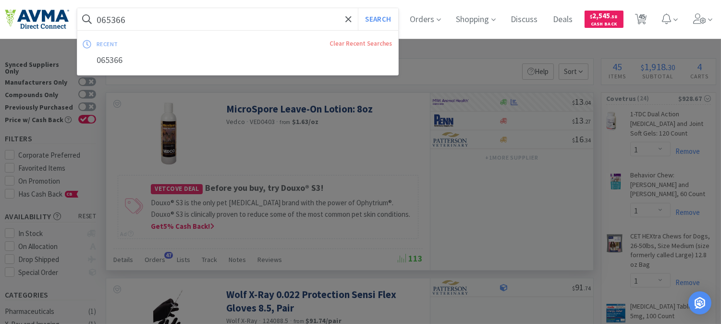
paste input "05592"
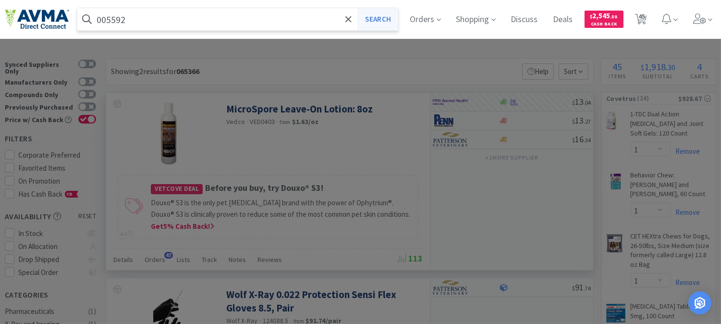
click at [385, 14] on button "Search" at bounding box center [378, 19] width 40 height 22
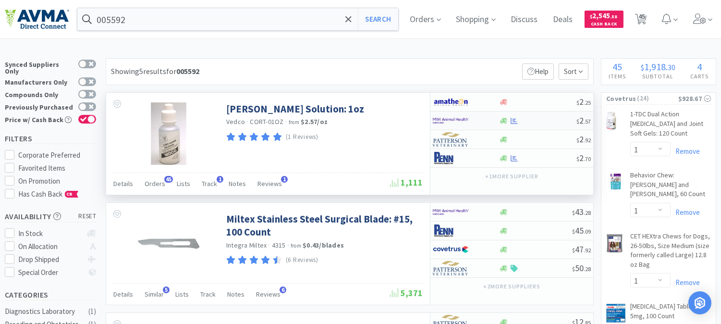
click at [451, 121] on img at bounding box center [451, 120] width 36 height 14
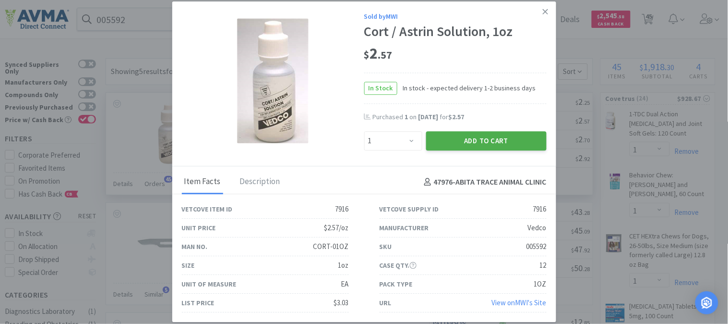
click at [496, 142] on button "Add to Cart" at bounding box center [486, 140] width 121 height 19
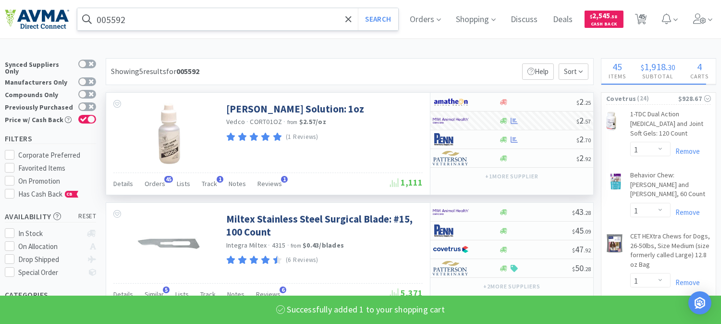
click at [149, 18] on input "005592" at bounding box center [237, 19] width 321 height 22
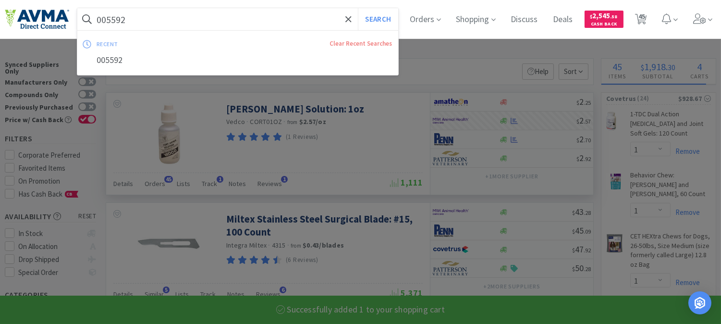
paste input "4198"
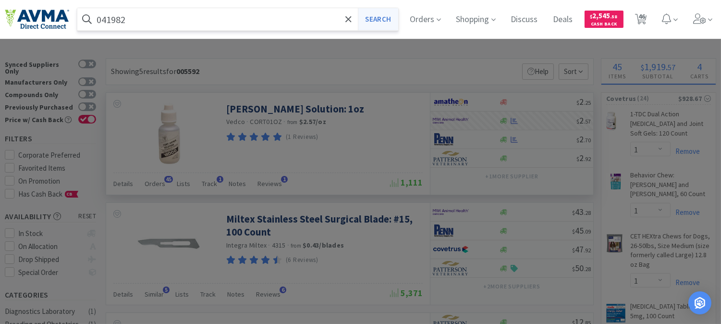
click at [397, 22] on button "Search" at bounding box center [378, 19] width 40 height 22
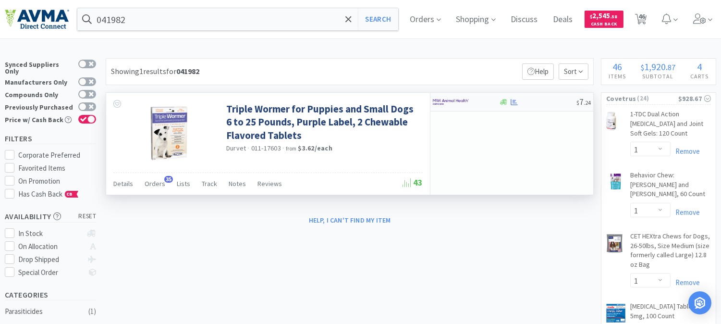
click at [452, 101] on img at bounding box center [451, 102] width 36 height 14
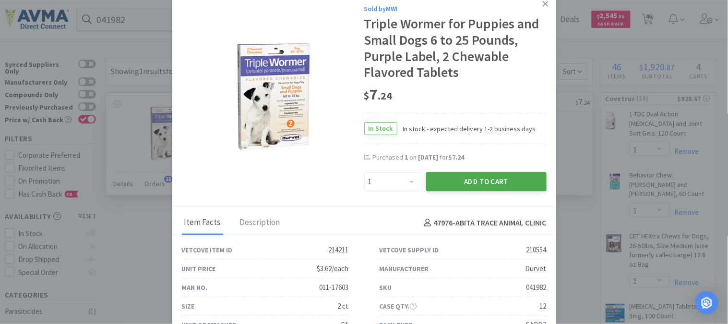
click at [496, 178] on button "Add to Cart" at bounding box center [486, 181] width 121 height 19
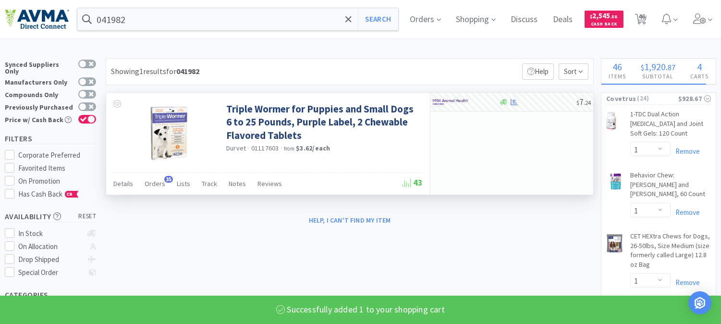
click at [170, 32] on div "041982 Search Orders Shopping Discuss Discuss Deals Deals $ 2,545 . 58 Cash Bac…" at bounding box center [360, 19] width 711 height 38
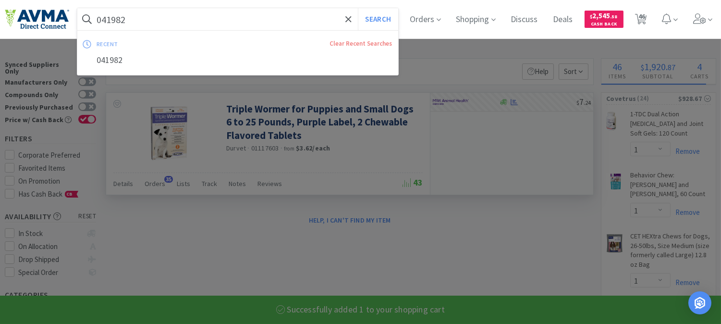
click at [170, 26] on input "041982" at bounding box center [237, 19] width 321 height 22
paste input "8581"
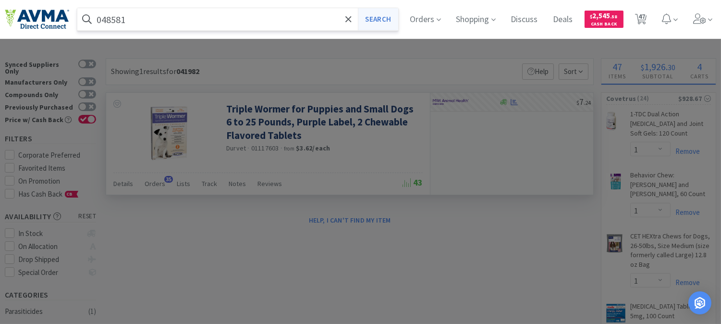
click at [391, 21] on button "Search" at bounding box center [378, 19] width 40 height 22
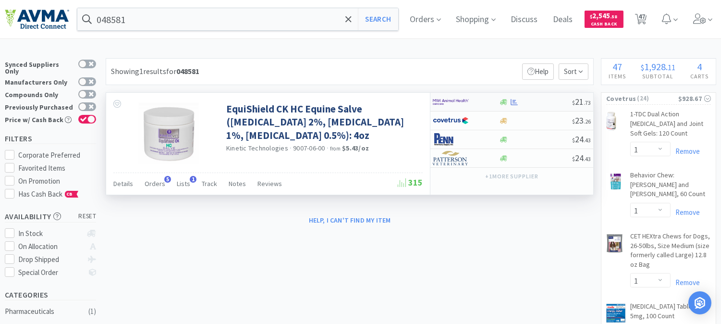
click at [460, 106] on img at bounding box center [451, 102] width 36 height 14
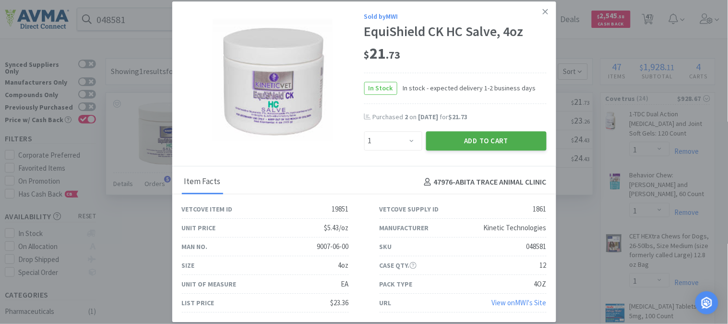
click at [475, 138] on button "Add to Cart" at bounding box center [486, 140] width 121 height 19
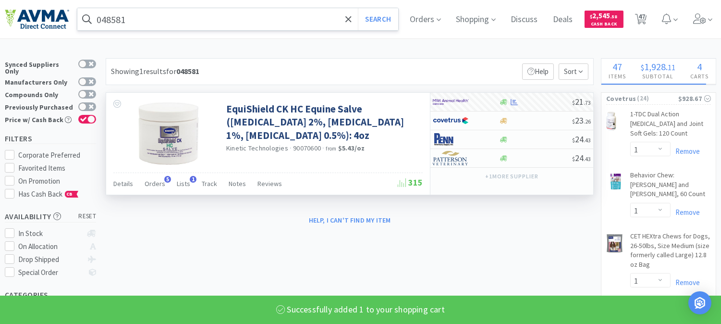
click at [145, 13] on input "048581" at bounding box center [237, 19] width 321 height 22
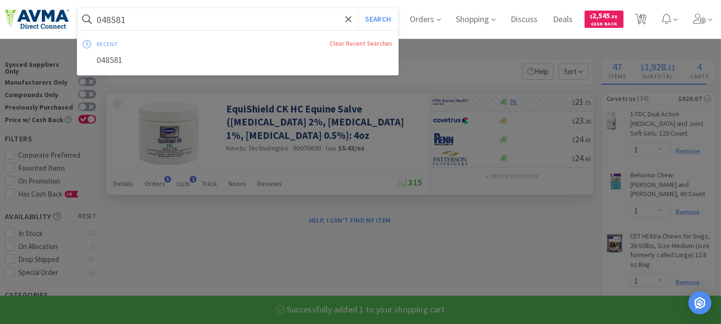
paste input "50123"
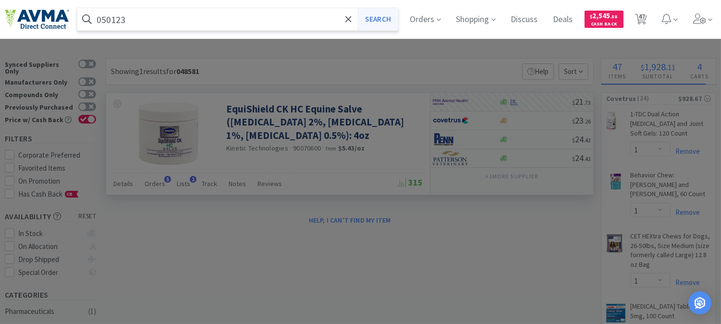
click at [394, 19] on button "Search" at bounding box center [378, 19] width 40 height 22
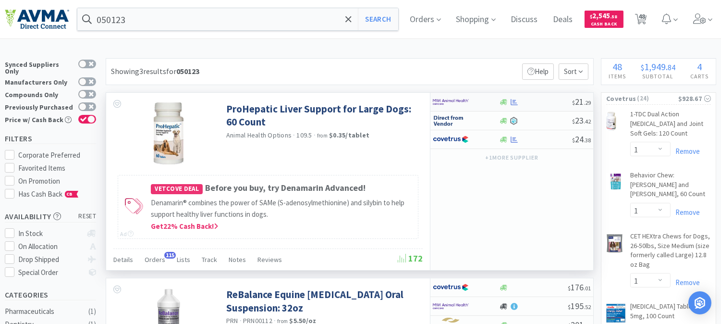
click at [454, 98] on img at bounding box center [451, 102] width 36 height 14
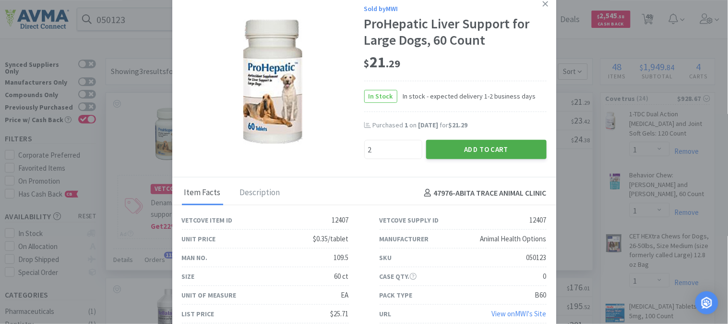
click at [476, 145] on button "Add to Cart" at bounding box center [486, 149] width 121 height 19
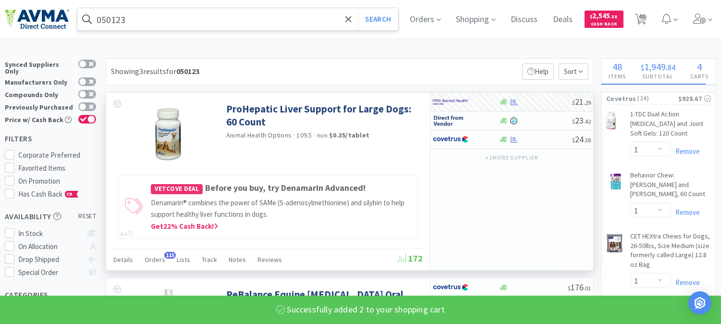
click at [155, 13] on input "050123" at bounding box center [237, 19] width 321 height 22
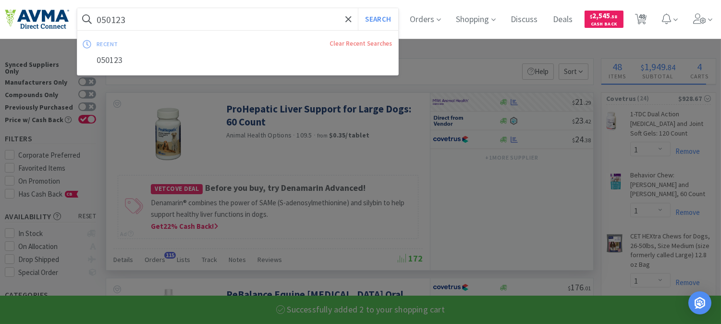
paste input "39032"
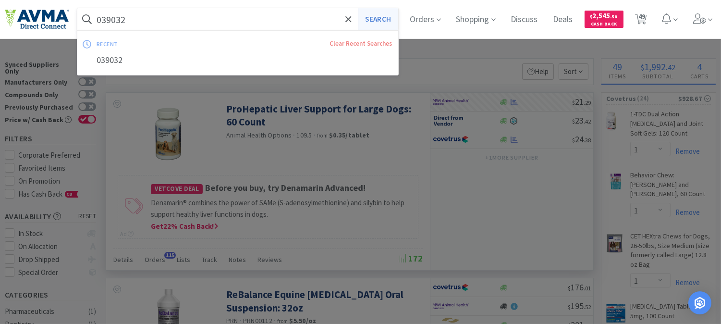
click at [373, 19] on button "Search" at bounding box center [378, 19] width 40 height 22
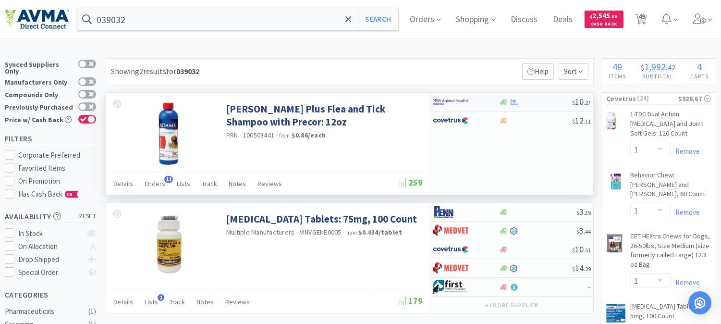
click at [450, 98] on img at bounding box center [451, 102] width 36 height 14
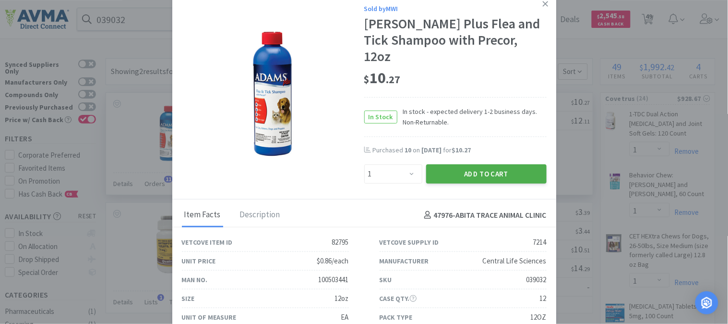
click at [476, 164] on button "Add to Cart" at bounding box center [486, 173] width 121 height 19
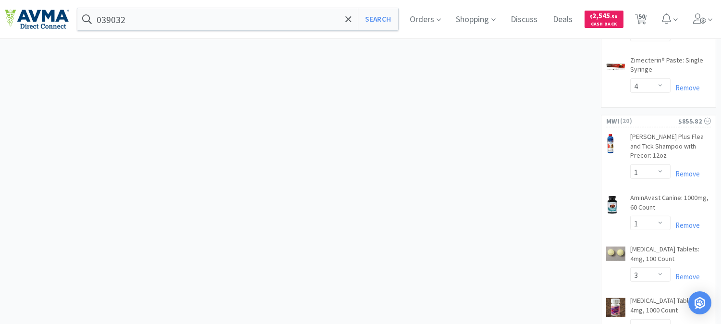
scroll to position [1236, 0]
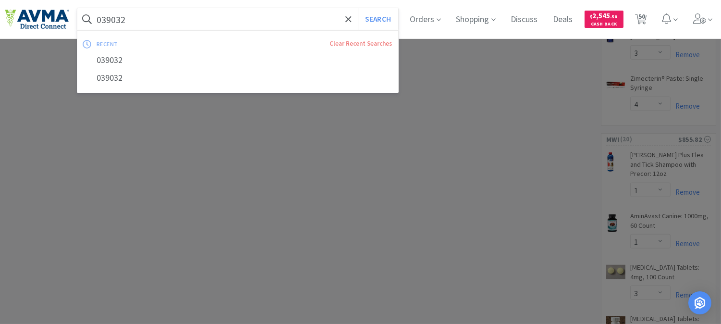
click at [211, 15] on input "039032" at bounding box center [237, 19] width 321 height 22
paste input "656006"
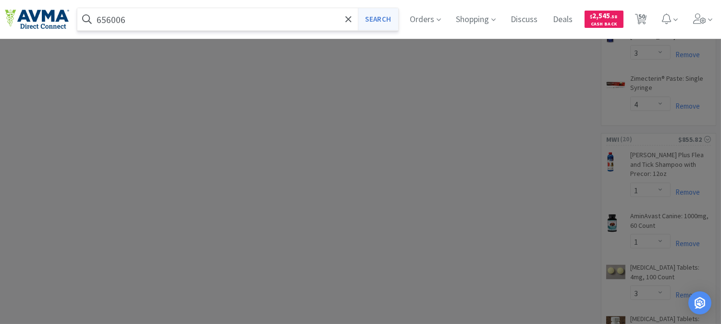
click at [387, 12] on button "Search" at bounding box center [378, 19] width 40 height 22
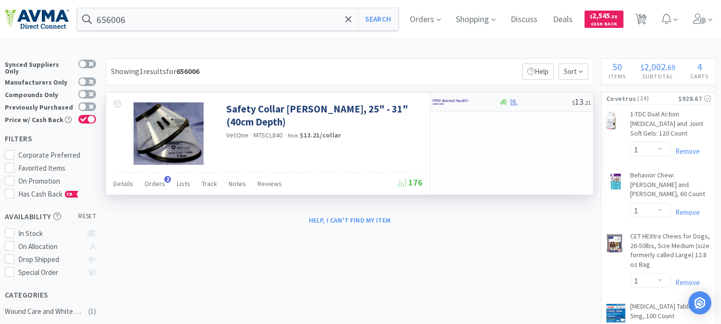
click at [452, 101] on img at bounding box center [451, 102] width 36 height 14
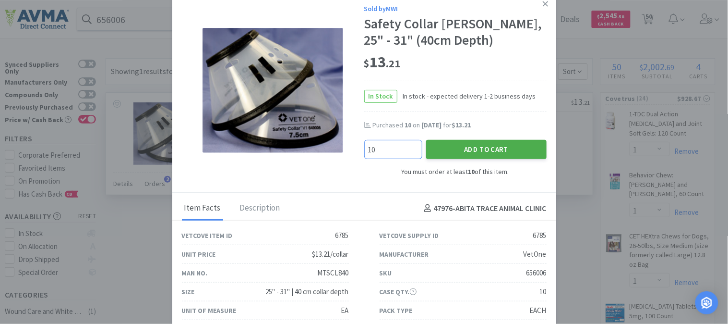
click at [487, 150] on button "Add to Cart" at bounding box center [486, 149] width 121 height 19
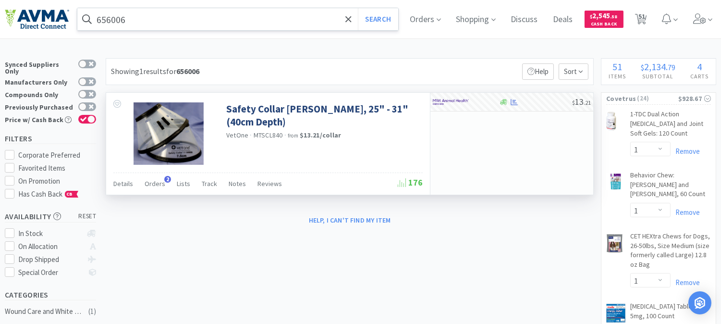
click at [138, 20] on input "656006" at bounding box center [237, 19] width 321 height 22
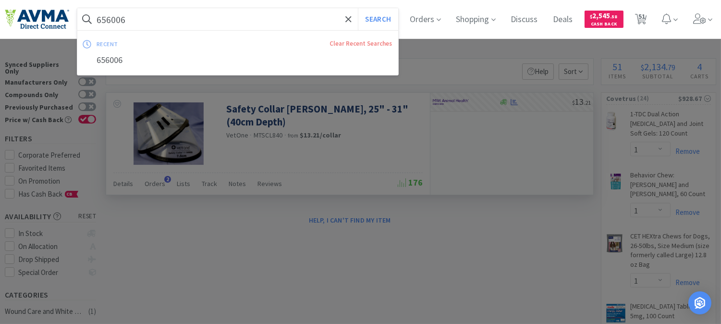
paste input "5006"
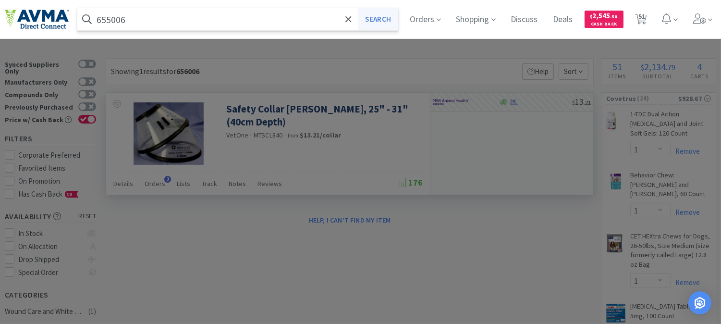
click at [390, 18] on button "Search" at bounding box center [378, 19] width 40 height 22
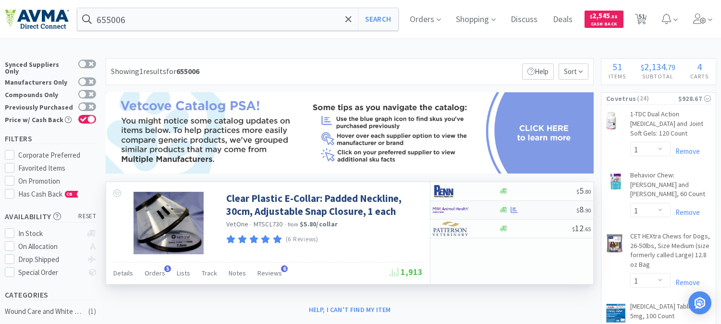
click at [444, 209] on img at bounding box center [451, 210] width 36 height 14
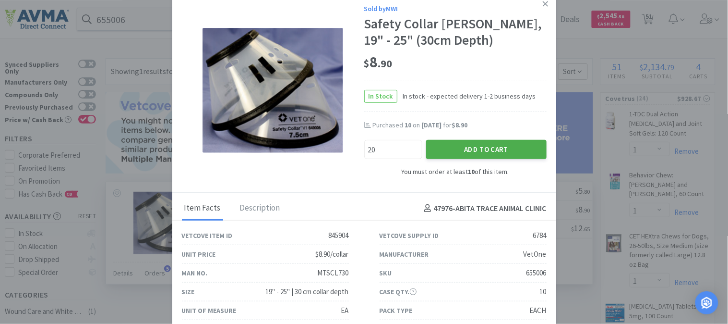
click at [496, 150] on button "Add to Cart" at bounding box center [486, 149] width 121 height 19
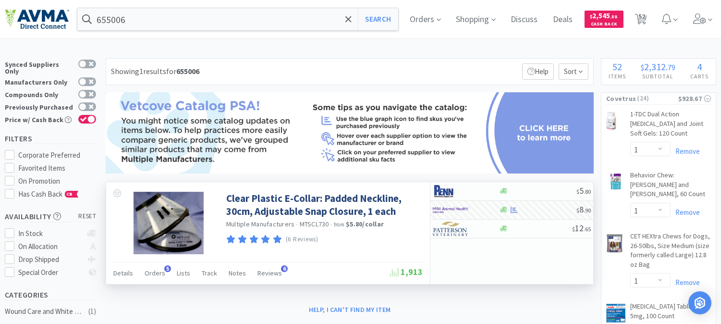
drag, startPoint x: 651, startPoint y: 20, endPoint x: 627, endPoint y: 54, distance: 41.7
click at [645, 20] on span "52" at bounding box center [641, 16] width 7 height 38
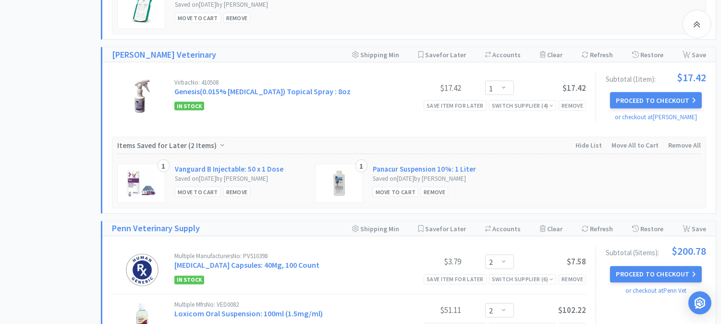
scroll to position [2988, 0]
click at [454, 101] on div "Save item for later" at bounding box center [455, 105] width 63 height 10
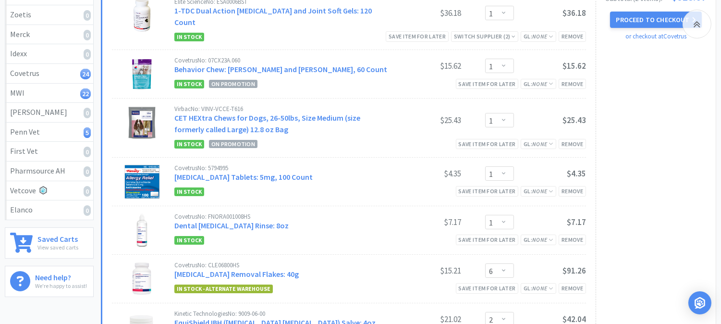
scroll to position [0, 0]
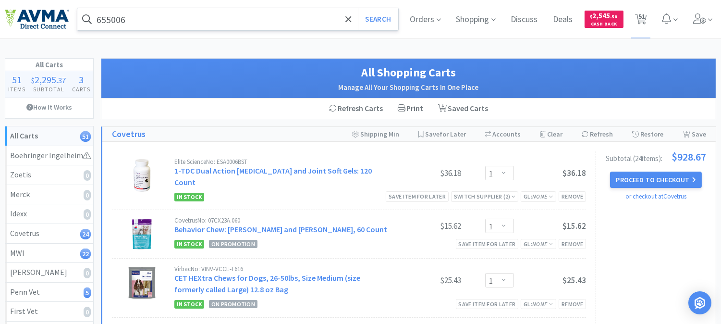
click at [164, 16] on input "655006" at bounding box center [237, 19] width 321 height 22
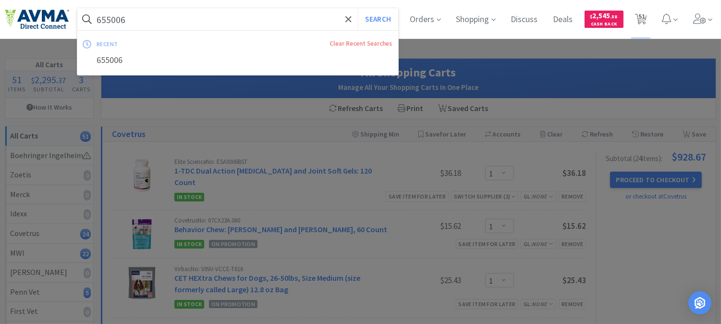
paste input "078363023"
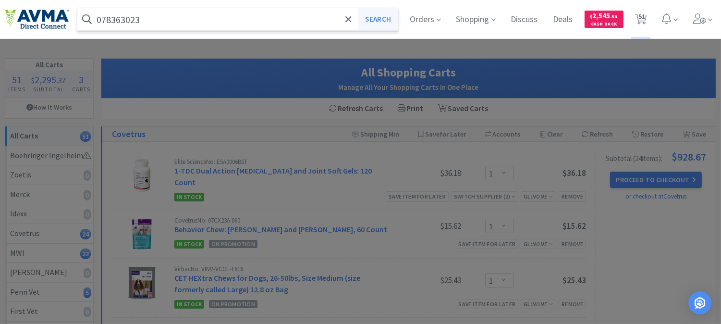
click at [372, 16] on button "Search" at bounding box center [378, 19] width 40 height 22
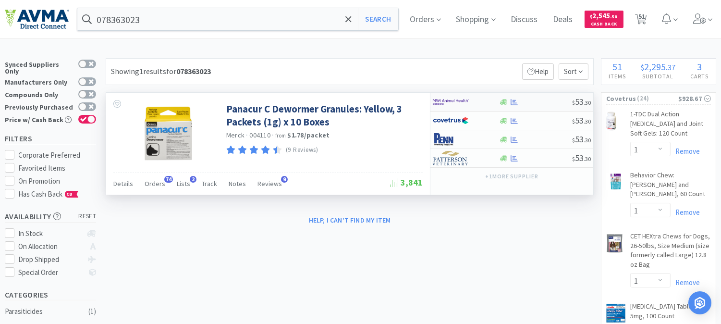
click at [444, 101] on img at bounding box center [451, 102] width 36 height 14
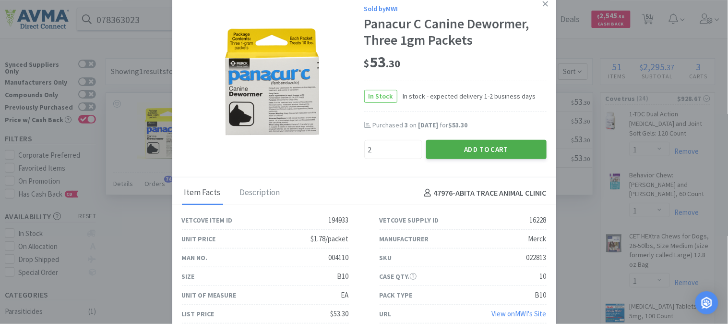
click at [496, 147] on button "Add to Cart" at bounding box center [486, 149] width 121 height 19
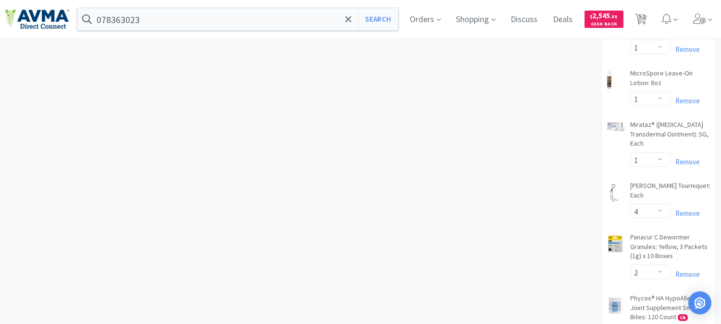
scroll to position [1867, 0]
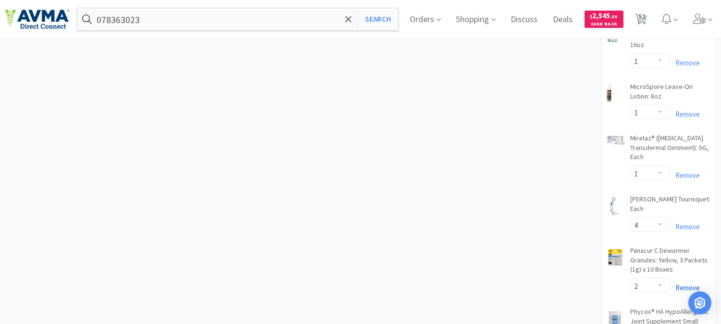
click at [685, 283] on link "Remove" at bounding box center [684, 287] width 29 height 9
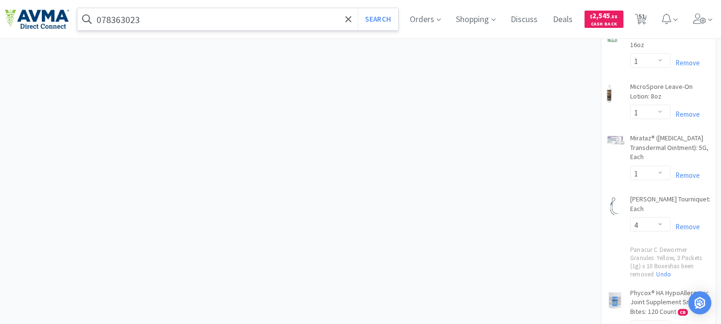
click at [142, 18] on input "078363023" at bounding box center [237, 19] width 321 height 22
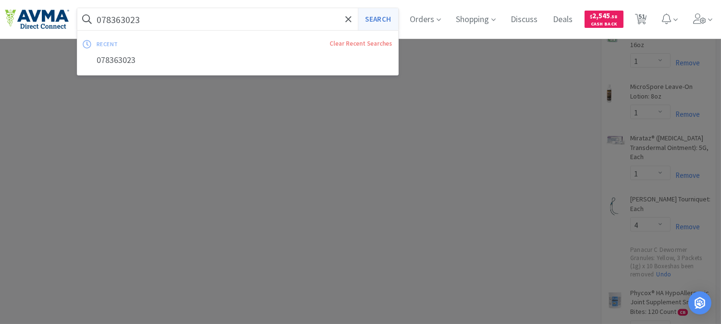
click at [393, 12] on button "Search" at bounding box center [378, 19] width 40 height 22
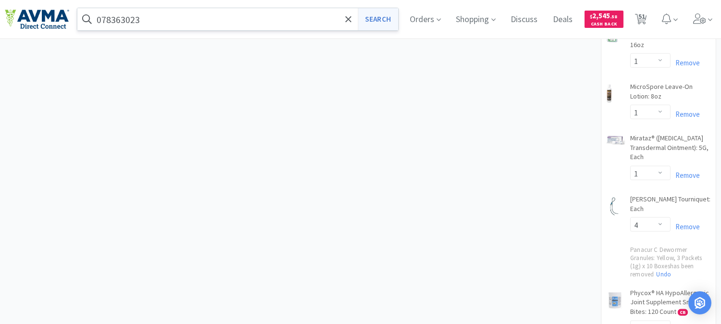
scroll to position [0, 0]
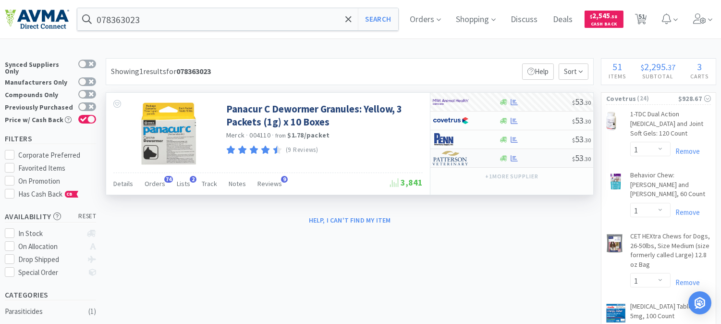
click at [448, 160] on img at bounding box center [451, 158] width 36 height 14
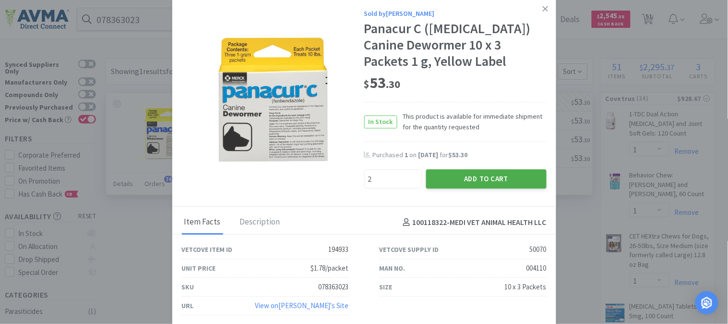
click at [483, 171] on button "Add to Cart" at bounding box center [486, 178] width 121 height 19
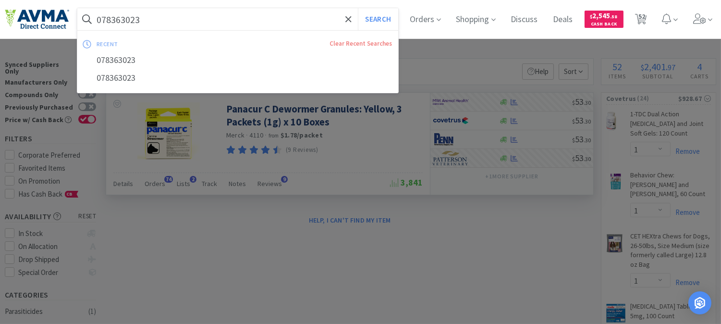
click at [116, 21] on input "078363023" at bounding box center [237, 19] width 321 height 22
paste input "939344"
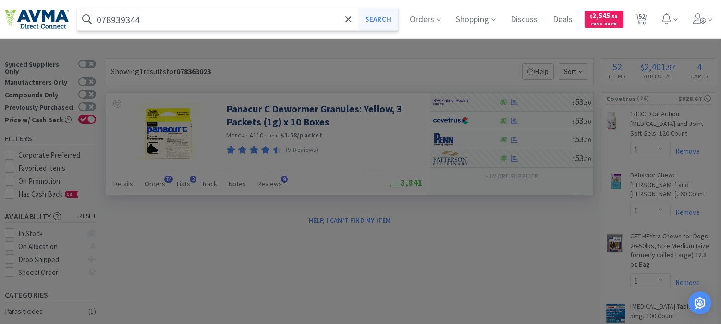
click at [378, 18] on button "Search" at bounding box center [378, 19] width 40 height 22
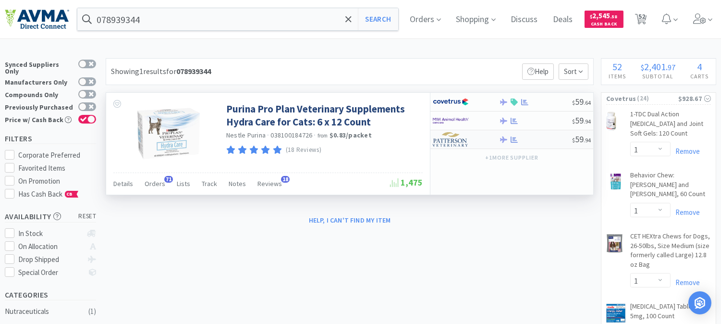
click at [449, 138] on img at bounding box center [451, 139] width 36 height 14
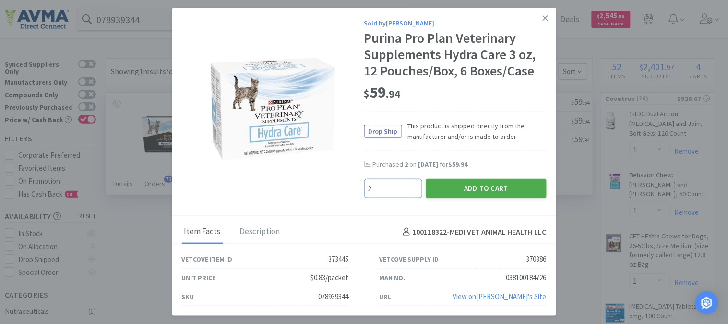
click at [486, 182] on button "Add to Cart" at bounding box center [486, 188] width 121 height 19
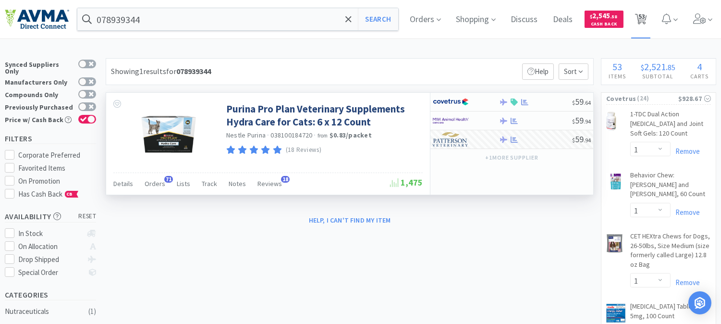
click at [645, 16] on span "53" at bounding box center [641, 16] width 7 height 38
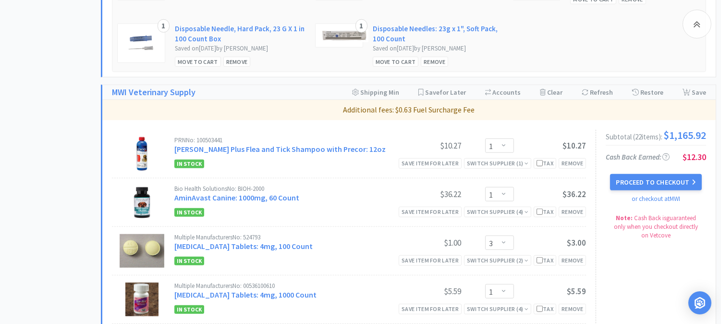
scroll to position [1441, 0]
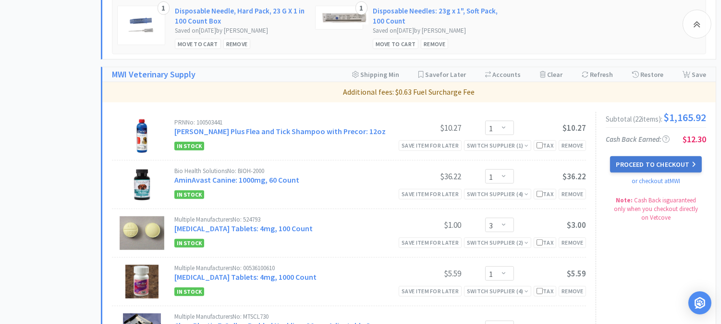
click at [654, 160] on button "Proceed to Checkout" at bounding box center [655, 164] width 91 height 16
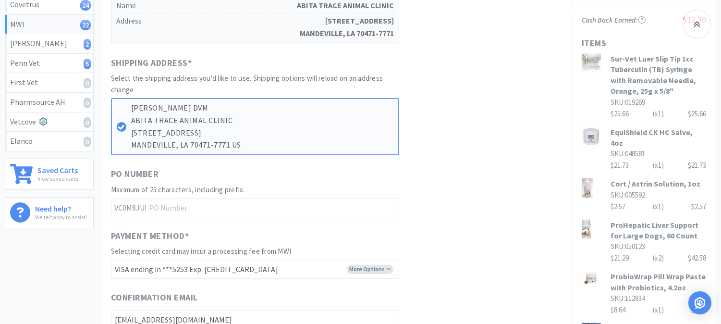
scroll to position [213, 0]
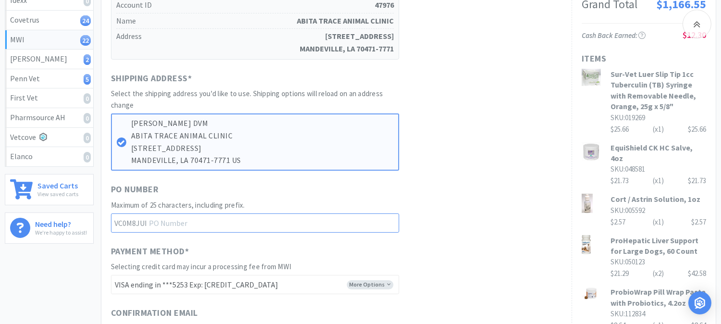
click at [184, 217] on input "text" at bounding box center [255, 222] width 288 height 19
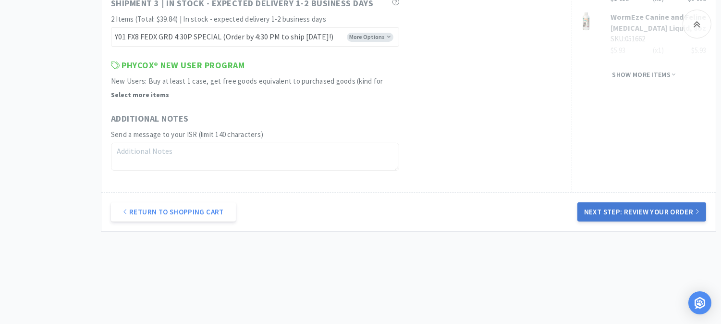
click at [646, 210] on button "Next Step: Review Your Order" at bounding box center [641, 211] width 129 height 19
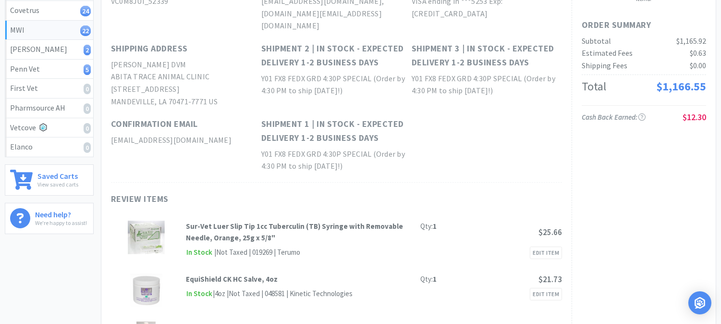
scroll to position [0, 0]
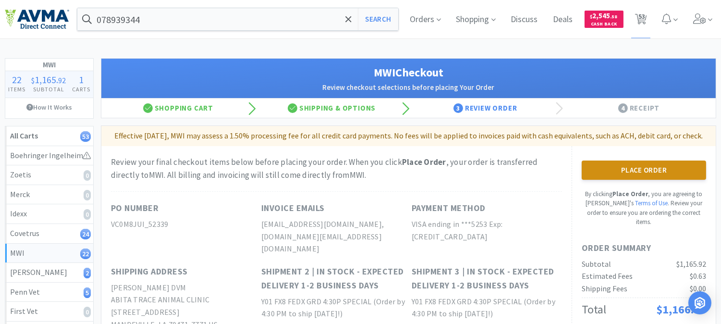
click at [645, 180] on button "Place Order" at bounding box center [643, 169] width 124 height 19
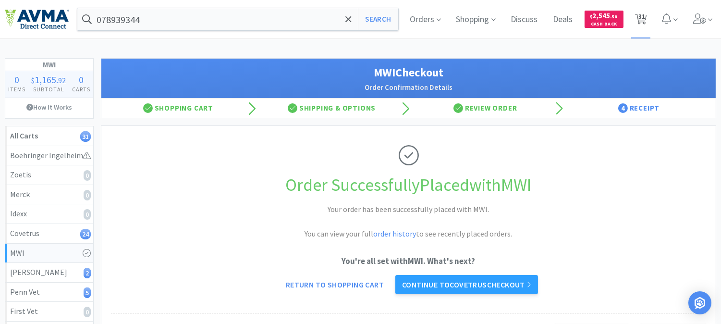
click at [643, 16] on span "31" at bounding box center [641, 16] width 7 height 38
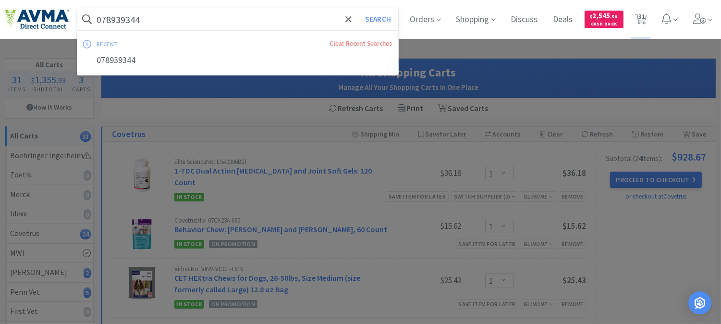
click at [177, 23] on input "078939344" at bounding box center [237, 19] width 321 height 22
paste input "067352"
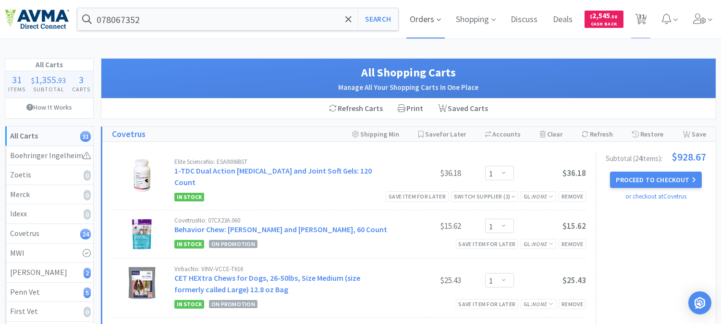
click at [415, 16] on span "Orders" at bounding box center [425, 19] width 38 height 38
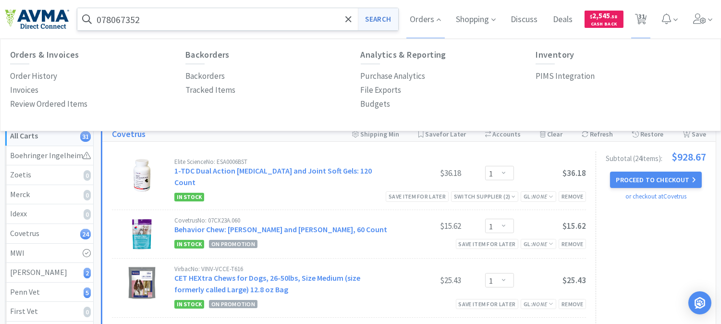
click at [382, 16] on button "Search" at bounding box center [378, 19] width 40 height 22
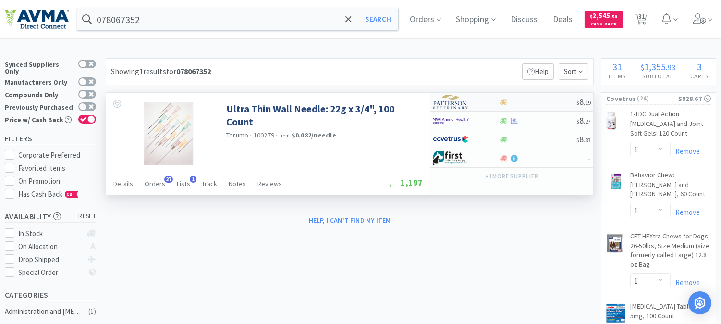
click at [442, 106] on img at bounding box center [451, 102] width 36 height 14
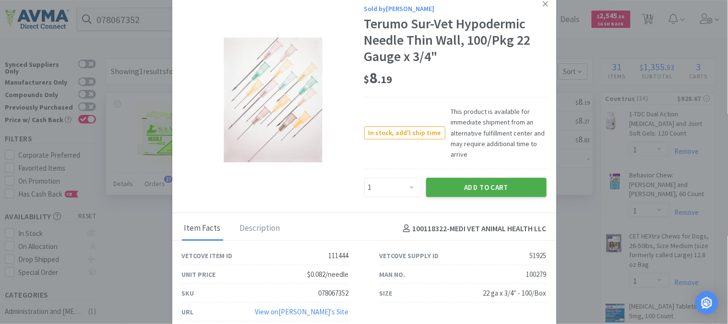
click at [463, 185] on button "Add to Cart" at bounding box center [486, 187] width 121 height 19
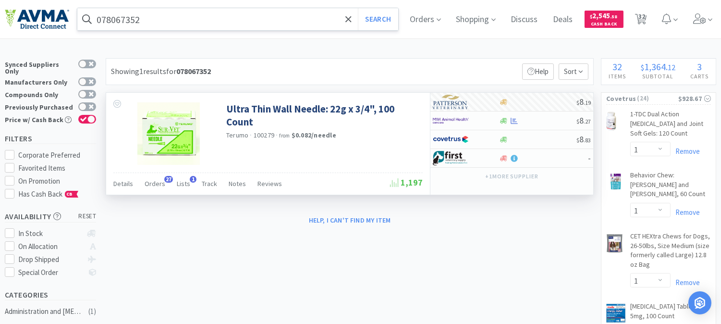
click at [186, 28] on input "078067352" at bounding box center [237, 19] width 321 height 22
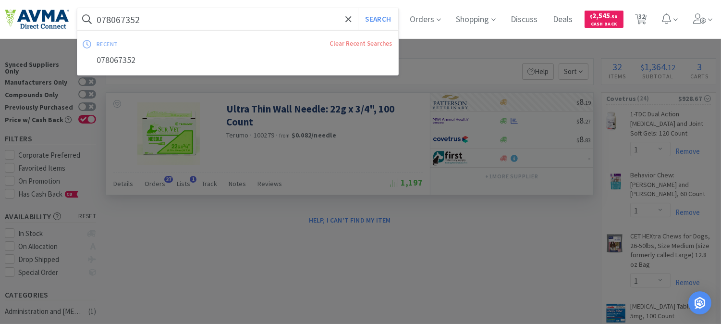
paste input "13316"
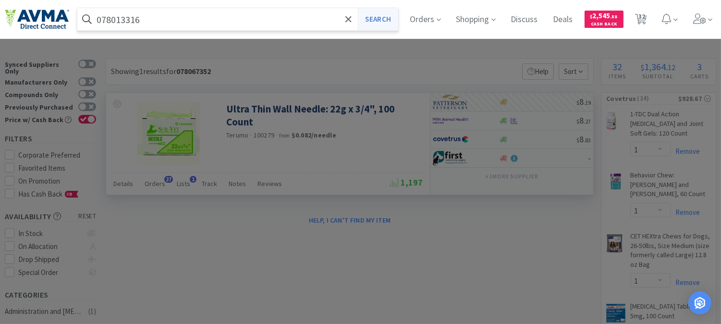
click at [385, 18] on button "Search" at bounding box center [378, 19] width 40 height 22
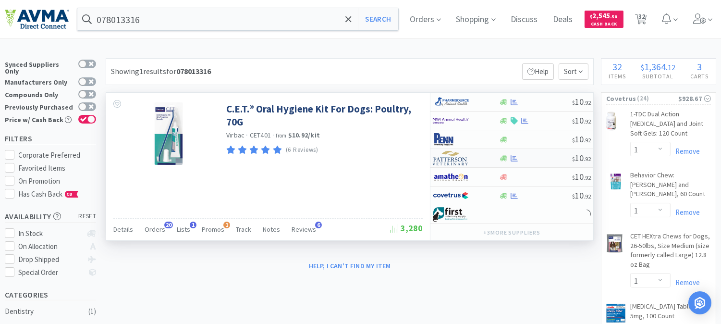
click at [450, 162] on img at bounding box center [451, 158] width 36 height 14
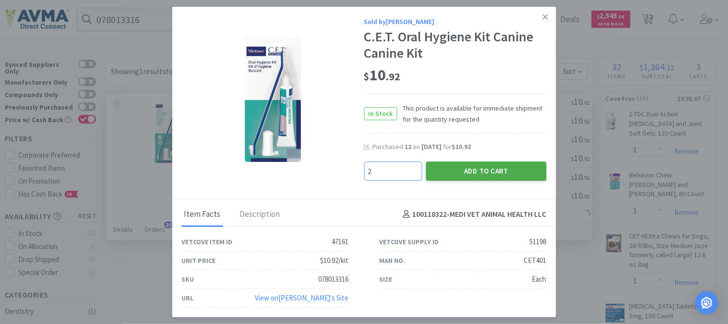
click at [483, 169] on button "Add to Cart" at bounding box center [486, 170] width 121 height 19
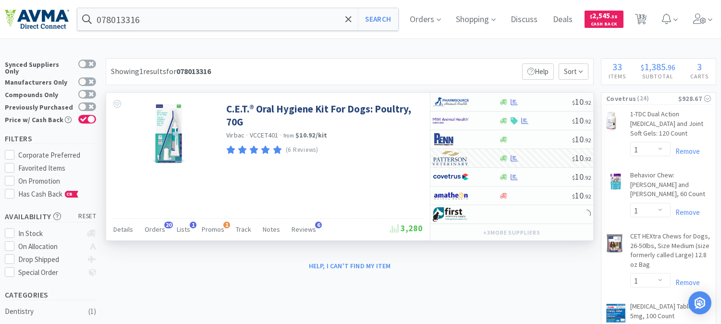
click at [166, 5] on div "078013316 Search Orders Shopping Discuss Discuss Deals Deals $ 2,545 . 58 Cash …" at bounding box center [360, 19] width 711 height 38
click at [163, 16] on input "078013316" at bounding box center [237, 19] width 321 height 22
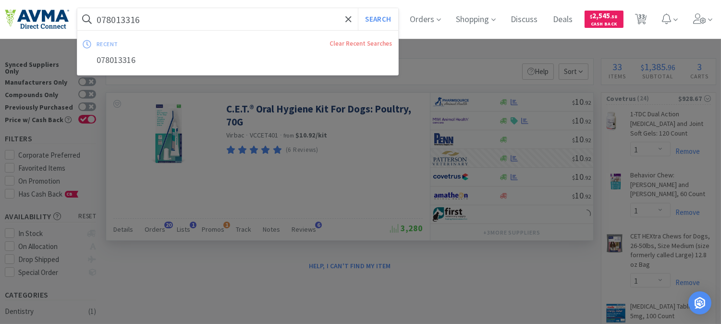
paste input "907093"
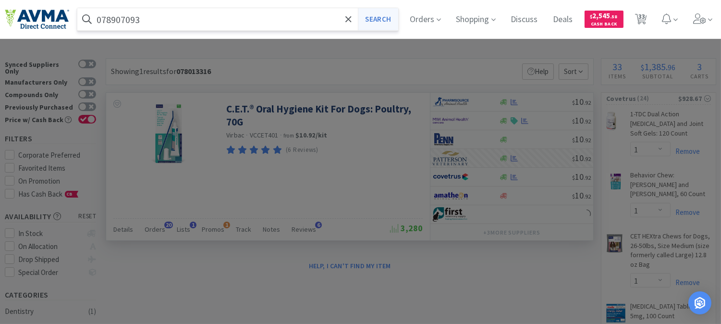
click at [391, 17] on button "Search" at bounding box center [378, 19] width 40 height 22
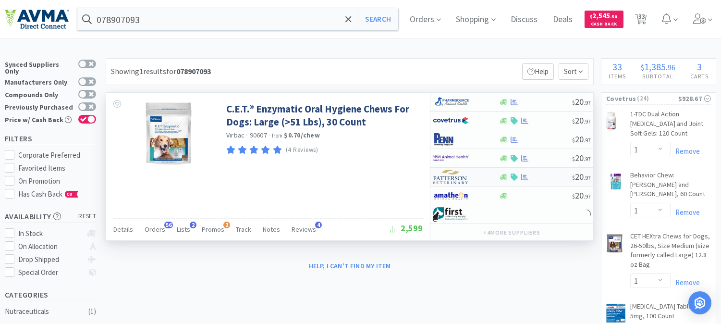
click at [448, 179] on img at bounding box center [451, 176] width 36 height 14
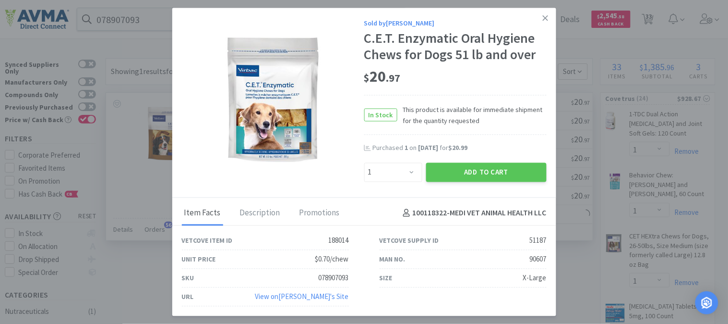
drag, startPoint x: 461, startPoint y: 171, endPoint x: 551, endPoint y: 184, distance: 91.1
click at [461, 170] on button "Add to Cart" at bounding box center [486, 171] width 121 height 19
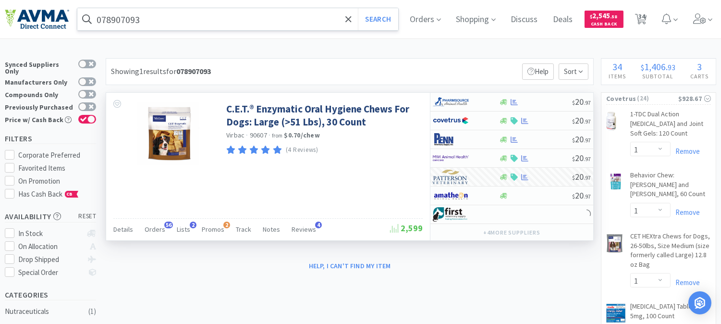
click at [119, 16] on input "078907093" at bounding box center [237, 19] width 321 height 22
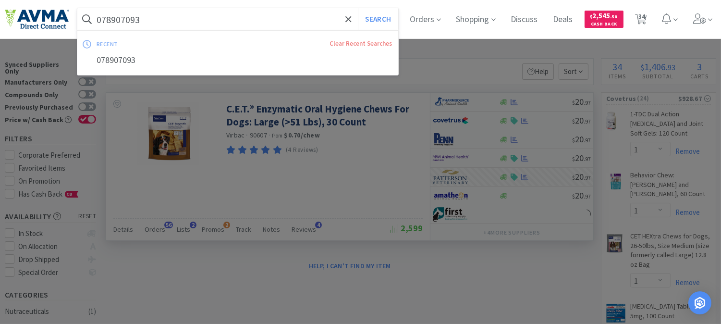
paste input "01323"
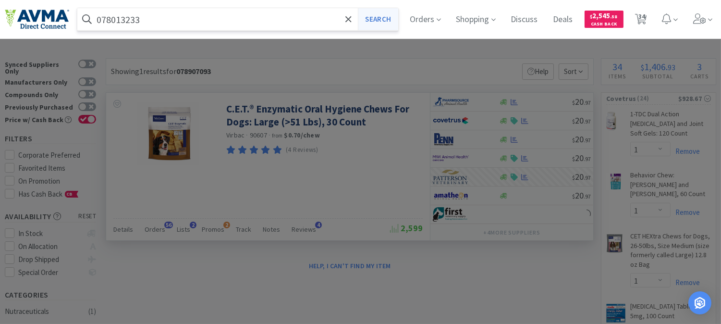
click at [391, 16] on button "Search" at bounding box center [378, 19] width 40 height 22
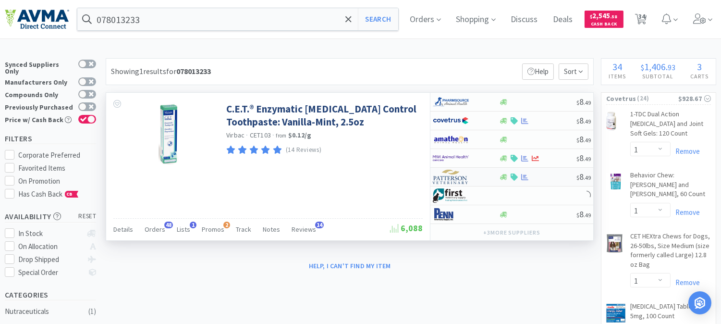
click at [447, 176] on img at bounding box center [451, 176] width 36 height 14
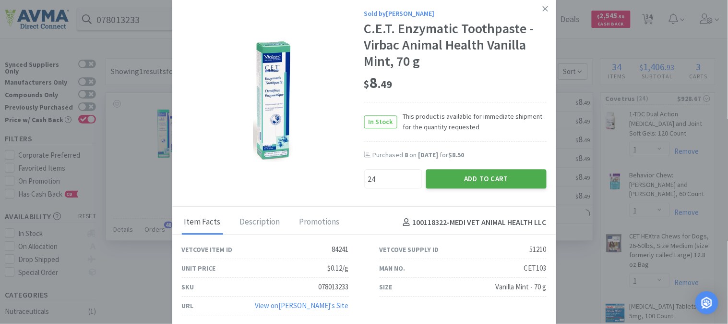
click at [492, 174] on button "Add to Cart" at bounding box center [486, 178] width 121 height 19
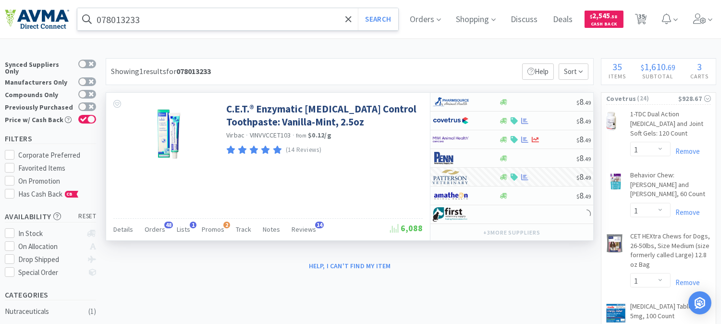
click at [103, 20] on input "078013233" at bounding box center [237, 19] width 321 height 22
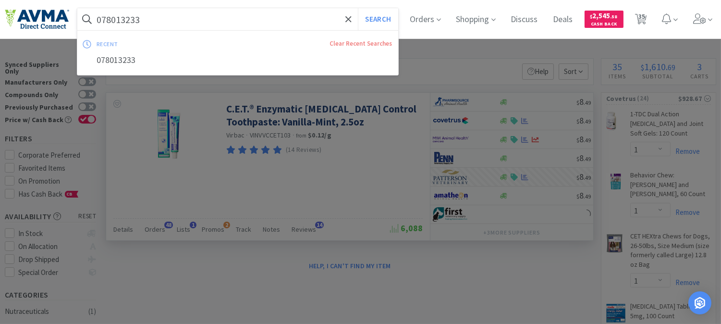
paste input "1878"
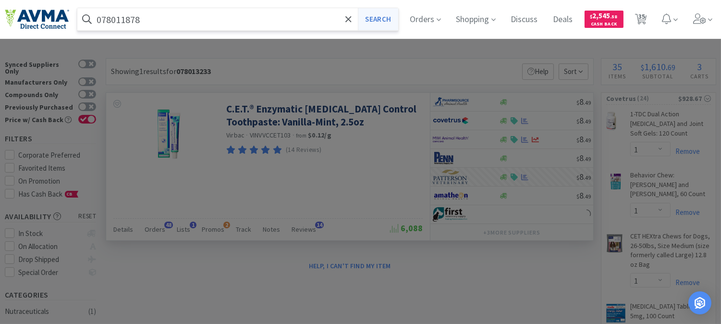
click at [395, 18] on button "Search" at bounding box center [378, 19] width 40 height 22
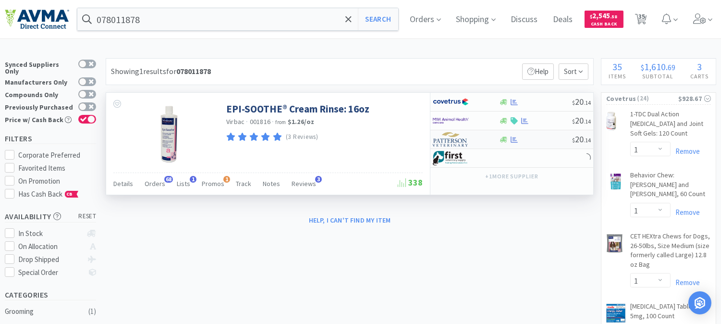
click at [446, 143] on img at bounding box center [451, 139] width 36 height 14
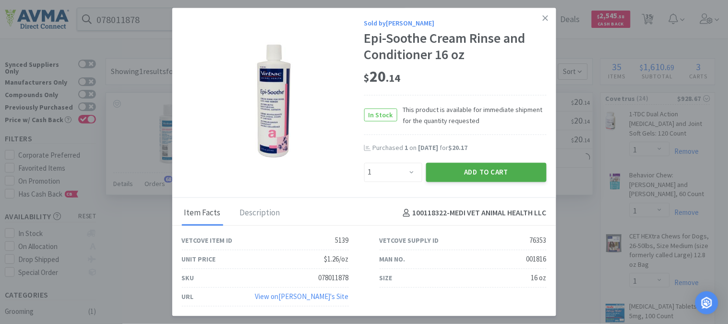
click at [483, 171] on button "Add to Cart" at bounding box center [486, 171] width 121 height 19
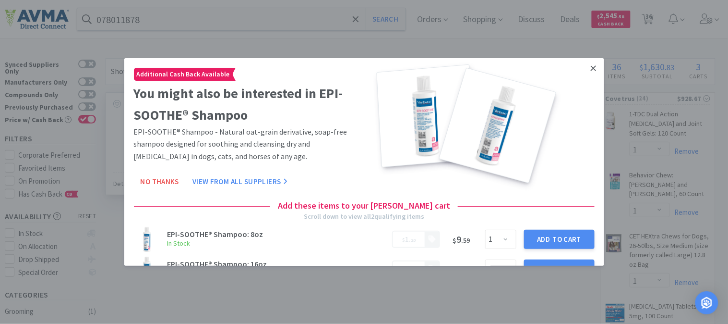
click at [591, 69] on icon at bounding box center [593, 67] width 5 height 5
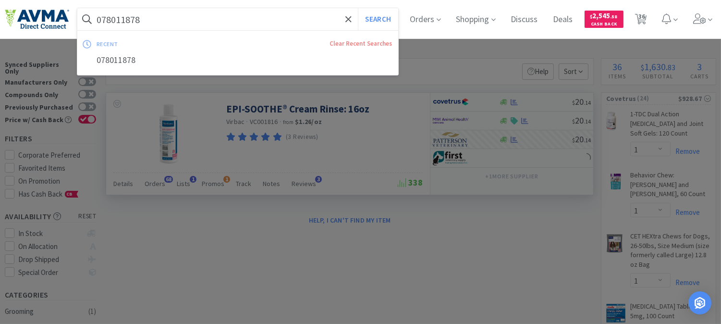
click at [162, 21] on input "078011878" at bounding box center [237, 19] width 321 height 22
paste input "3258"
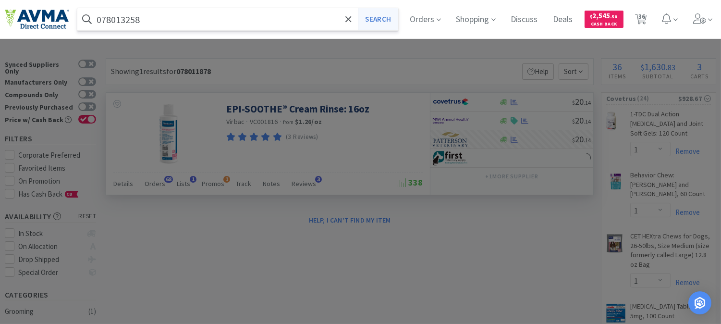
click at [382, 20] on button "Search" at bounding box center [378, 19] width 40 height 22
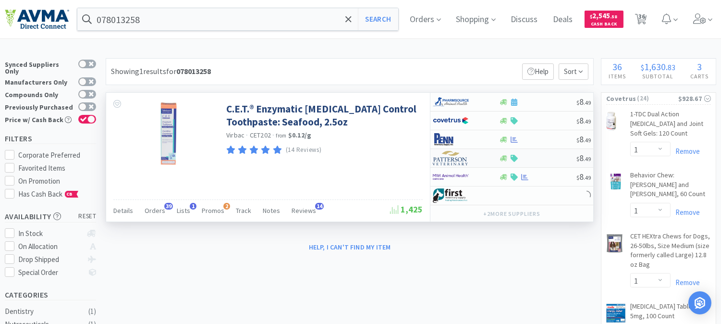
click at [455, 157] on img at bounding box center [451, 158] width 36 height 14
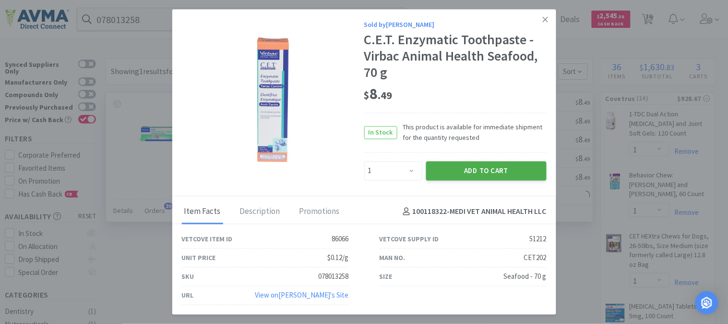
click at [459, 177] on button "Add to Cart" at bounding box center [486, 170] width 121 height 19
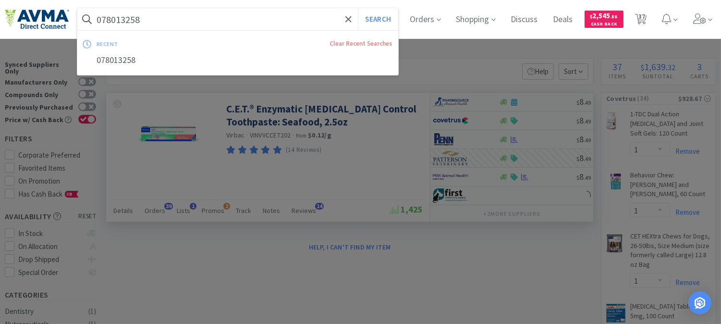
click at [126, 15] on input "078013258" at bounding box center [237, 19] width 321 height 22
paste input "929495"
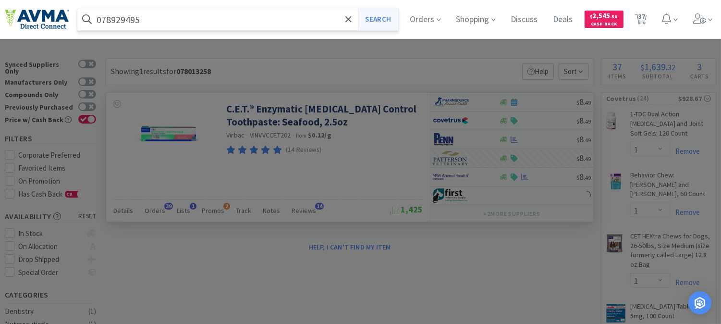
click at [391, 15] on button "Search" at bounding box center [378, 19] width 40 height 22
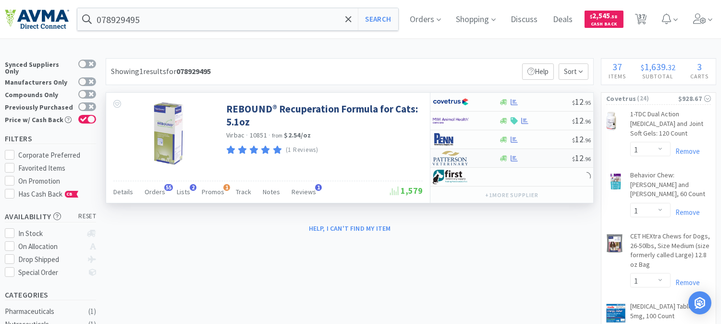
click at [443, 158] on img at bounding box center [451, 158] width 36 height 14
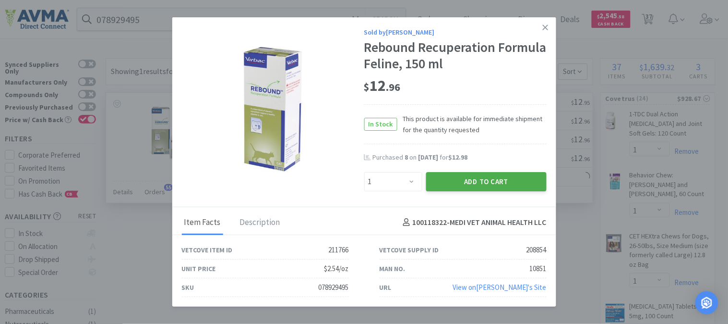
click at [473, 178] on button "Add to Cart" at bounding box center [486, 181] width 121 height 19
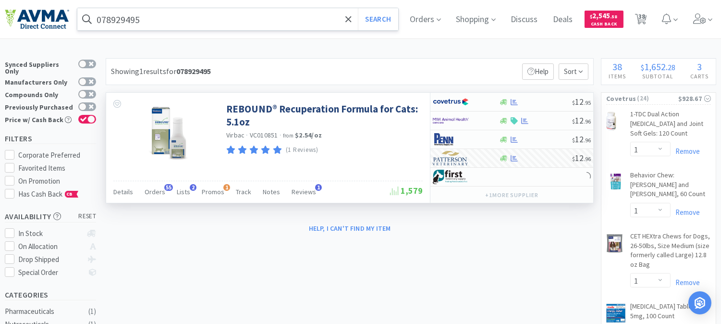
click at [138, 18] on input "078929495" at bounding box center [237, 19] width 321 height 22
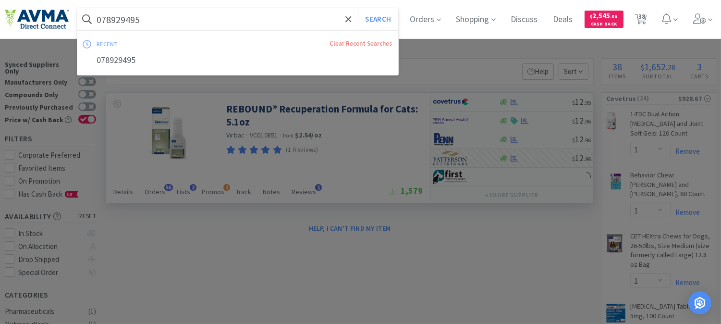
paste input "33318"
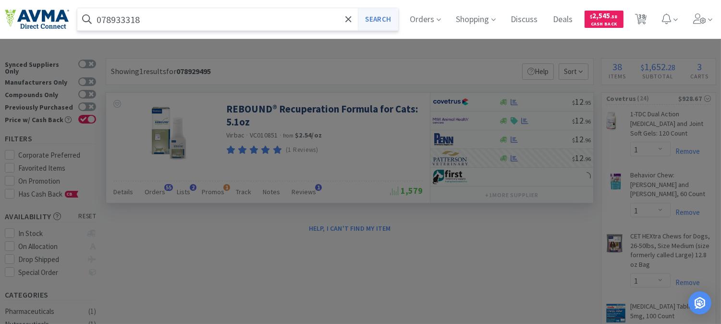
click at [380, 16] on button "Search" at bounding box center [378, 19] width 40 height 22
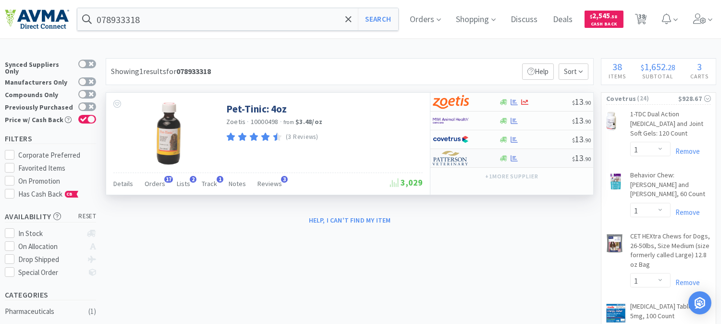
click at [445, 158] on img at bounding box center [451, 158] width 36 height 14
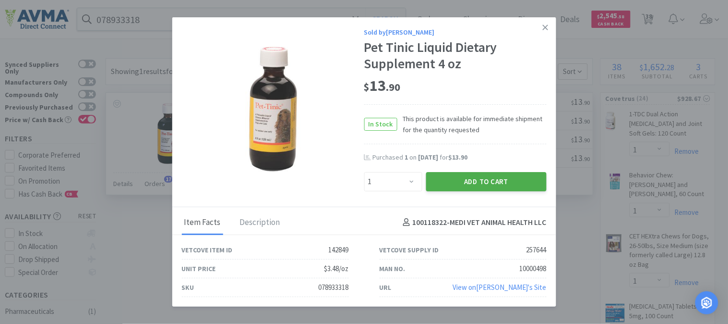
click at [494, 182] on button "Add to Cart" at bounding box center [486, 181] width 121 height 19
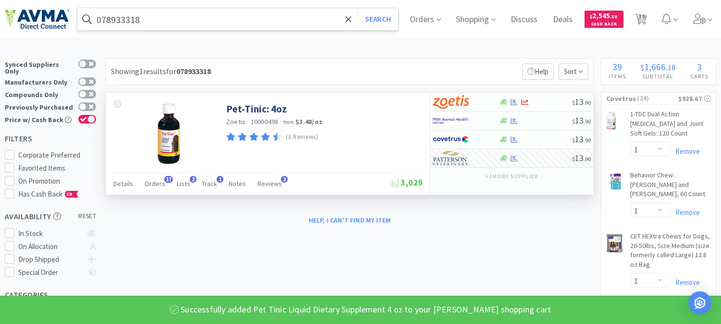
click at [120, 13] on input "078933318" at bounding box center [237, 19] width 321 height 22
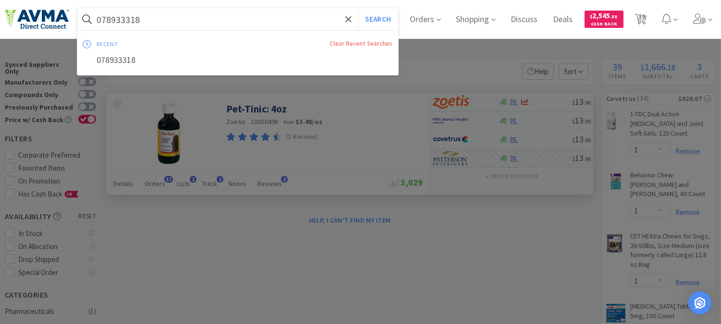
paste input "29493"
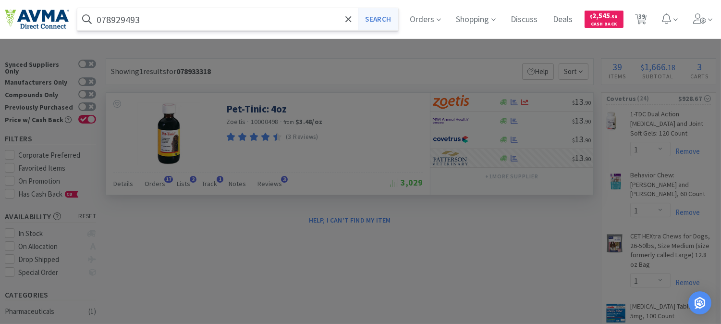
click at [386, 16] on button "Search" at bounding box center [378, 19] width 40 height 22
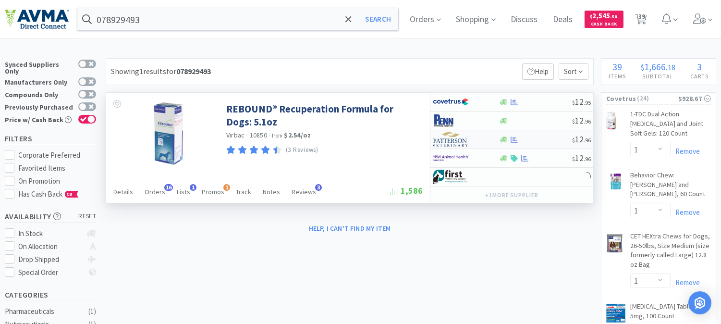
click at [453, 143] on img at bounding box center [451, 139] width 36 height 14
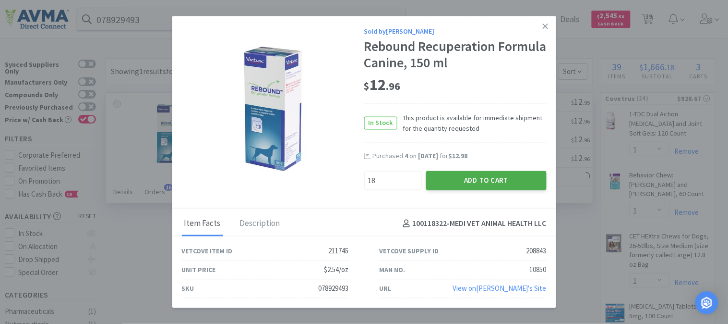
click at [484, 178] on button "Add to Cart" at bounding box center [486, 179] width 121 height 19
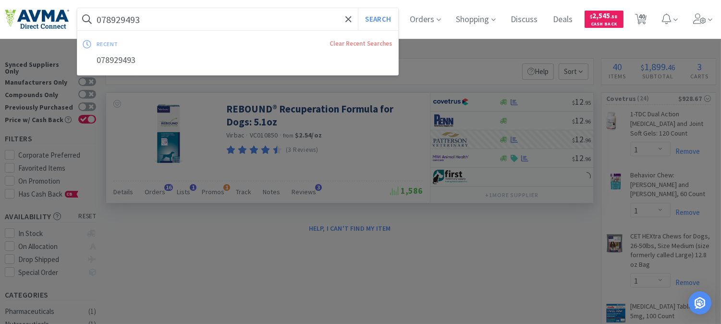
click at [155, 25] on input "078929493" at bounding box center [237, 19] width 321 height 22
paste input "360767"
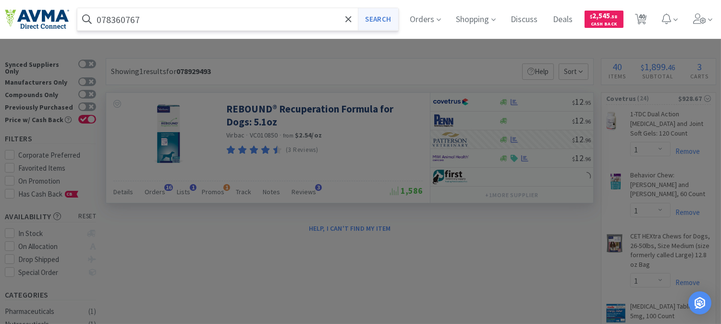
click at [381, 18] on button "Search" at bounding box center [378, 19] width 40 height 22
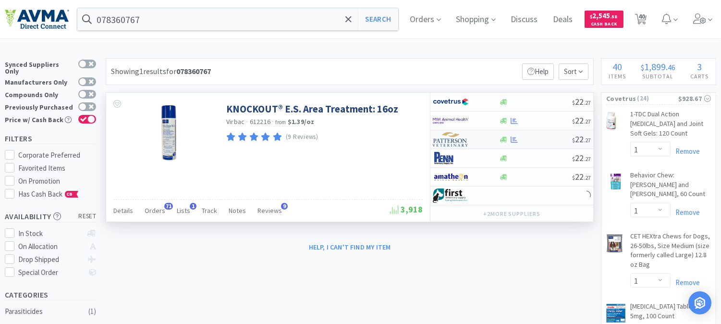
click at [452, 141] on img at bounding box center [451, 139] width 36 height 14
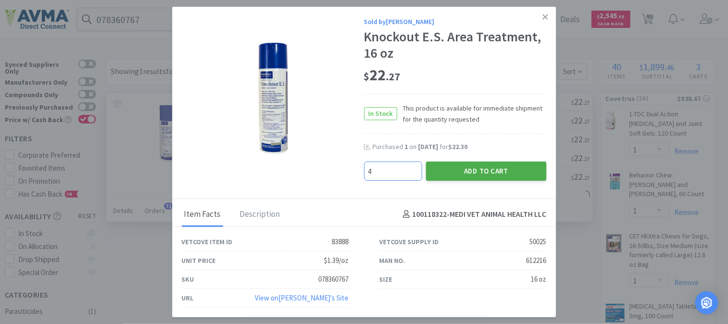
click at [468, 169] on button "Add to Cart" at bounding box center [486, 170] width 121 height 19
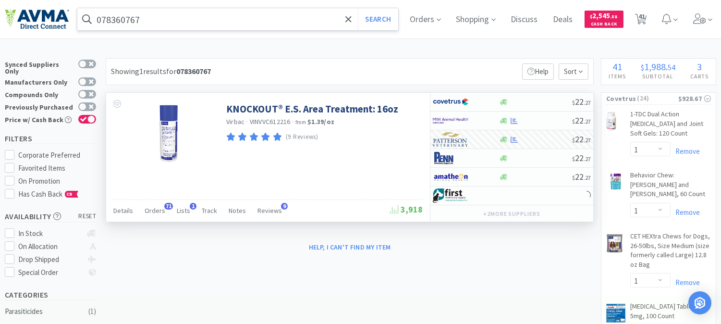
click at [196, 21] on input "078360767" at bounding box center [237, 19] width 321 height 22
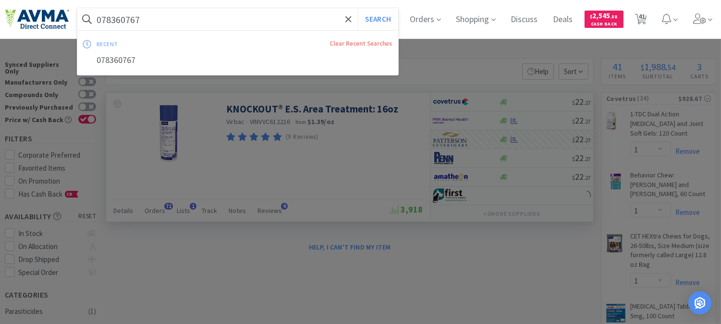
paste input "502314"
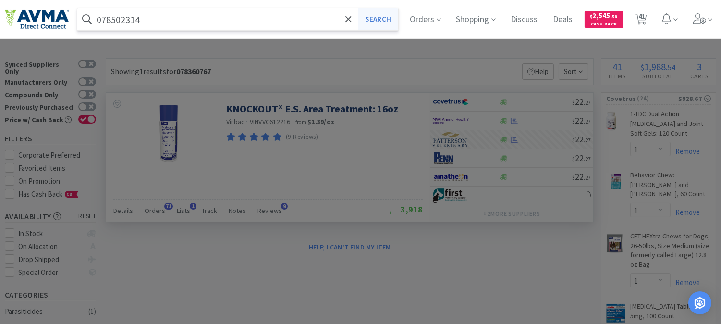
click at [398, 21] on button "Search" at bounding box center [378, 19] width 40 height 22
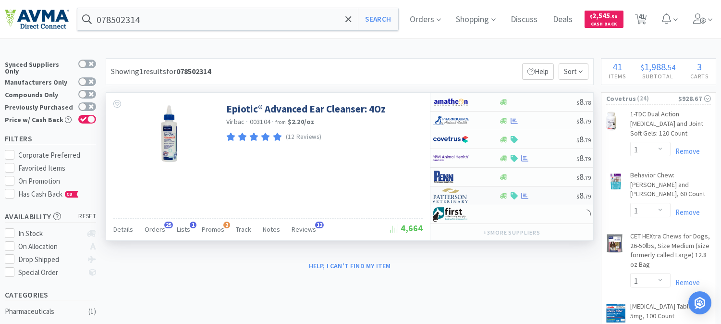
click at [448, 196] on img at bounding box center [451, 195] width 36 height 14
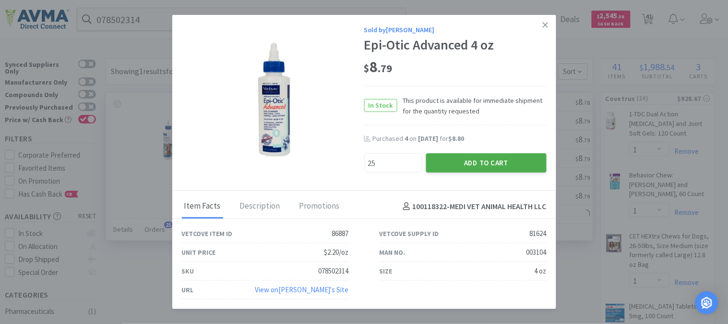
click at [486, 161] on button "Add to Cart" at bounding box center [486, 162] width 121 height 19
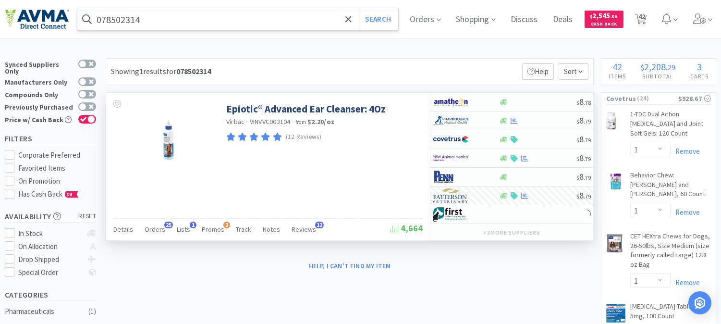
click at [161, 20] on input "078502314" at bounding box center [237, 19] width 321 height 22
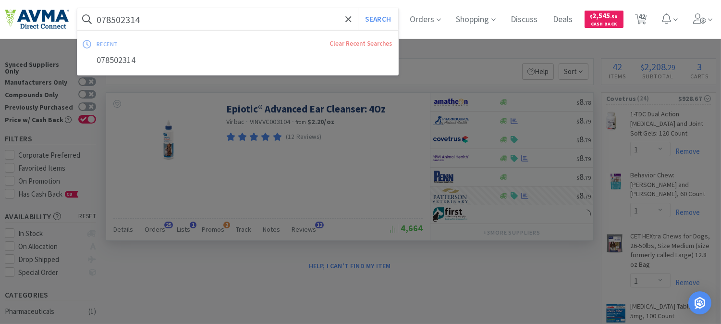
paste input "347157"
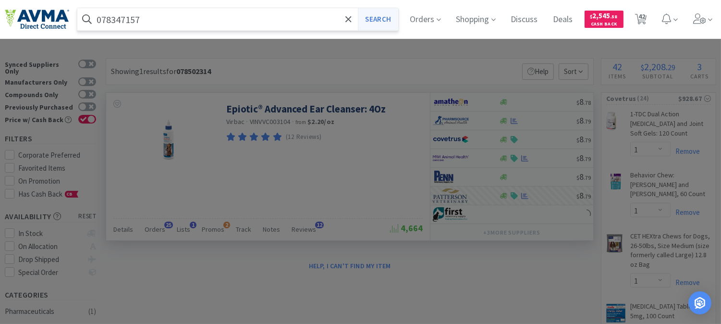
click at [394, 13] on button "Search" at bounding box center [378, 19] width 40 height 22
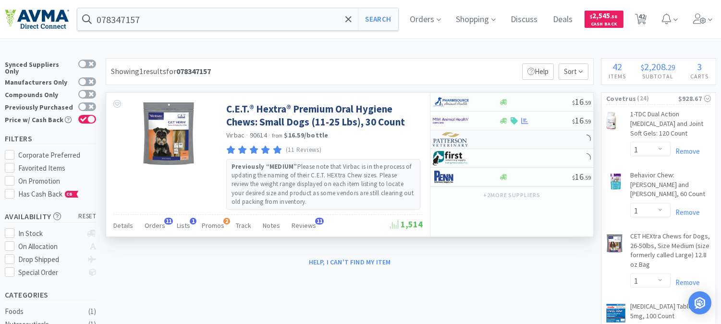
click at [449, 141] on img at bounding box center [451, 139] width 36 height 14
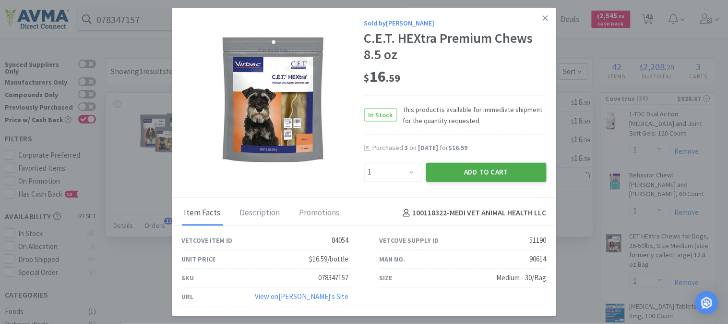
click at [507, 166] on button "Add to Cart" at bounding box center [486, 171] width 121 height 19
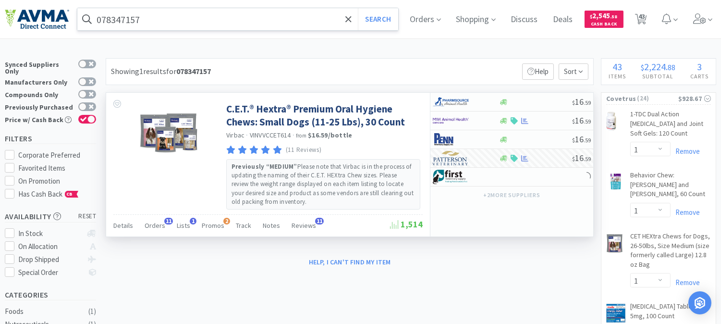
click at [122, 22] on input "078347157" at bounding box center [237, 19] width 321 height 22
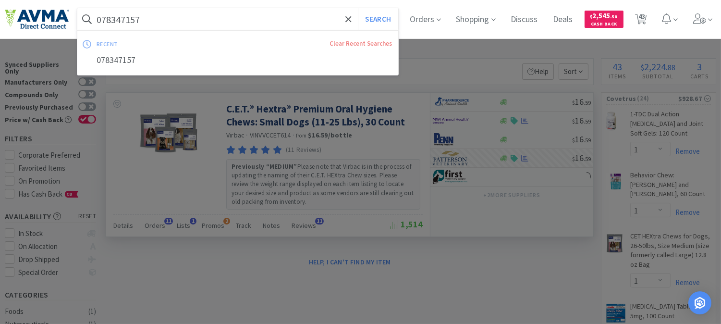
paste input "73"
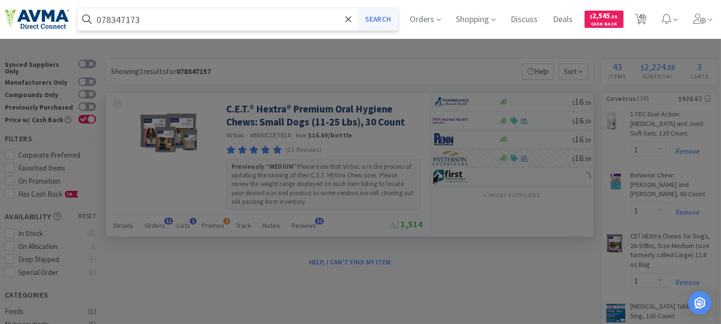
click at [384, 18] on button "Search" at bounding box center [378, 19] width 40 height 22
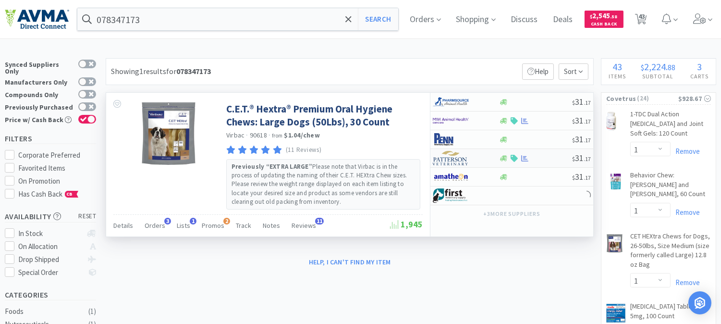
click at [448, 159] on img at bounding box center [451, 158] width 36 height 14
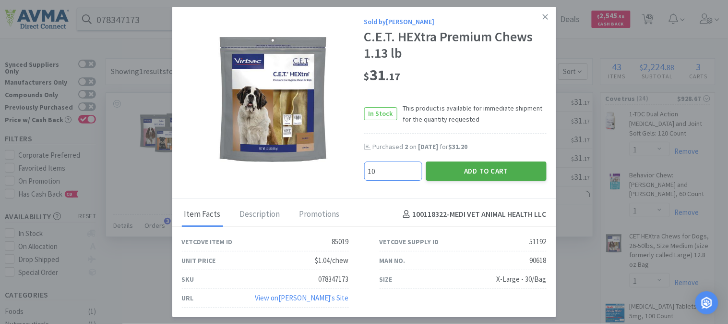
click at [483, 169] on button "Add to Cart" at bounding box center [486, 170] width 121 height 19
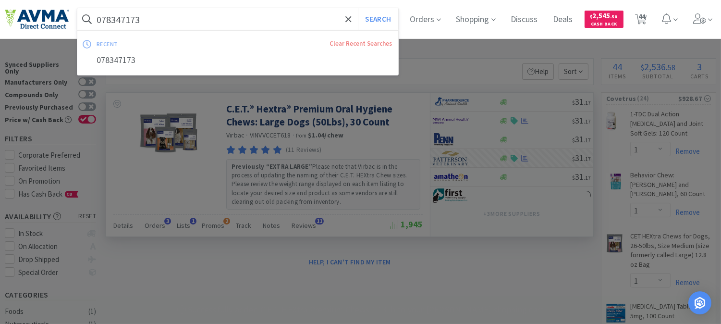
click at [113, 20] on input "078347173" at bounding box center [237, 19] width 321 height 22
paste input "772819"
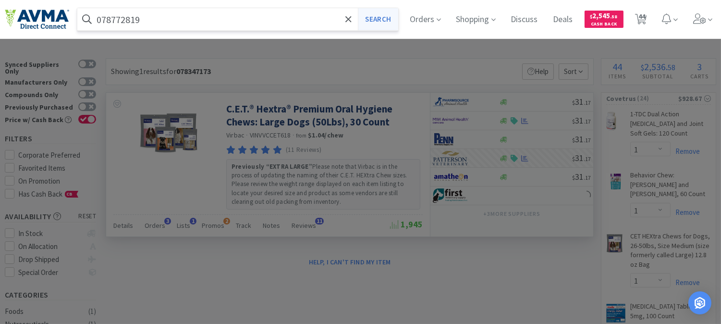
click at [390, 16] on button "Search" at bounding box center [378, 19] width 40 height 22
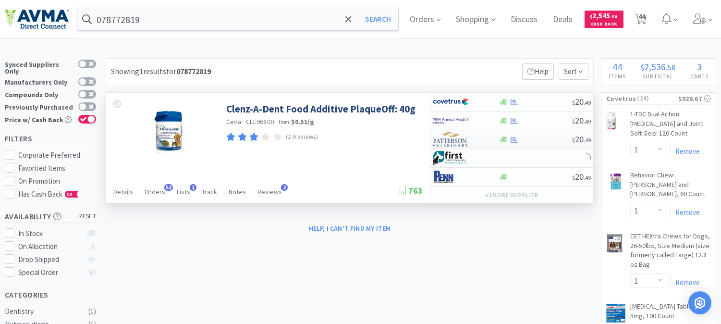
click at [448, 139] on img at bounding box center [451, 139] width 36 height 14
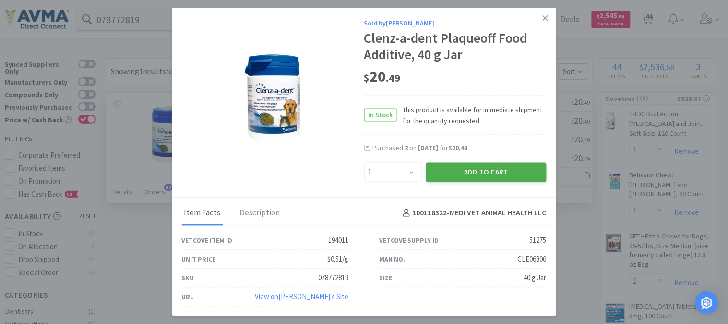
click at [461, 168] on button "Add to Cart" at bounding box center [486, 171] width 121 height 19
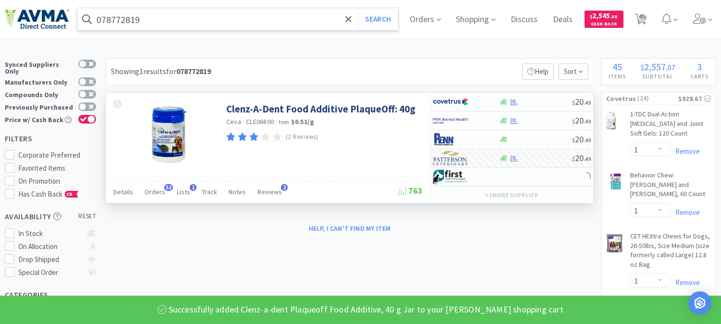
click at [135, 10] on input "078772819" at bounding box center [237, 19] width 321 height 22
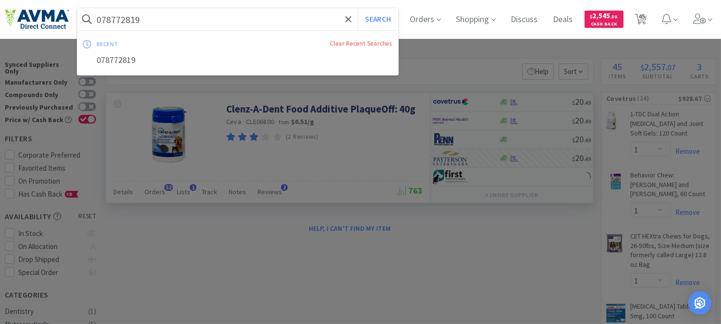
paste input "932366"
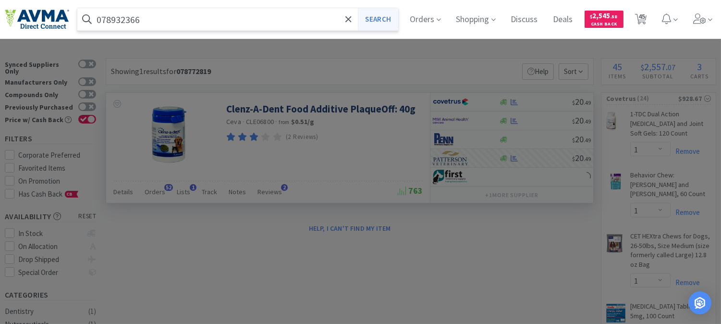
click at [380, 21] on button "Search" at bounding box center [378, 19] width 40 height 22
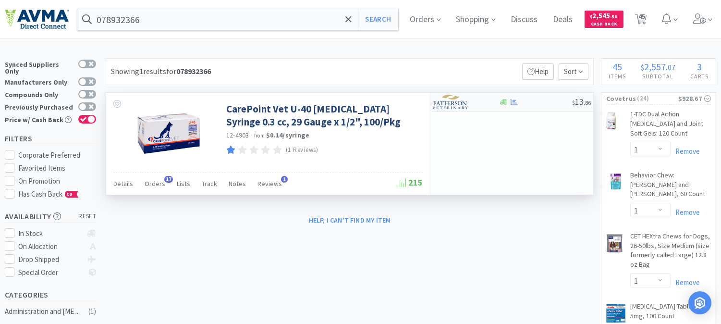
click at [448, 102] on img at bounding box center [451, 102] width 36 height 14
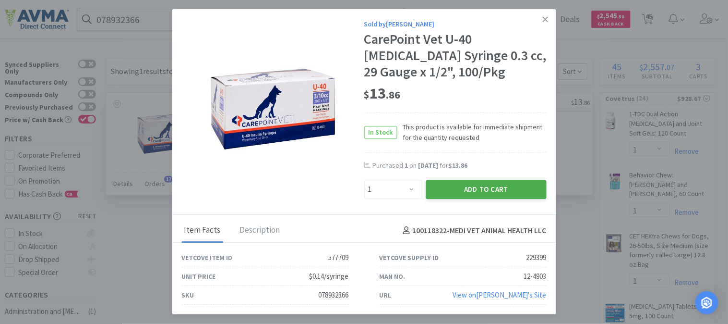
click at [479, 184] on button "Add to Cart" at bounding box center [486, 189] width 121 height 19
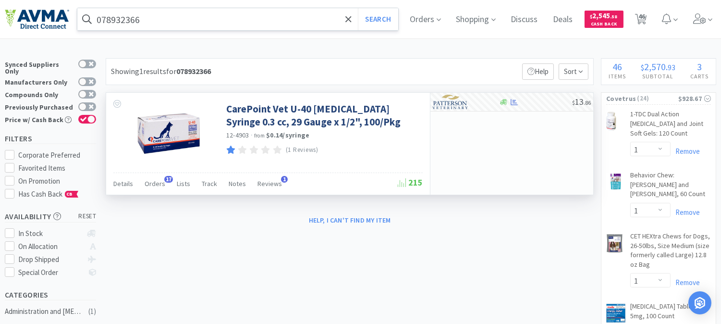
click at [168, 23] on input "078932366" at bounding box center [237, 19] width 321 height 22
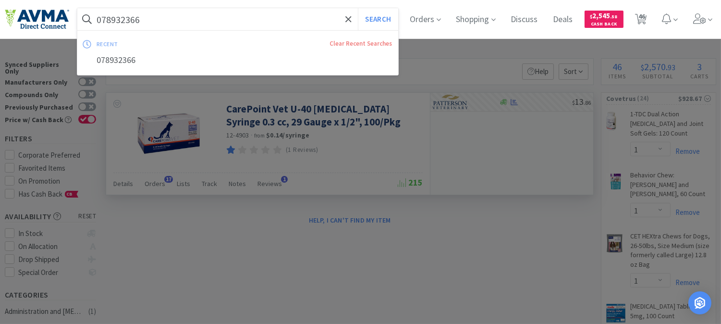
paste input "4205"
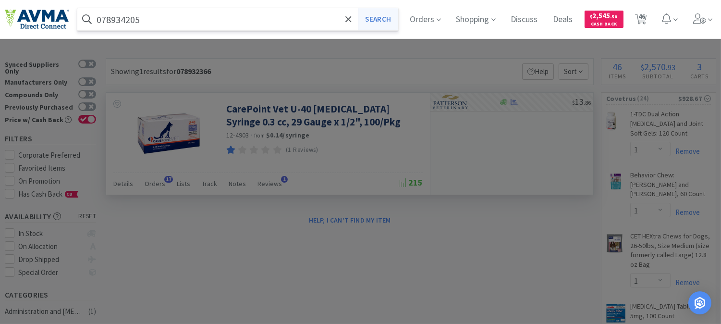
click at [385, 18] on button "Search" at bounding box center [378, 19] width 40 height 22
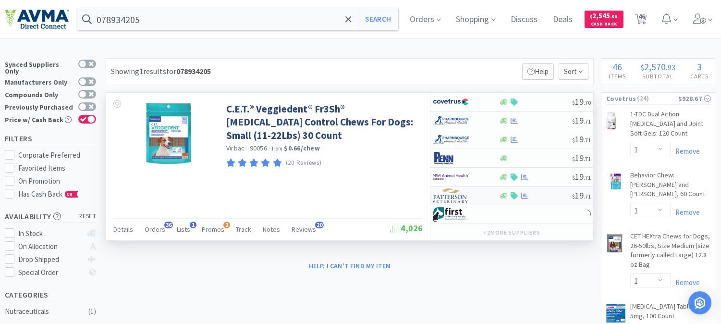
click at [448, 199] on img at bounding box center [451, 195] width 36 height 14
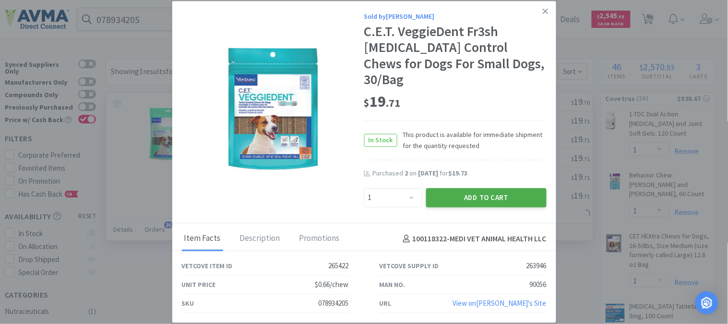
click at [452, 189] on button "Add to Cart" at bounding box center [486, 197] width 121 height 19
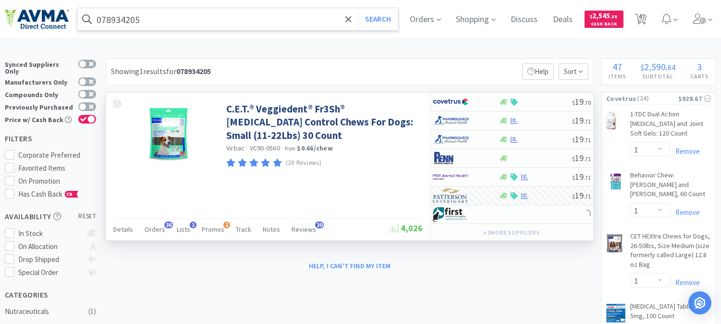
click at [141, 13] on input "078934205" at bounding box center [237, 19] width 321 height 22
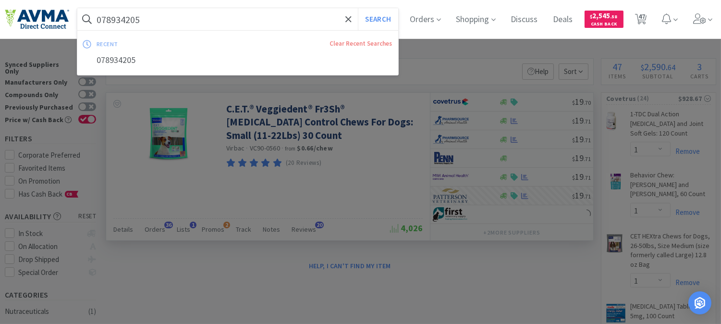
paste input "40846"
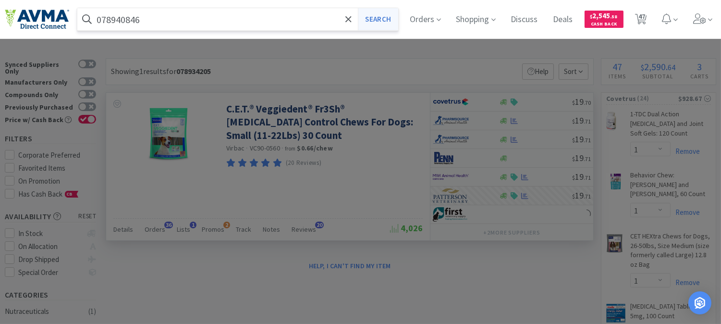
click at [374, 20] on button "Search" at bounding box center [378, 19] width 40 height 22
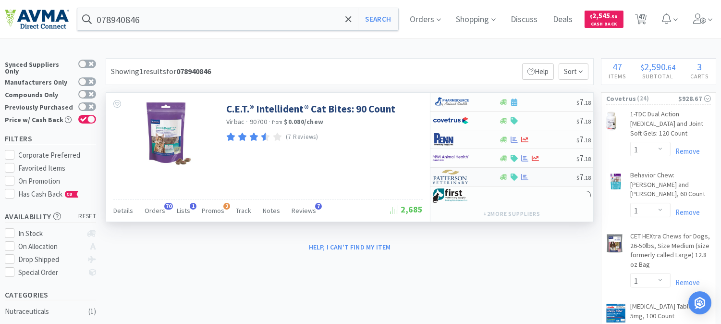
click at [452, 180] on img at bounding box center [451, 176] width 36 height 14
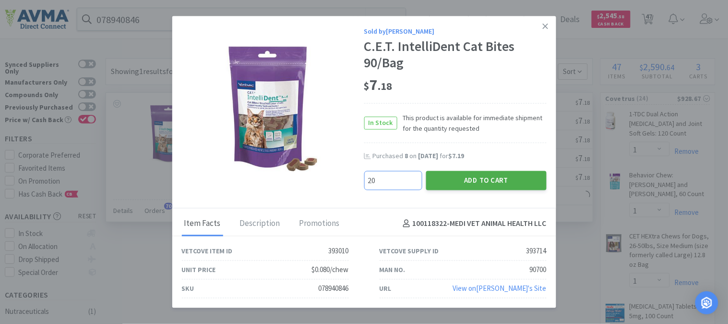
click at [472, 181] on button "Add to Cart" at bounding box center [486, 179] width 121 height 19
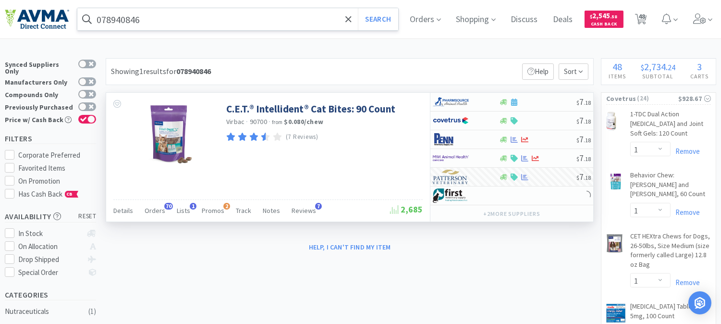
click at [121, 21] on input "078940846" at bounding box center [237, 19] width 321 height 22
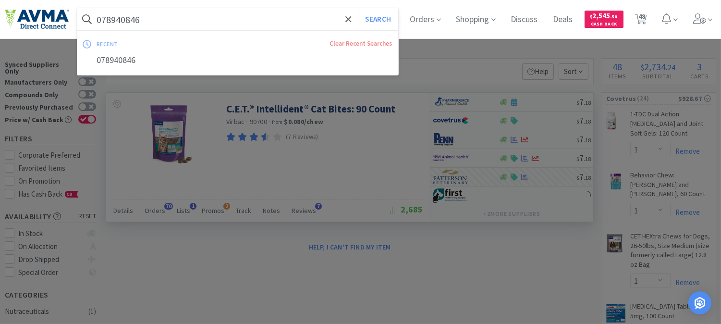
paste input "37804"
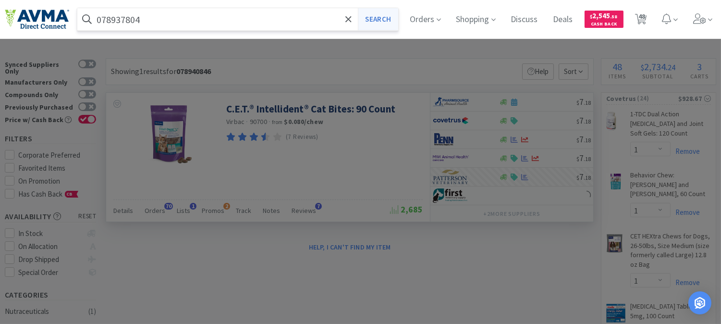
click at [380, 17] on button "Search" at bounding box center [378, 19] width 40 height 22
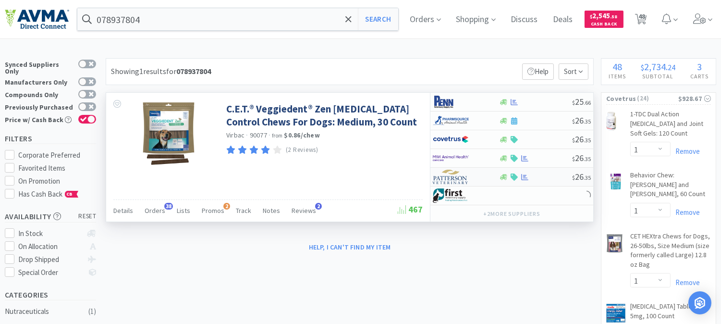
click at [446, 179] on img at bounding box center [451, 176] width 36 height 14
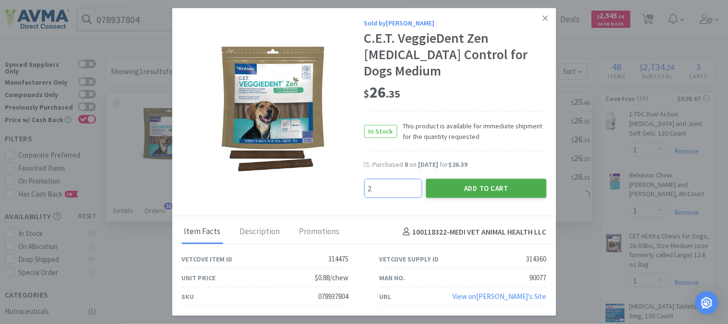
click at [475, 179] on button "Add to Cart" at bounding box center [486, 188] width 121 height 19
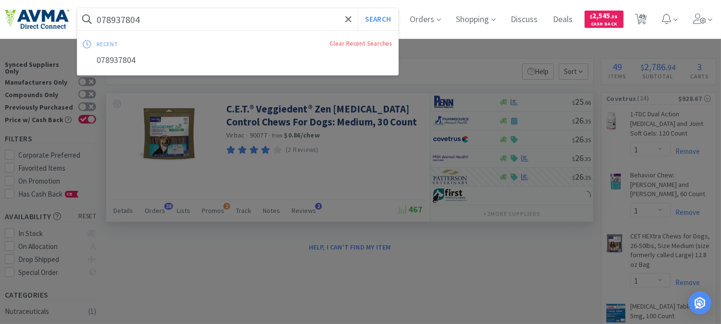
click at [174, 21] on input "078937804" at bounding box center [237, 19] width 321 height 22
paste input "29495"
click at [385, 21] on button "Search" at bounding box center [378, 19] width 40 height 22
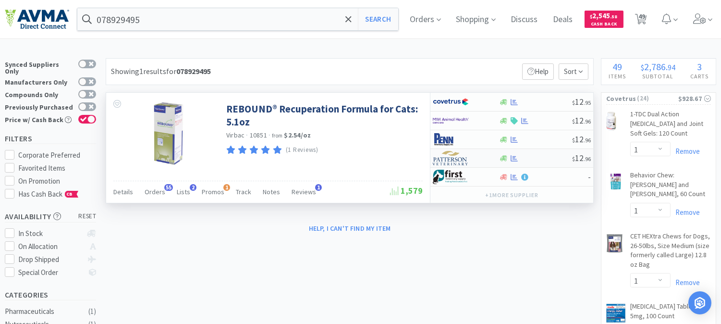
click at [454, 164] on img at bounding box center [451, 158] width 36 height 14
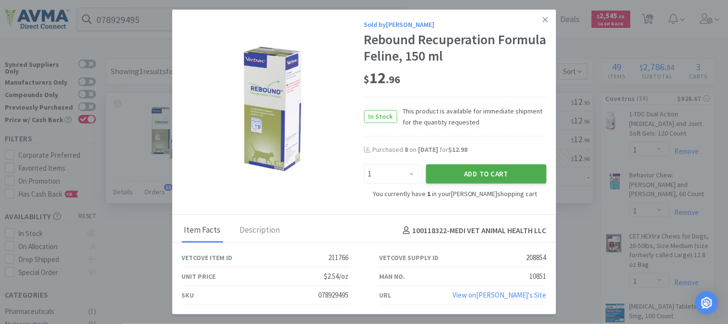
click at [491, 176] on button "Add to Cart" at bounding box center [486, 173] width 121 height 19
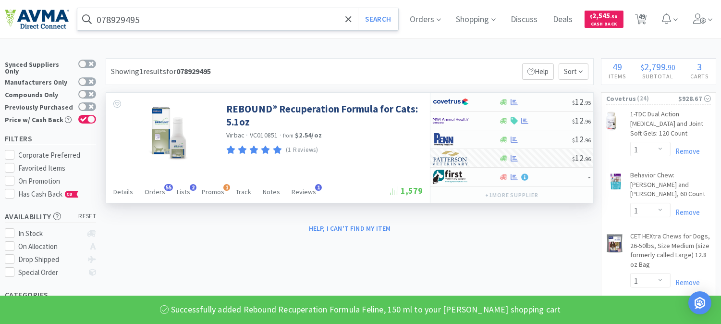
click at [213, 20] on input "078929495" at bounding box center [237, 19] width 321 height 22
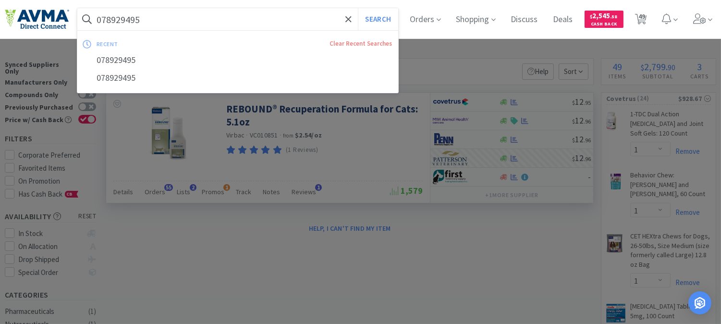
paste input "704725"
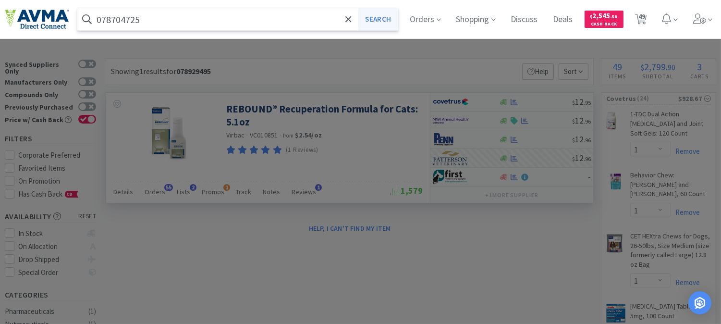
click at [395, 15] on button "Search" at bounding box center [378, 19] width 40 height 22
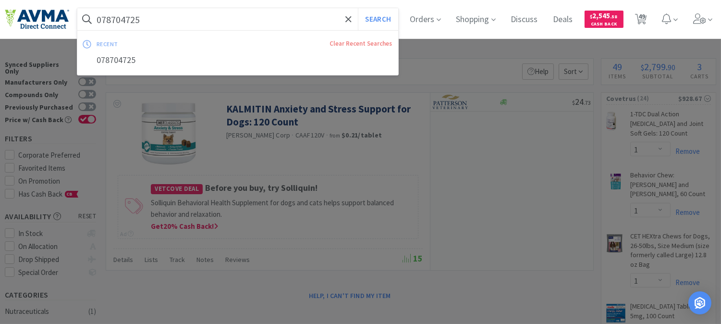
click at [182, 18] on input "078704725" at bounding box center [237, 19] width 321 height 22
paste input "934204"
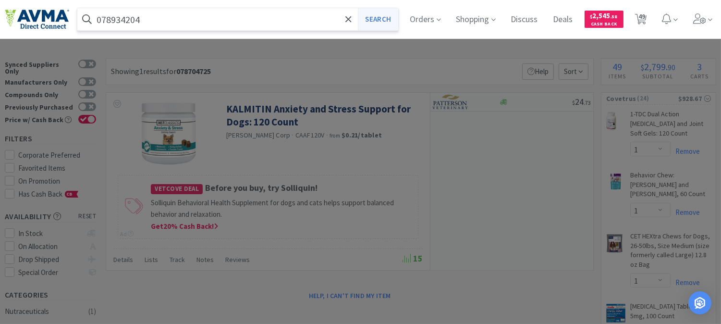
click at [390, 18] on button "Search" at bounding box center [378, 19] width 40 height 22
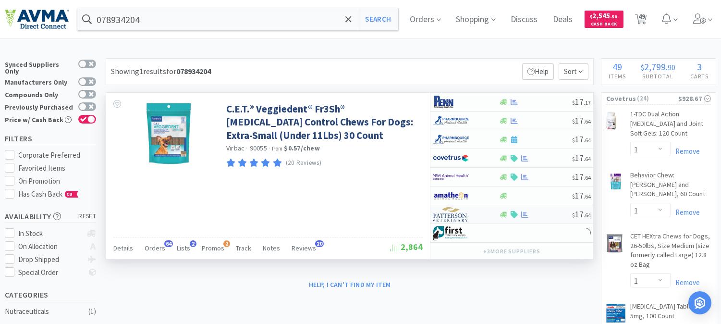
click at [447, 212] on img at bounding box center [451, 214] width 36 height 14
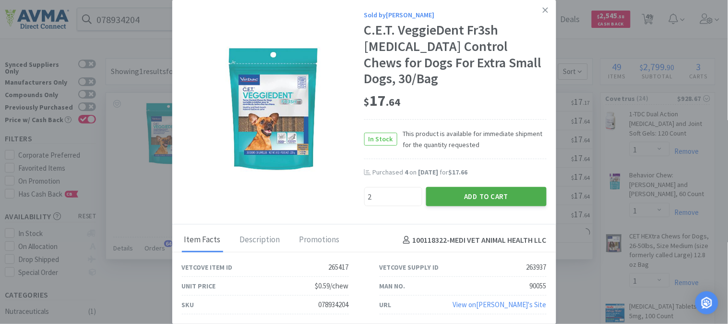
click at [517, 189] on button "Add to Cart" at bounding box center [486, 196] width 121 height 19
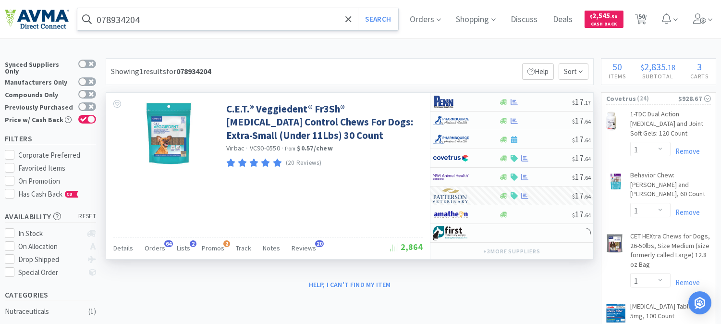
click at [133, 23] on input "078934204" at bounding box center [237, 19] width 321 height 22
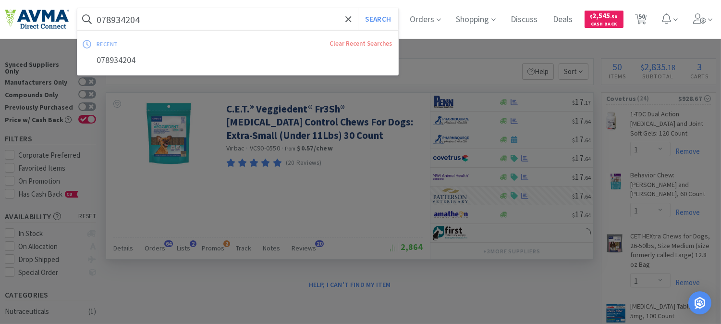
paste input "6"
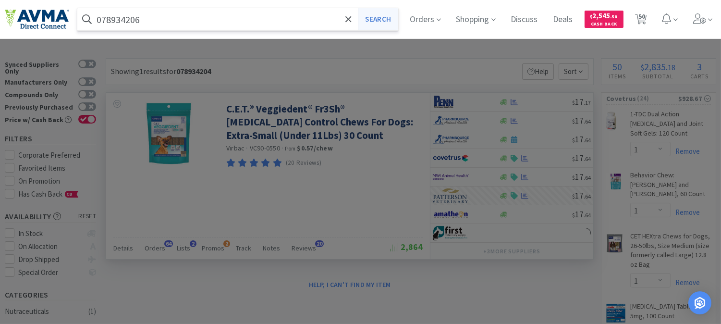
click at [390, 16] on button "Search" at bounding box center [378, 19] width 40 height 22
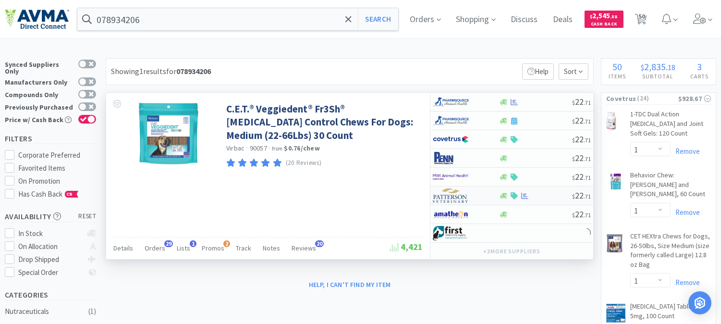
click at [454, 197] on img at bounding box center [451, 195] width 36 height 14
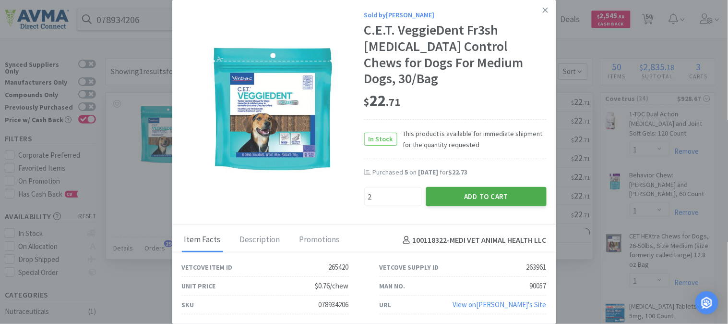
click at [471, 187] on button "Add to Cart" at bounding box center [486, 196] width 121 height 19
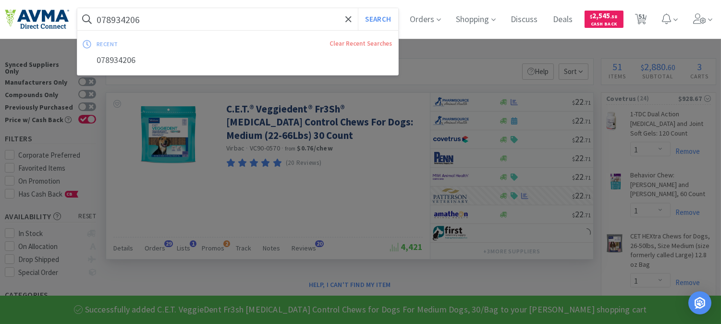
click at [180, 12] on input "078934206" at bounding box center [237, 19] width 321 height 22
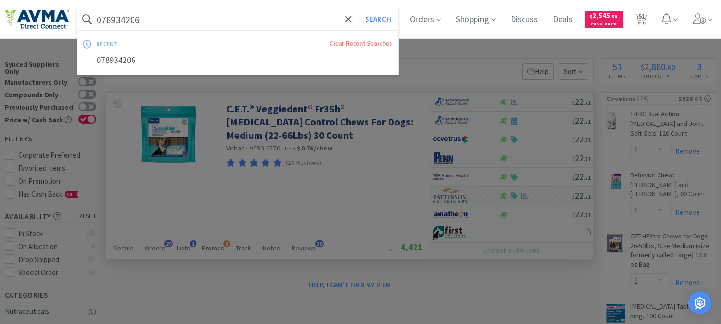
paste input "441243"
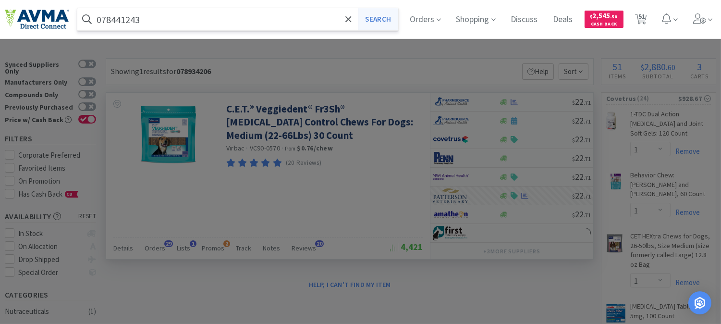
click at [380, 17] on button "Search" at bounding box center [378, 19] width 40 height 22
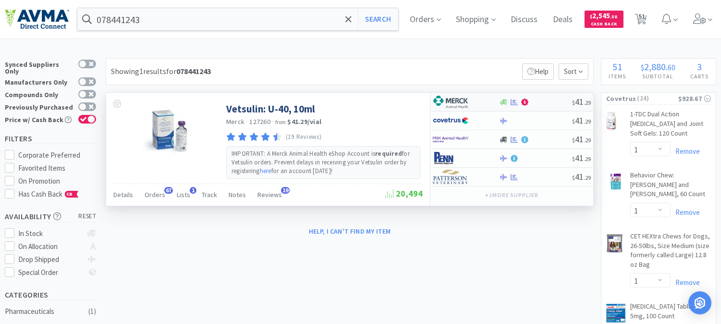
click at [453, 102] on img at bounding box center [451, 102] width 36 height 14
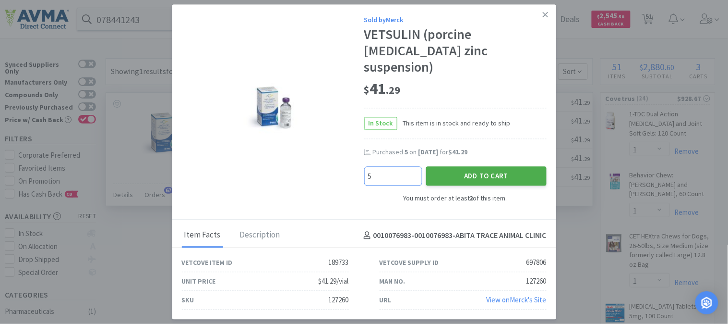
click at [496, 167] on button "Add to Cart" at bounding box center [486, 176] width 121 height 19
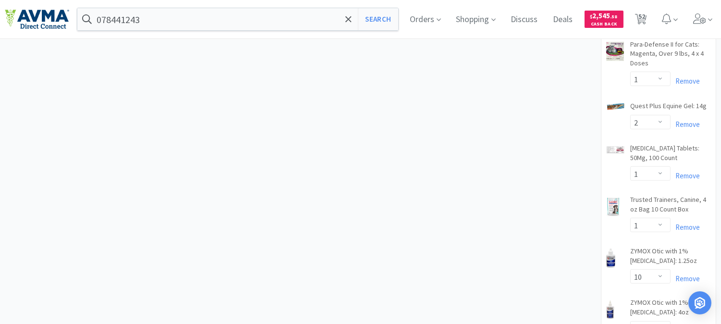
scroll to position [800, 0]
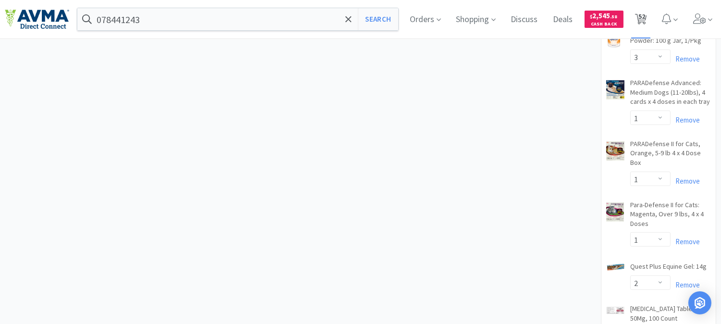
click at [645, 20] on span "52" at bounding box center [641, 16] width 7 height 38
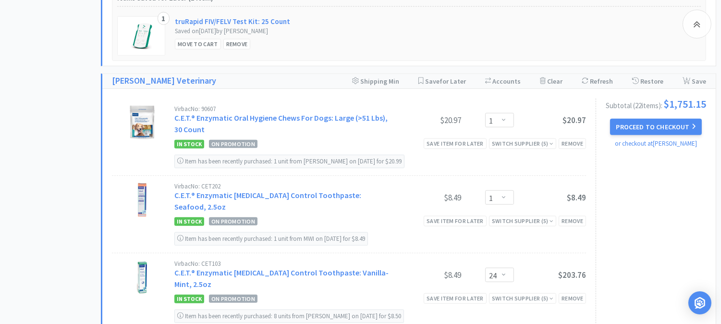
scroll to position [1814, 0]
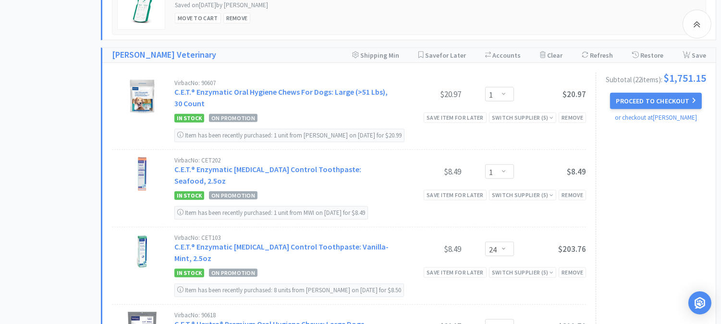
click at [386, 12] on div "1 truRapid FIV/FELV Test Kit: 25 Count Saved on [DATE] by [PERSON_NAME] Move to…" at bounding box center [408, 7] width 583 height 54
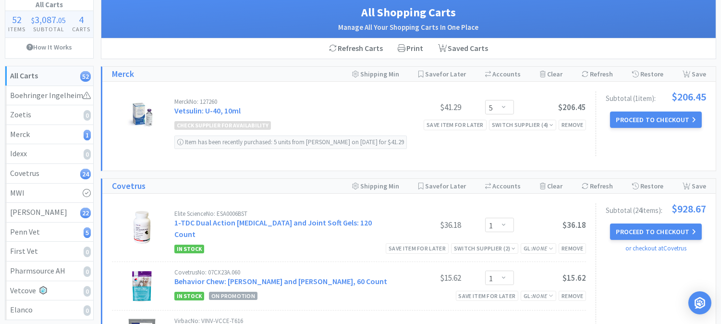
scroll to position [0, 0]
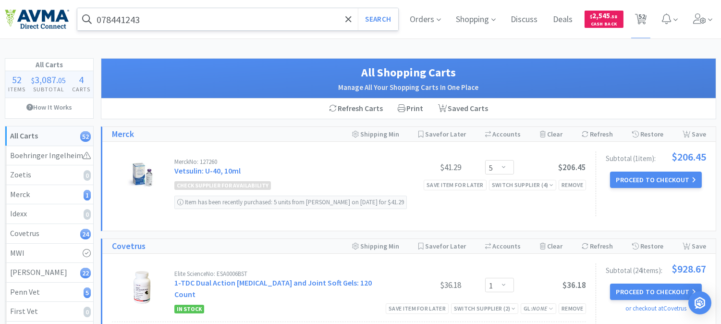
click at [202, 17] on input "078441243" at bounding box center [237, 19] width 321 height 22
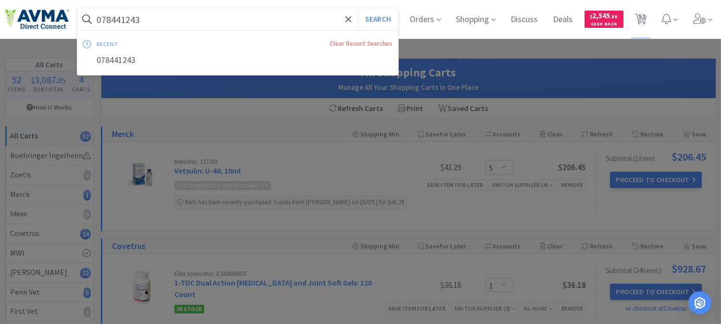
paste input "704725"
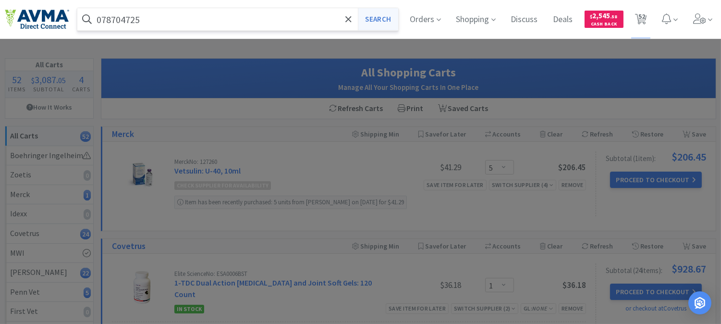
click at [379, 21] on button "Search" at bounding box center [378, 19] width 40 height 22
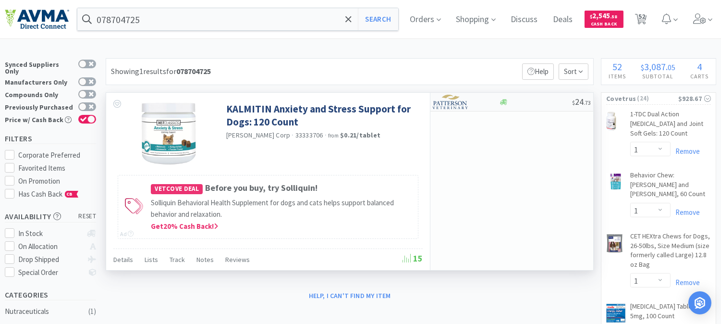
click at [448, 103] on img at bounding box center [451, 102] width 36 height 14
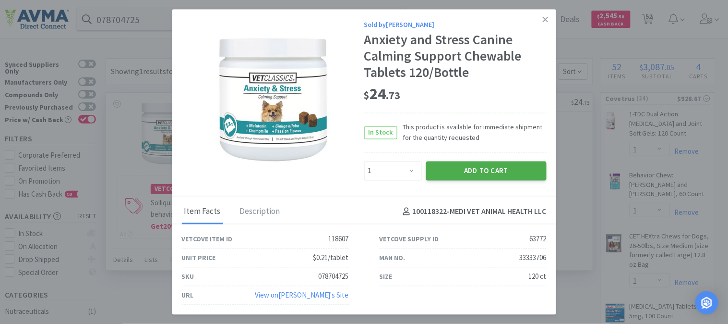
click at [469, 169] on button "Add to Cart" at bounding box center [486, 170] width 121 height 19
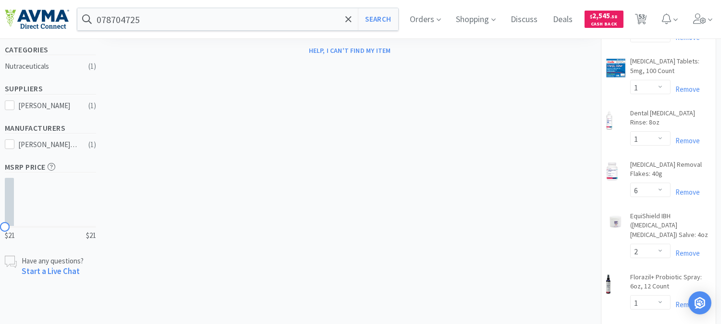
scroll to position [213, 0]
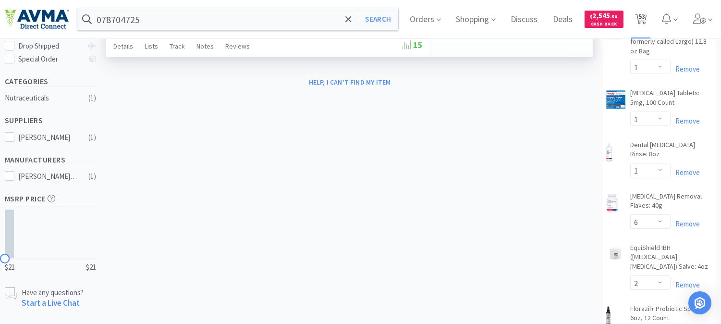
click at [645, 20] on span "53" at bounding box center [641, 16] width 7 height 38
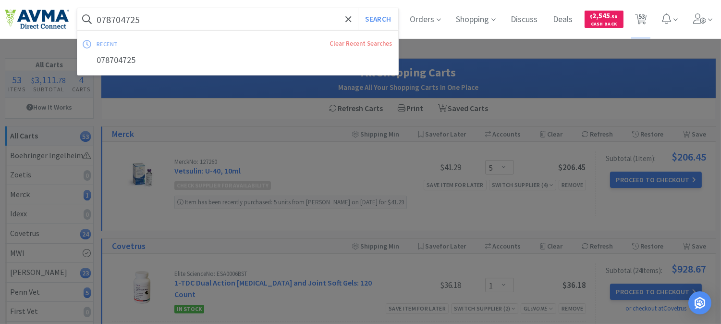
click at [237, 13] on input "078704725" at bounding box center [237, 19] width 321 height 22
paste input "441243"
click at [376, 21] on button "Search" at bounding box center [378, 19] width 40 height 22
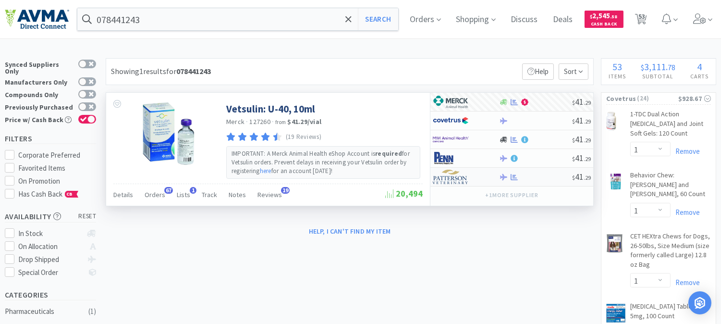
click at [457, 179] on img at bounding box center [451, 176] width 36 height 14
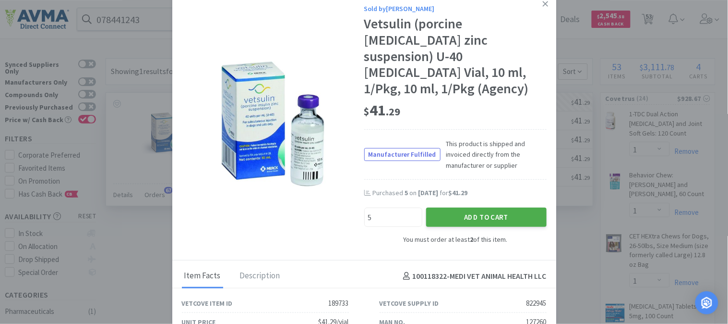
click at [492, 207] on button "Add to Cart" at bounding box center [486, 216] width 121 height 19
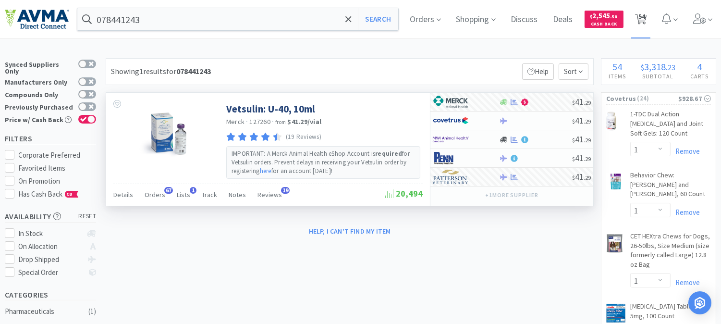
click at [645, 12] on span "54" at bounding box center [641, 16] width 7 height 38
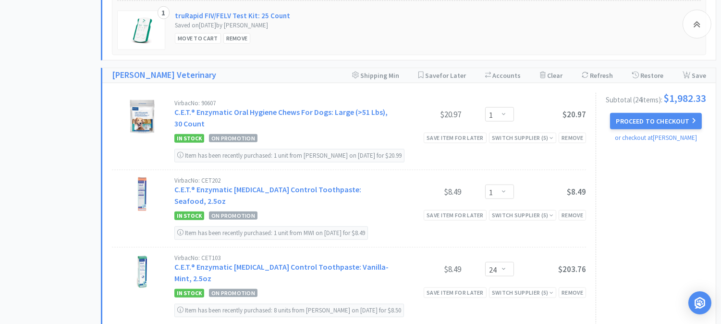
scroll to position [1814, 0]
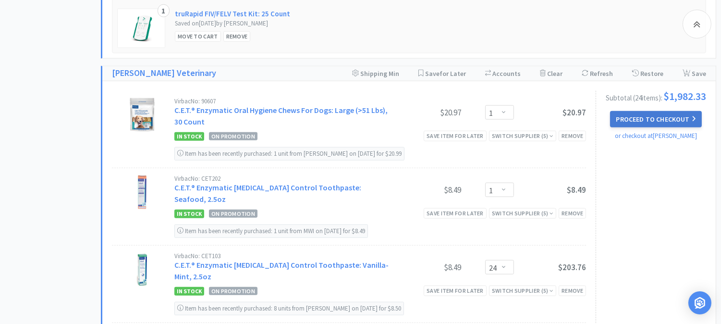
click at [639, 115] on button "Proceed to Checkout" at bounding box center [655, 119] width 91 height 16
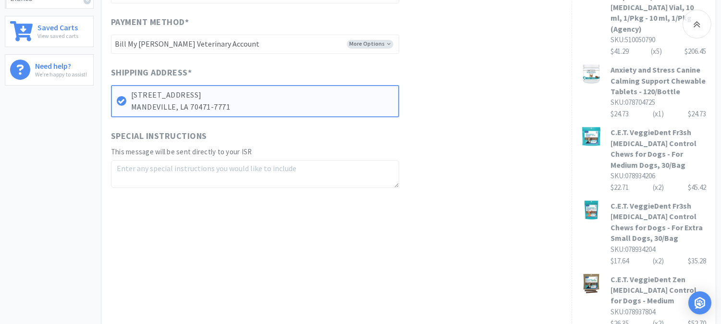
scroll to position [373, 0]
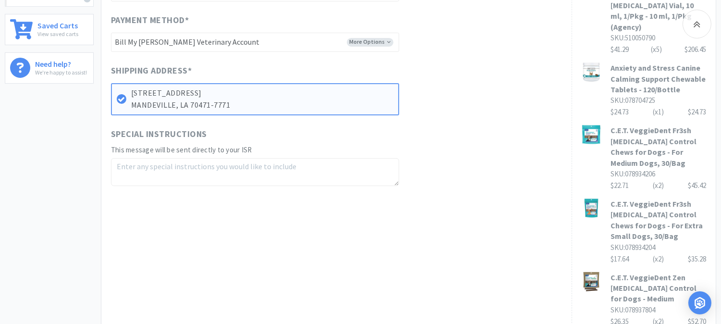
click at [151, 158] on textarea at bounding box center [255, 172] width 288 height 28
click at [164, 158] on textarea at bounding box center [255, 172] width 288 height 28
click at [116, 158] on textarea "078013233 x 9," at bounding box center [255, 172] width 288 height 28
drag, startPoint x: 184, startPoint y: 150, endPoint x: 189, endPoint y: 151, distance: 4.8
click at [184, 158] on textarea "Free: 078013233 x 9," at bounding box center [255, 172] width 288 height 28
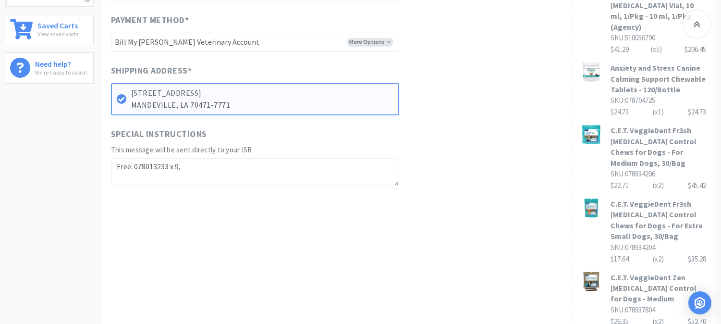
click at [202, 158] on textarea "Free: 078013233 x 9," at bounding box center [255, 172] width 288 height 28
paste textarea "078940846"
drag, startPoint x: 203, startPoint y: 150, endPoint x: 242, endPoint y: 148, distance: 38.5
click at [242, 158] on textarea "Free: 078013233 x 9, 078940846 x 4" at bounding box center [255, 172] width 288 height 28
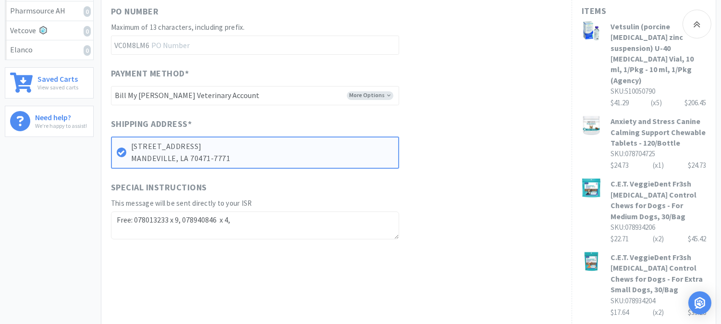
scroll to position [266, 0]
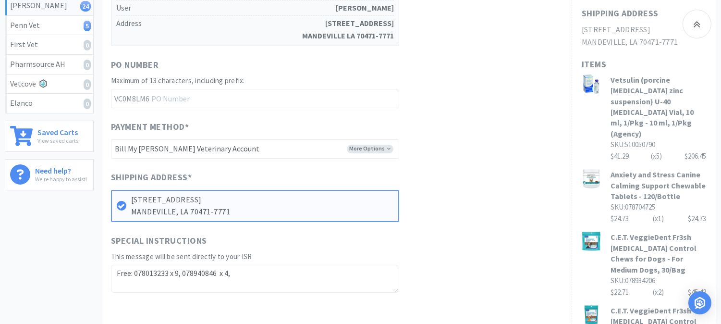
click at [248, 206] on p "MANDEVILLE, LA 70471-7771" at bounding box center [262, 212] width 262 height 12
click at [228, 206] on p "MANDEVILLE, LA 70471-7771" at bounding box center [262, 212] width 262 height 12
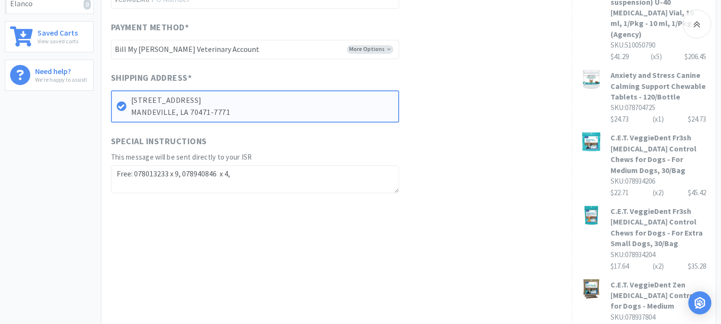
scroll to position [373, 0]
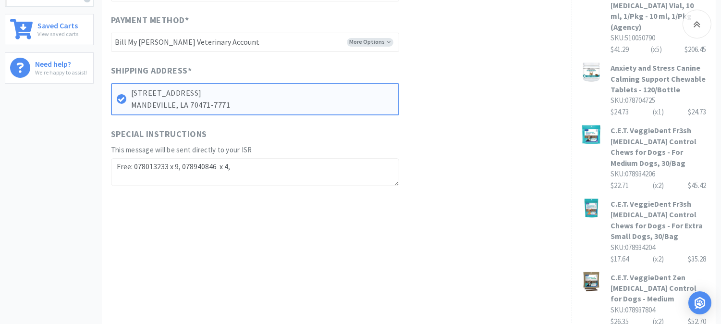
click at [239, 158] on textarea "Free: 078013233 x 9, 078940846 x 4," at bounding box center [255, 172] width 288 height 28
paste textarea "078347173"
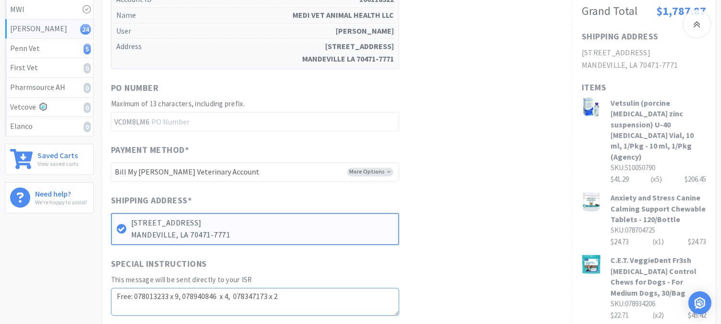
scroll to position [213, 0]
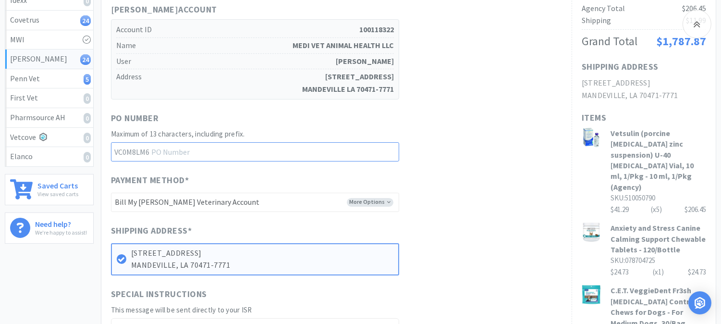
click at [200, 142] on input "text" at bounding box center [255, 151] width 288 height 19
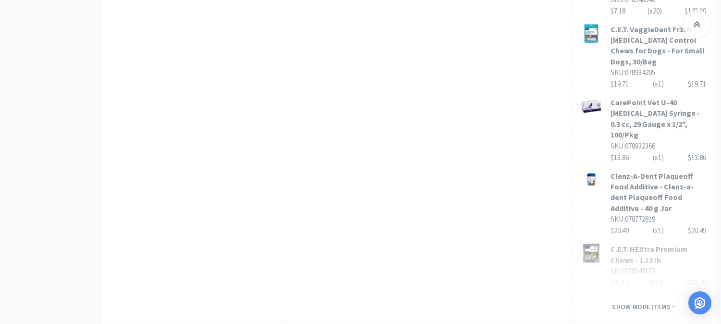
scroll to position [815, 0]
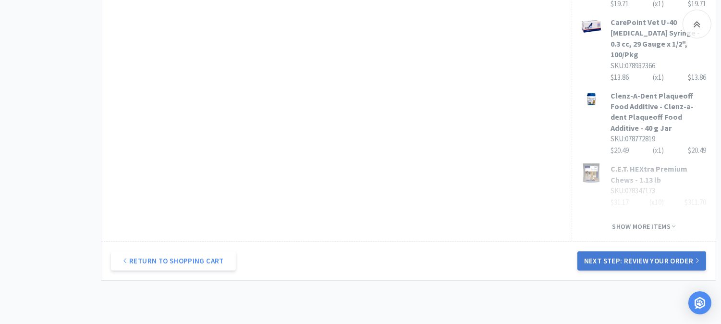
click at [632, 251] on button "Next Step: Review Your Order" at bounding box center [641, 260] width 129 height 19
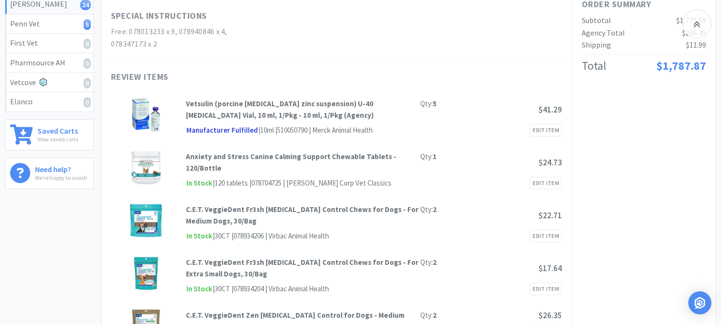
scroll to position [266, 0]
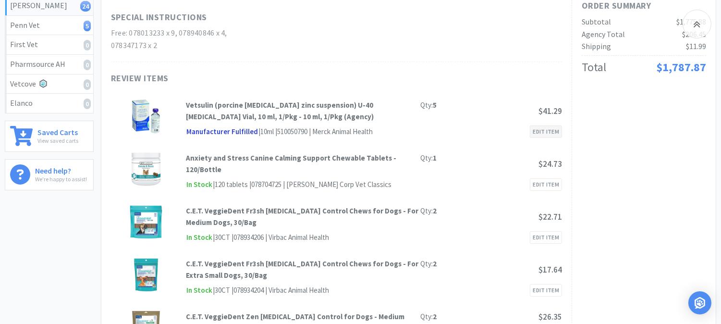
click at [545, 125] on link "Edit Item" at bounding box center [546, 131] width 32 height 12
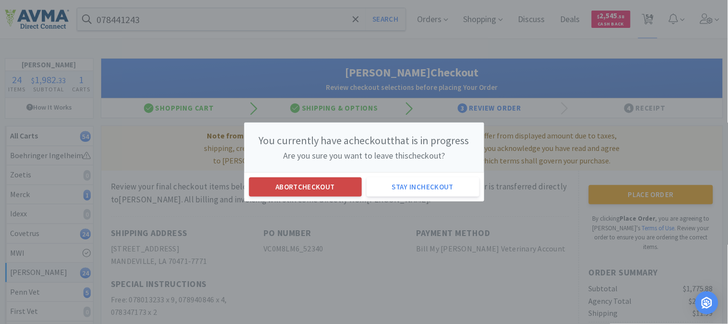
click at [344, 181] on button "Abort checkout" at bounding box center [305, 186] width 113 height 19
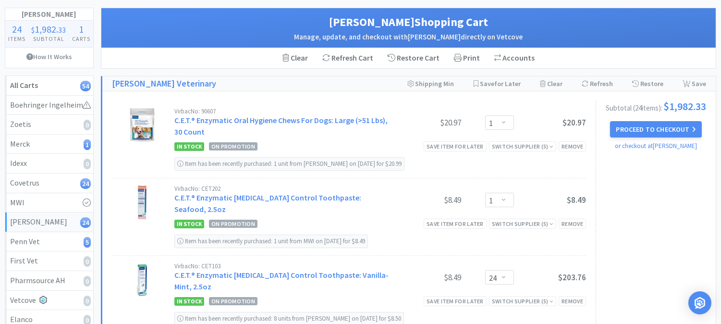
scroll to position [36, 0]
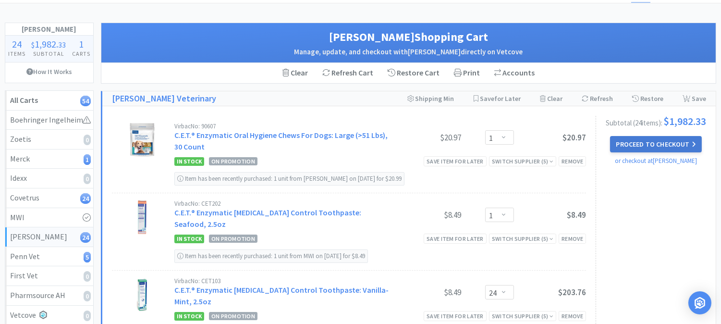
click at [674, 147] on button "Proceed to Checkout" at bounding box center [655, 144] width 91 height 16
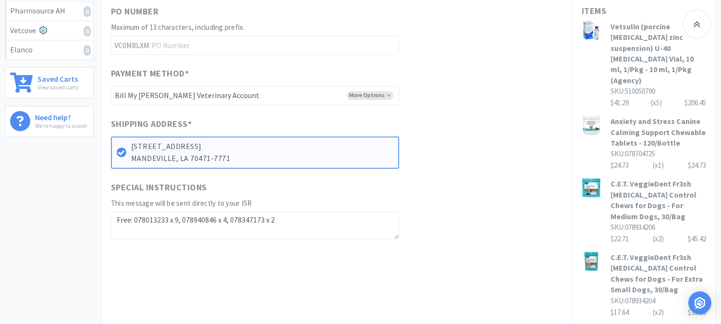
scroll to position [266, 0]
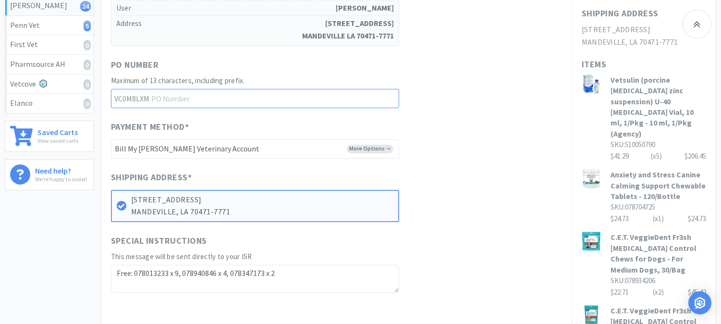
click at [220, 89] on input "text" at bounding box center [255, 98] width 288 height 19
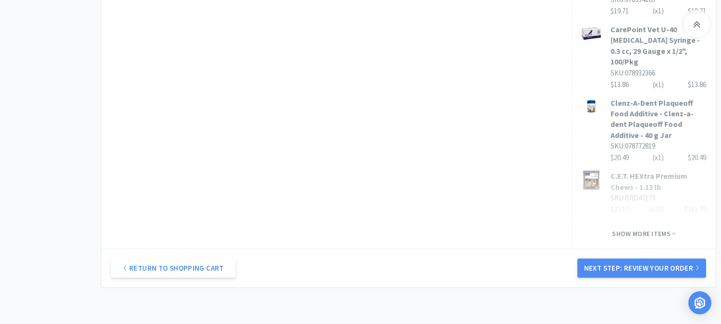
scroll to position [815, 0]
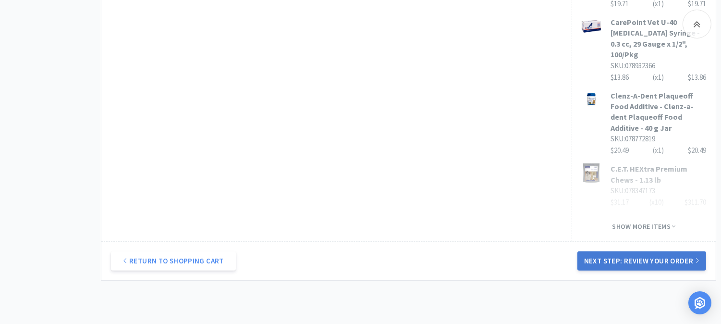
click at [658, 251] on button "Next Step: Review Your Order" at bounding box center [641, 260] width 129 height 19
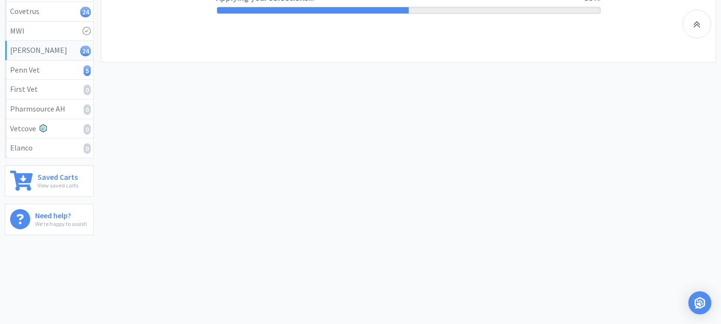
scroll to position [0, 0]
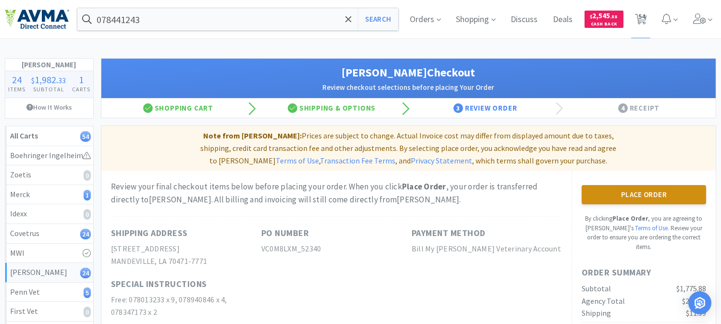
click at [651, 185] on button "Place Order" at bounding box center [643, 194] width 124 height 19
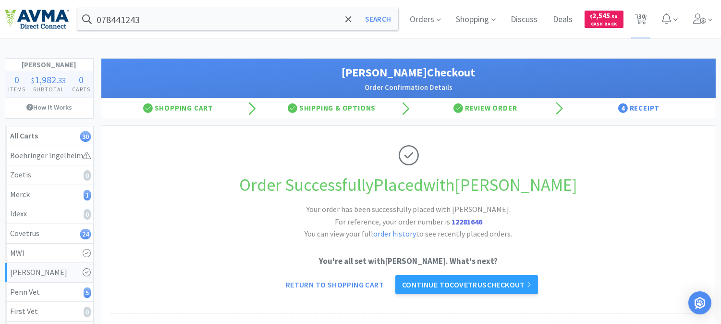
click at [472, 218] on strong "12281646" at bounding box center [466, 222] width 31 height 10
copy strong "12281646"
